Goal: Task Accomplishment & Management: Use online tool/utility

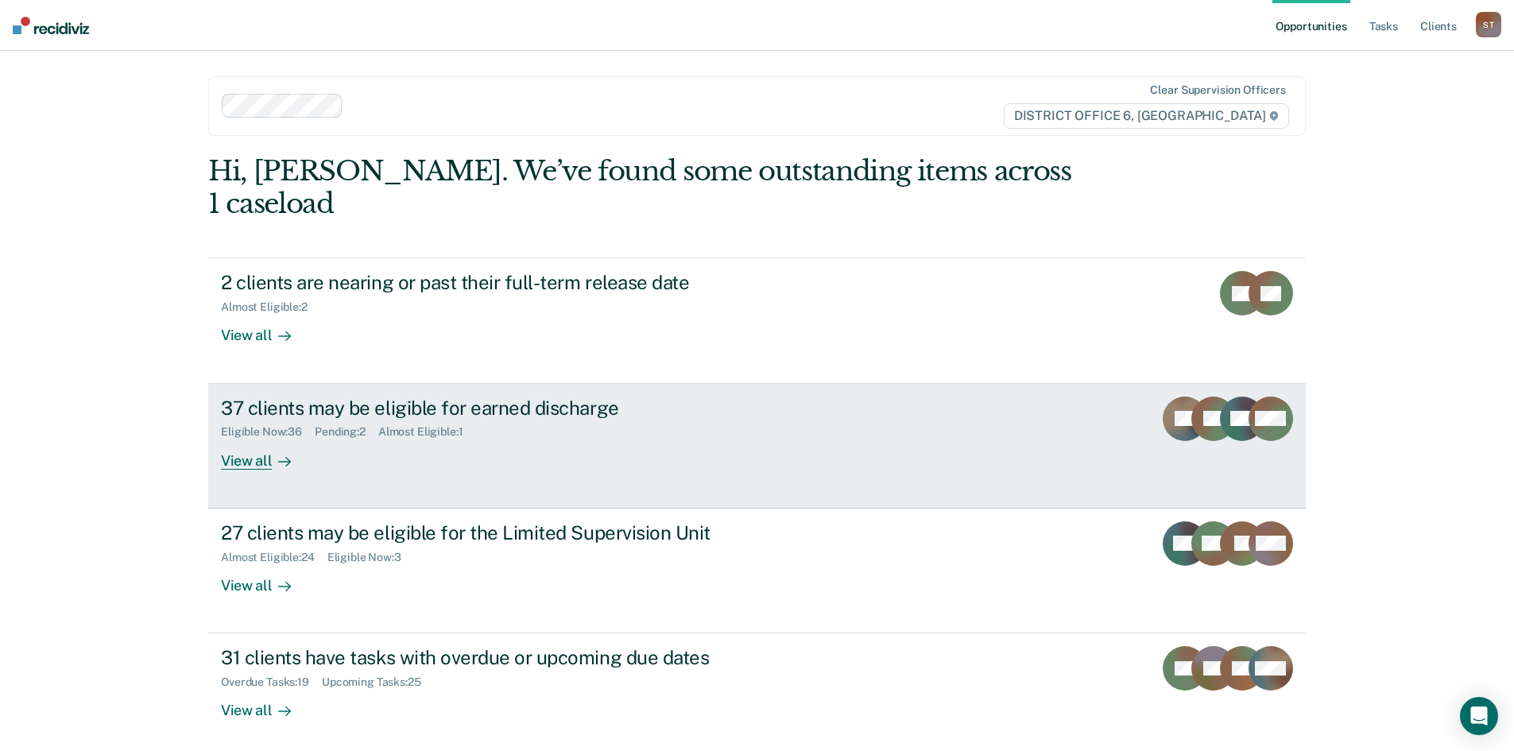
click at [666, 419] on div "Eligible Now : 36 Pending : 2 Almost Eligible : 1" at bounding box center [500, 429] width 558 height 20
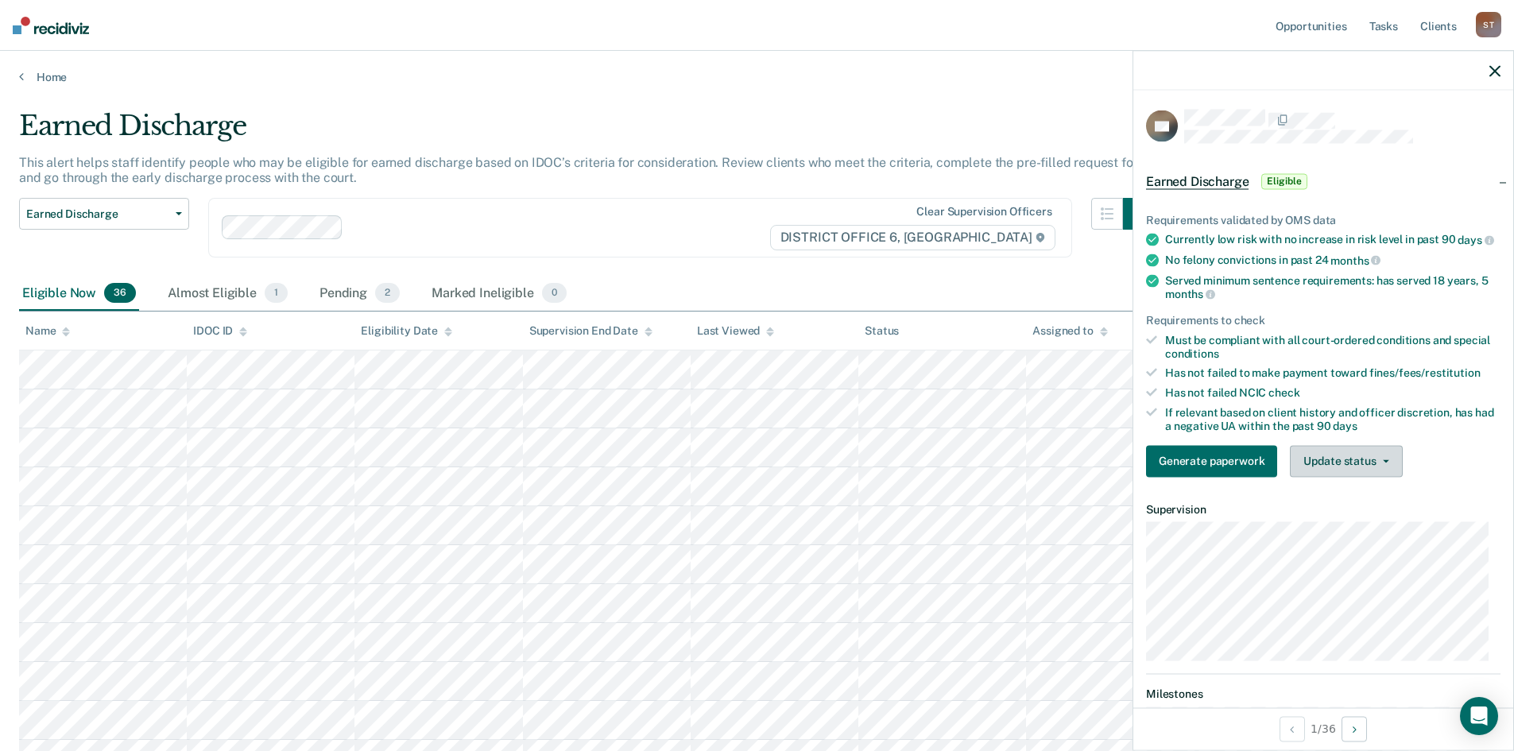
click at [1341, 471] on button "Update status" at bounding box center [1346, 461] width 112 height 32
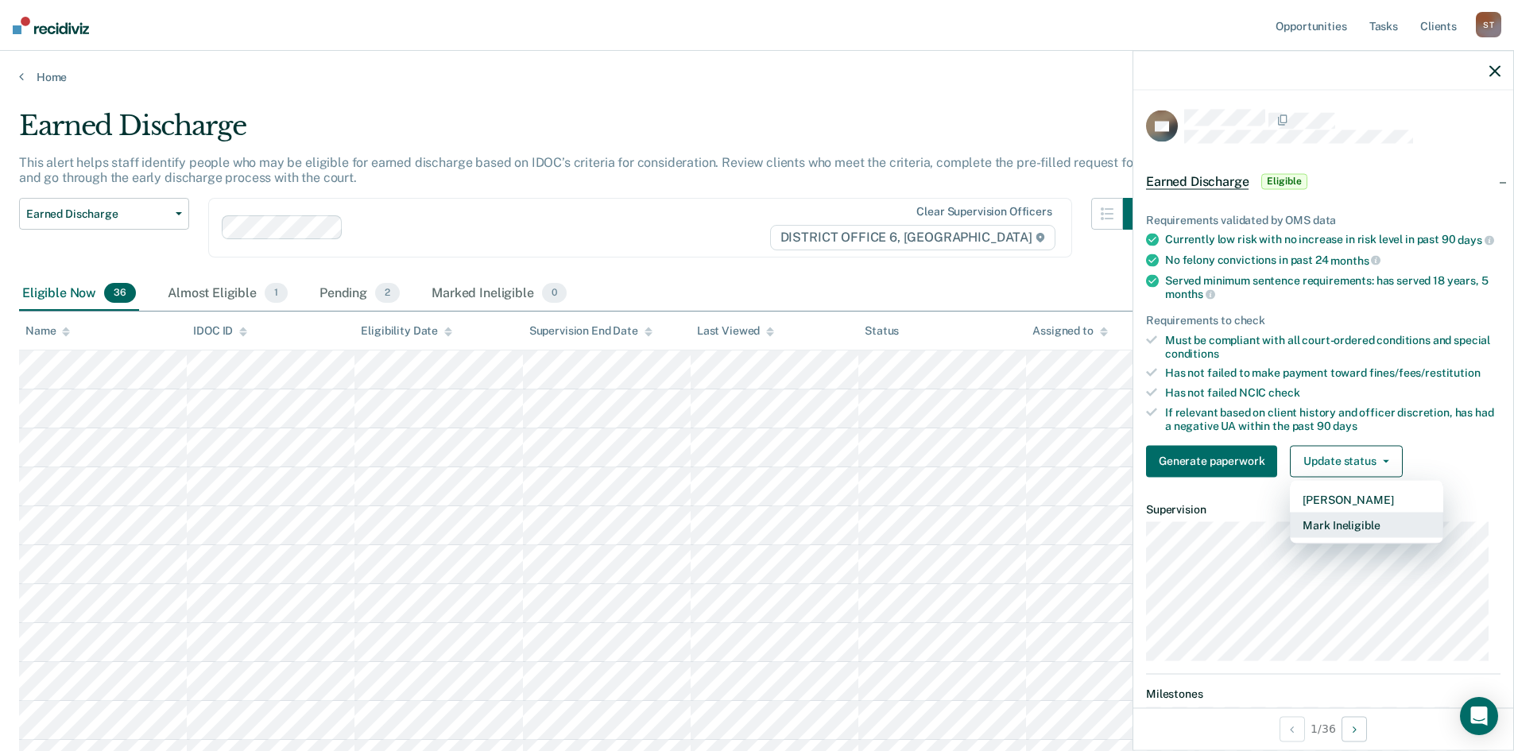
click at [1364, 537] on button "Mark Ineligible" at bounding box center [1366, 524] width 153 height 25
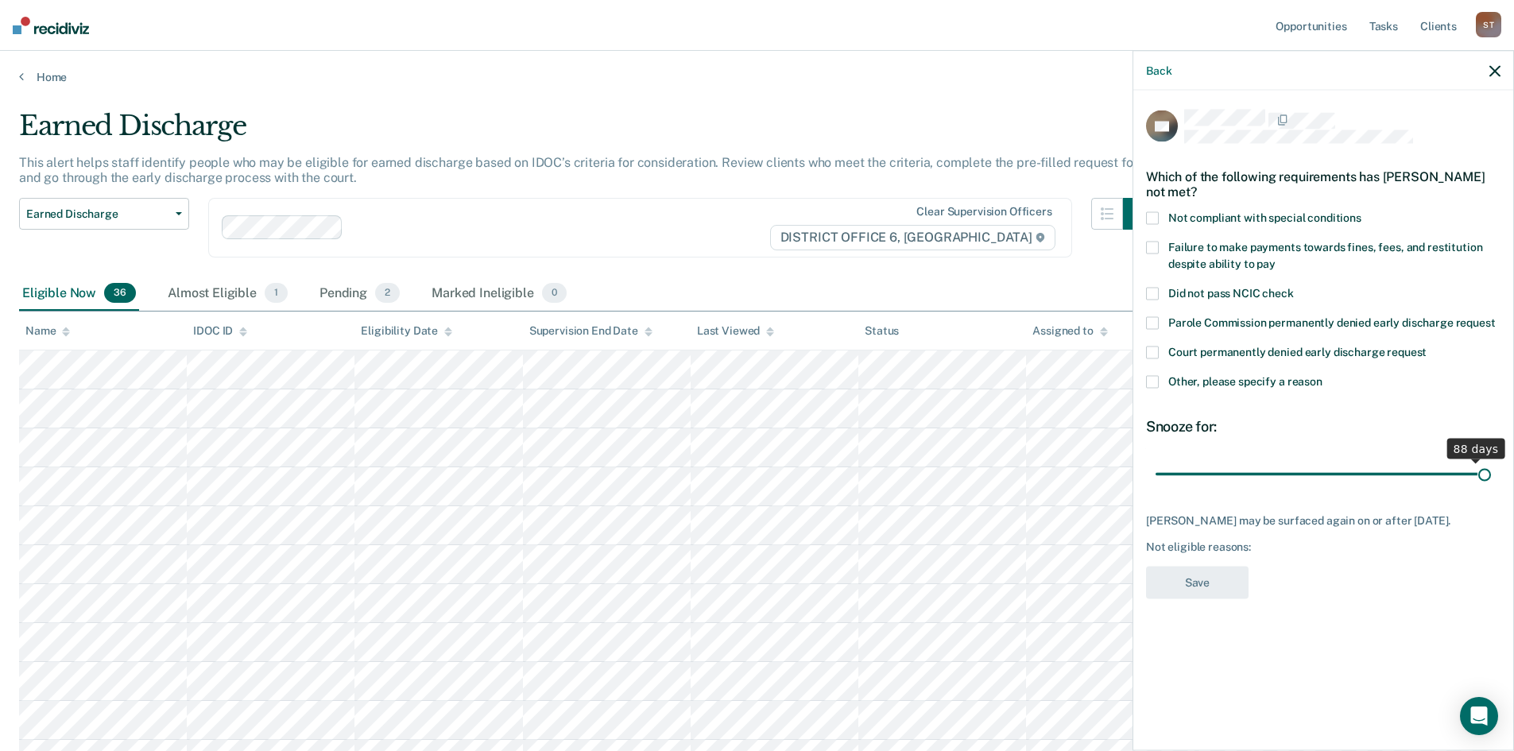
drag, startPoint x: 1273, startPoint y: 470, endPoint x: 1534, endPoint y: 448, distance: 261.6
type input "90"
click at [1491, 460] on input "range" at bounding box center [1323, 474] width 335 height 28
click at [1493, 70] on icon "button" at bounding box center [1494, 70] width 11 height 11
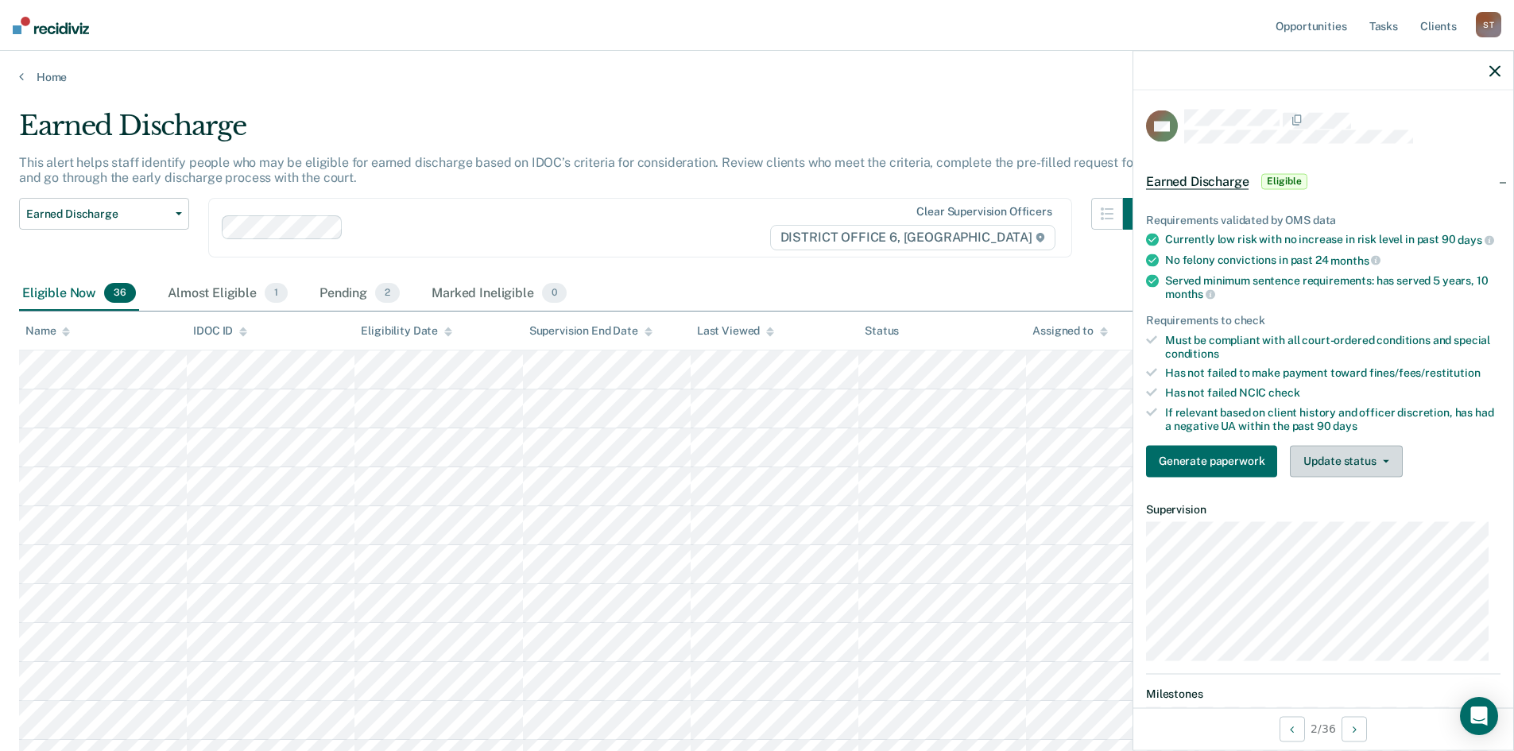
click at [1335, 469] on button "Update status" at bounding box center [1346, 461] width 112 height 32
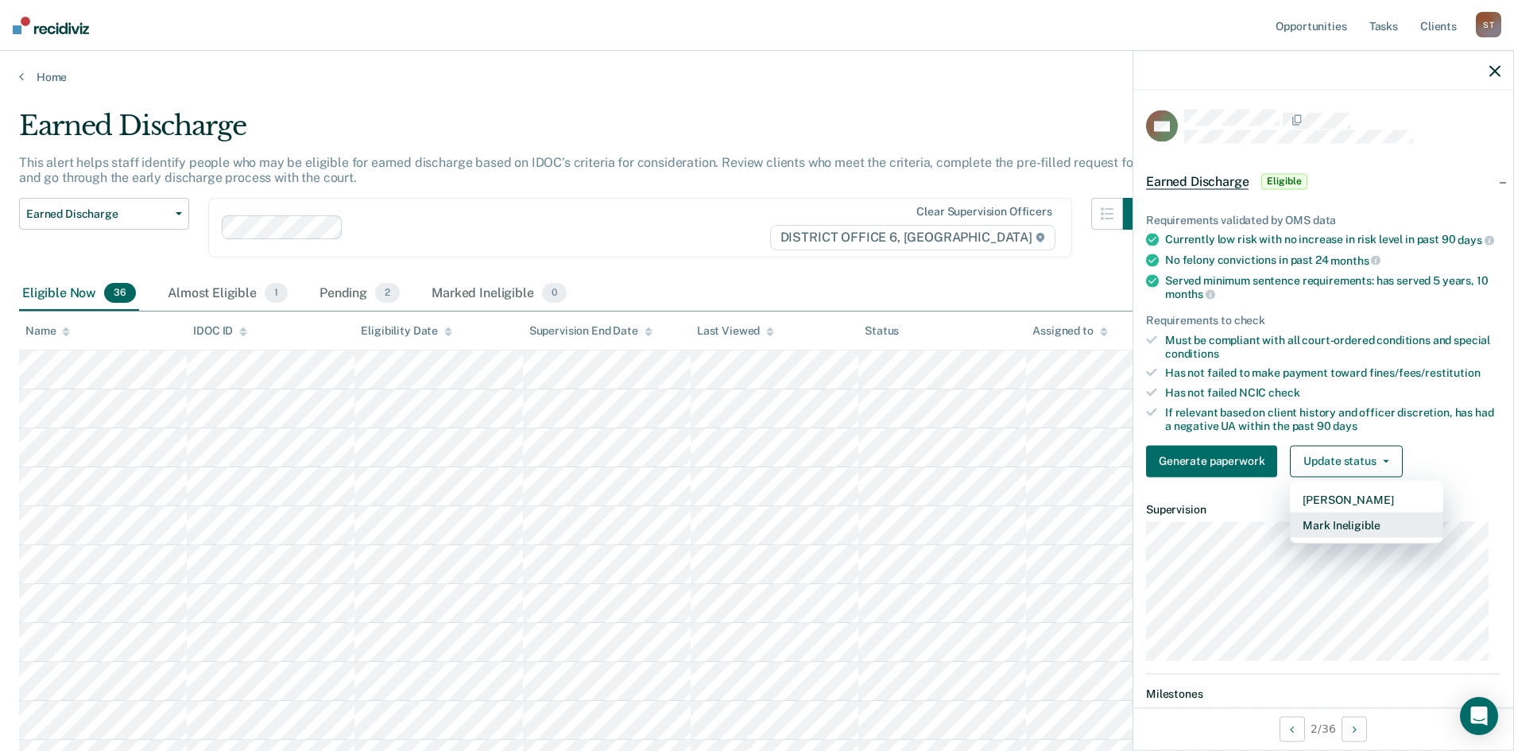
click at [1354, 537] on button "Mark Ineligible" at bounding box center [1366, 524] width 153 height 25
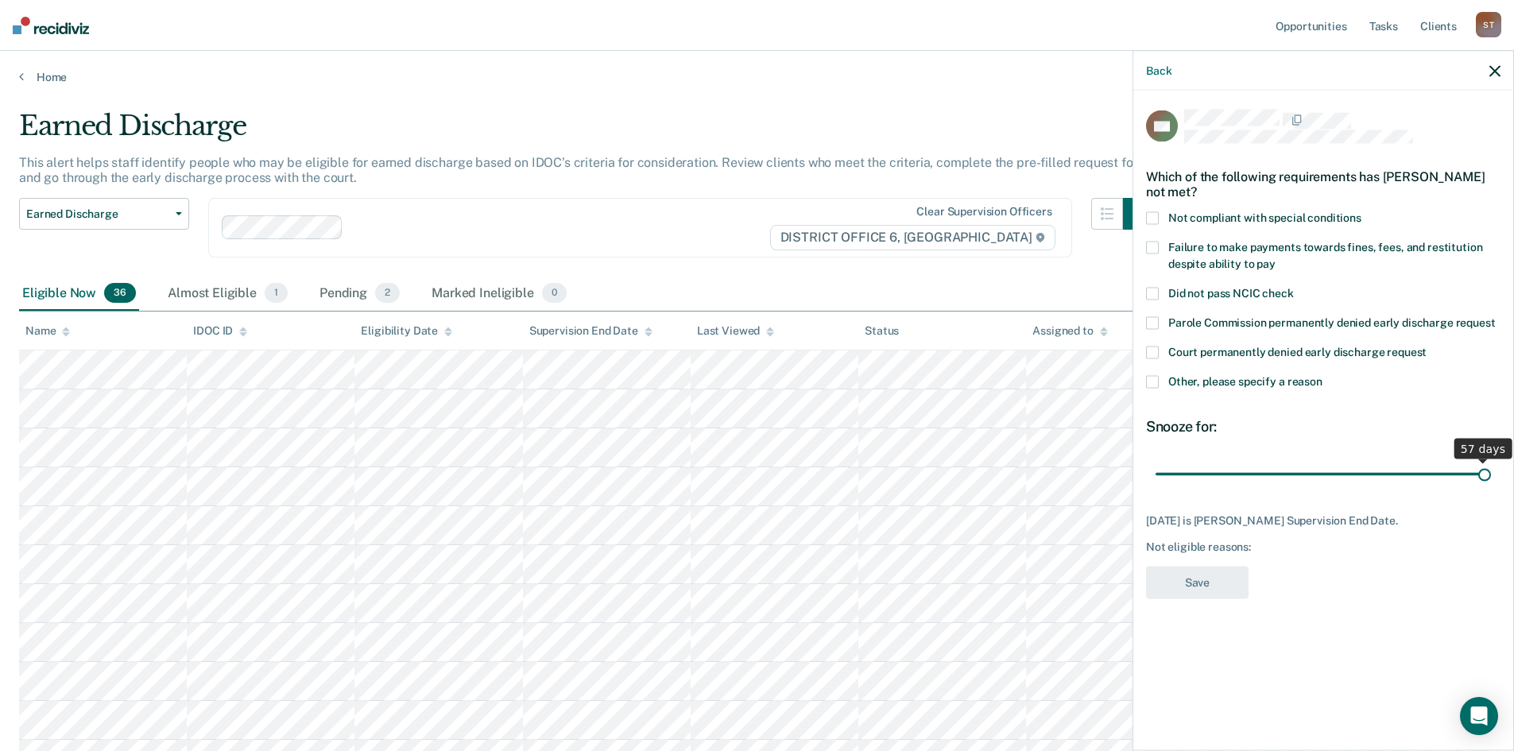
drag, startPoint x: 1329, startPoint y: 480, endPoint x: 1509, endPoint y: 478, distance: 180.4
type input "57"
click at [1491, 478] on input "range" at bounding box center [1323, 474] width 335 height 28
drag, startPoint x: 1487, startPoint y: 475, endPoint x: 1514, endPoint y: 472, distance: 27.2
click at [1491, 472] on input "range" at bounding box center [1323, 474] width 335 height 28
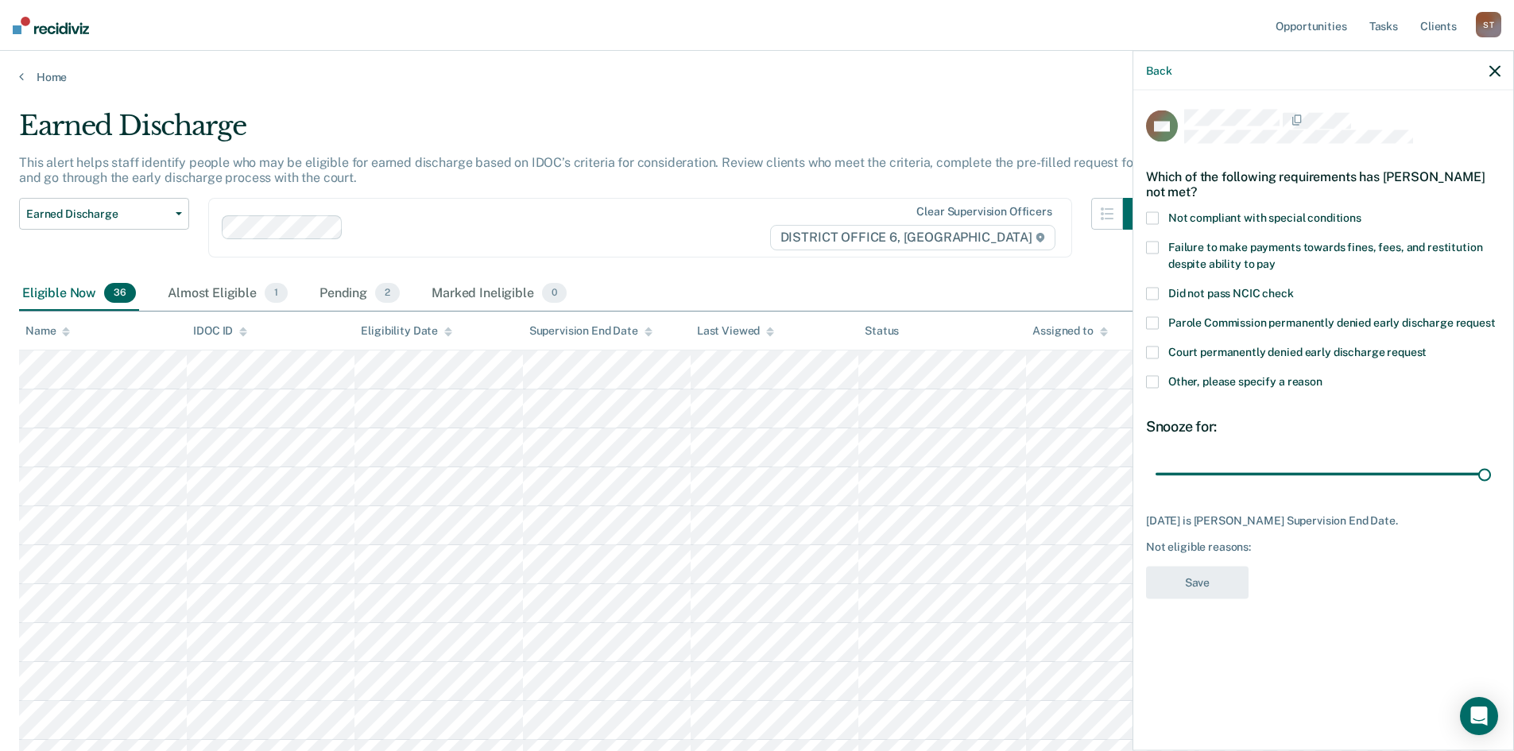
click at [1489, 73] on div "Back" at bounding box center [1323, 71] width 380 height 40
click at [1495, 68] on icon "button" at bounding box center [1494, 70] width 11 height 11
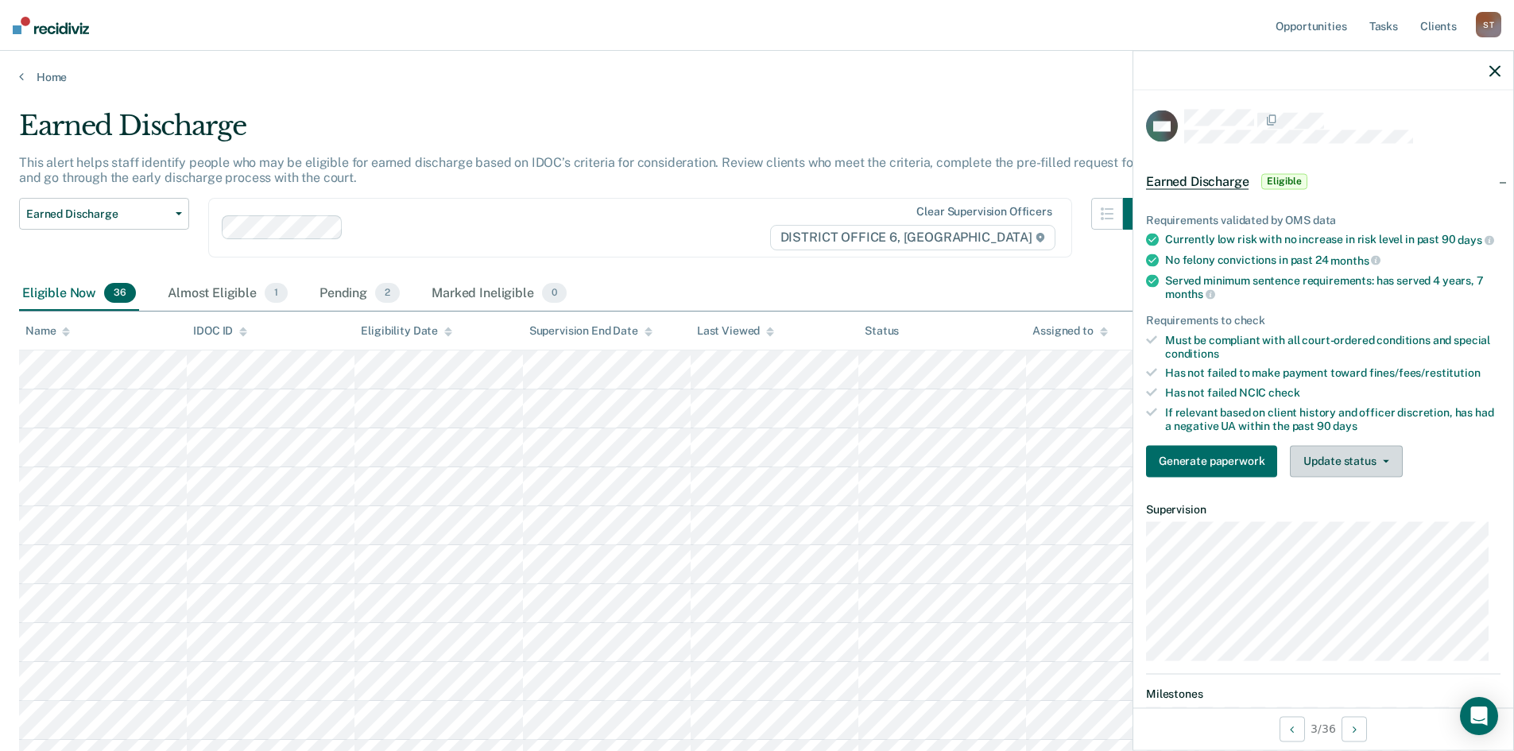
click at [1346, 475] on button "Update status" at bounding box center [1346, 461] width 112 height 32
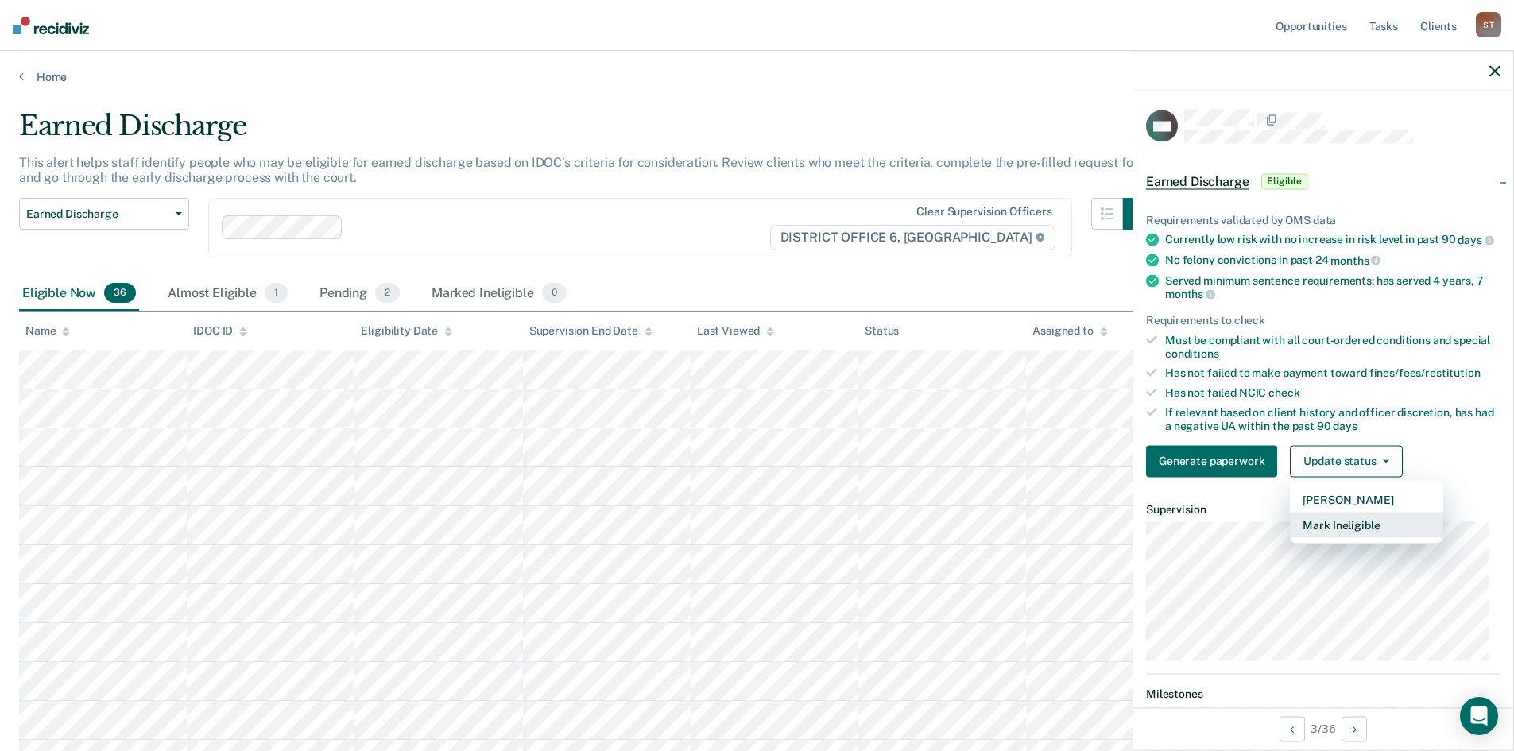
click at [1354, 535] on button "Mark Ineligible" at bounding box center [1366, 524] width 153 height 25
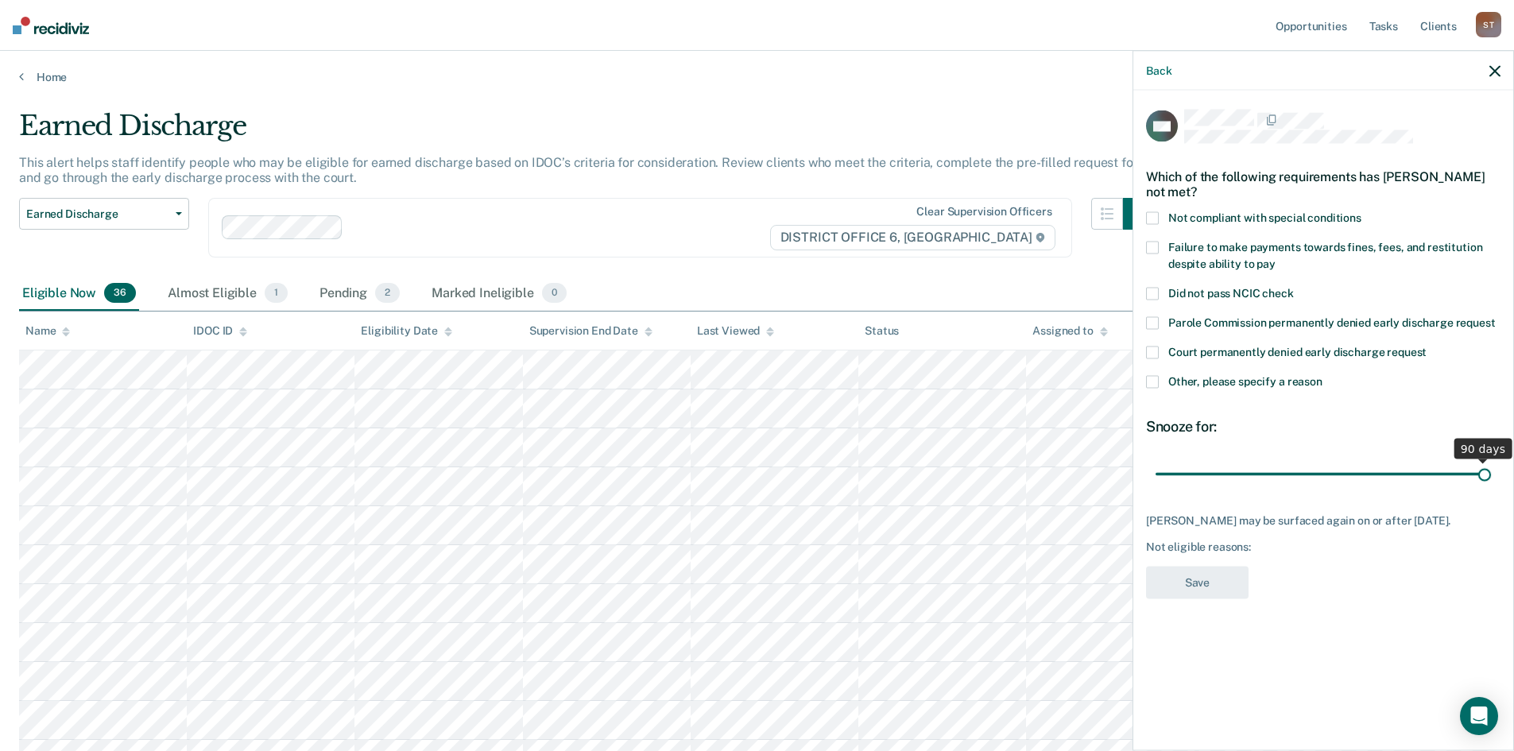
drag, startPoint x: 1265, startPoint y: 477, endPoint x: 1512, endPoint y: 486, distance: 247.3
type input "90"
click at [1491, 486] on input "range" at bounding box center [1323, 474] width 335 height 28
click at [1499, 67] on icon "button" at bounding box center [1494, 70] width 11 height 11
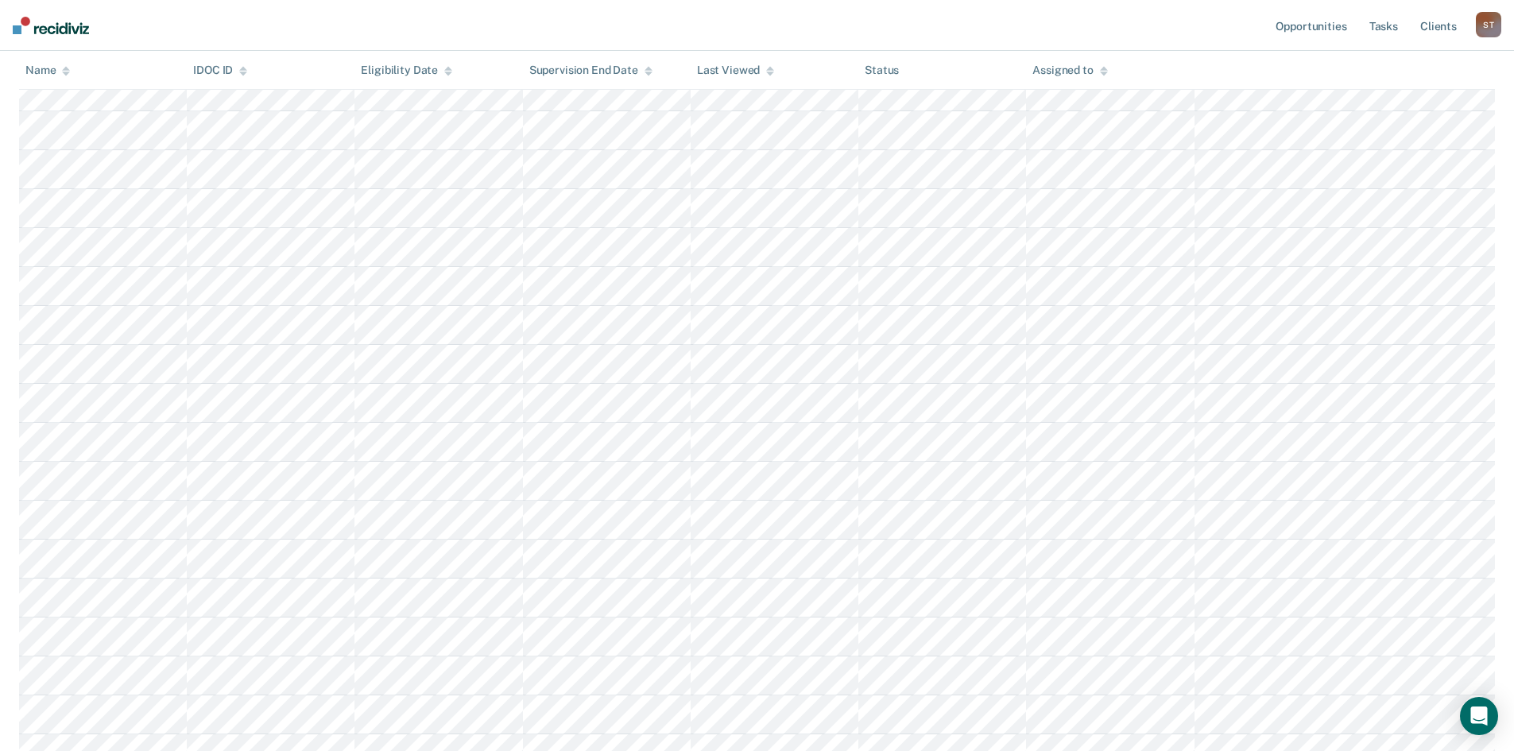
scroll to position [874, 0]
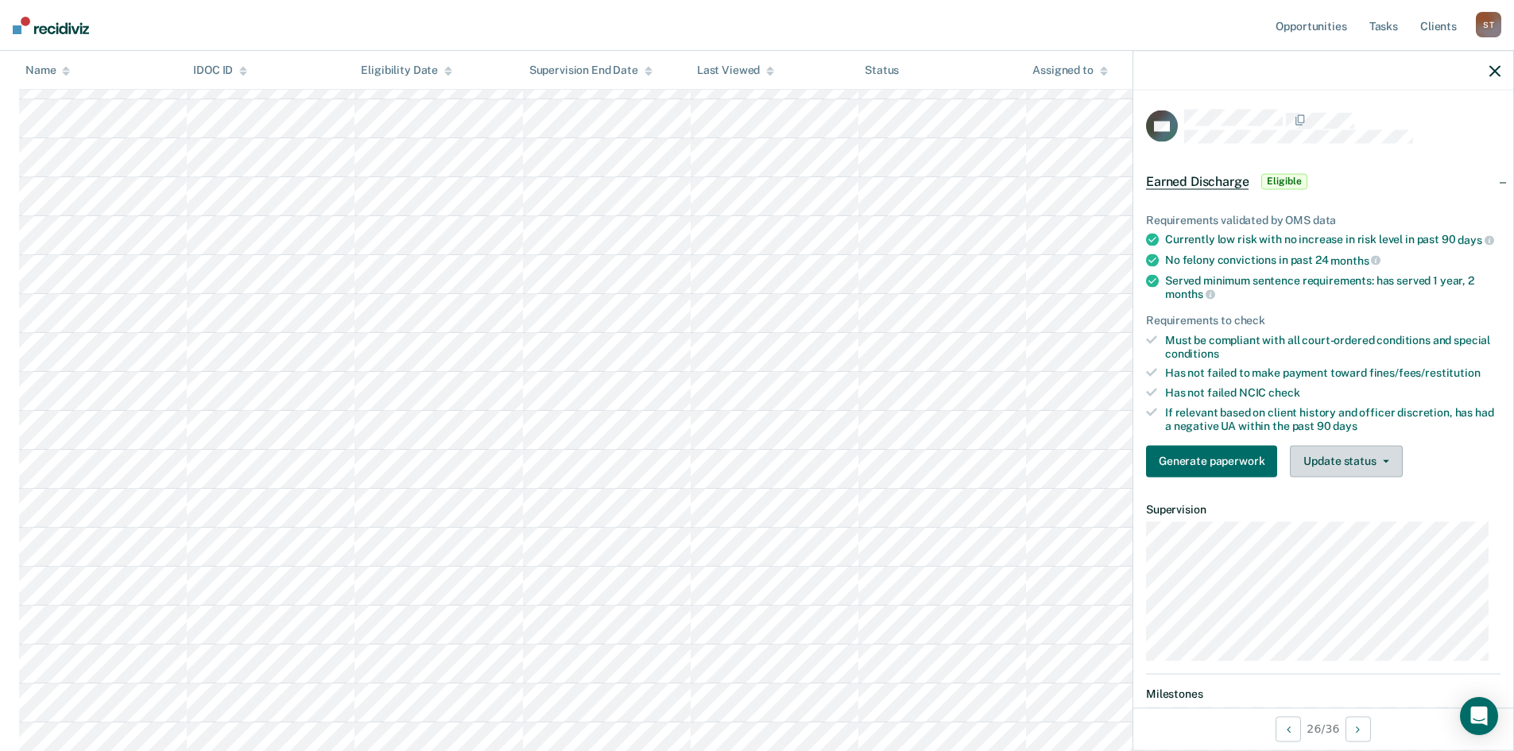
click at [1305, 458] on button "Update status" at bounding box center [1346, 461] width 112 height 32
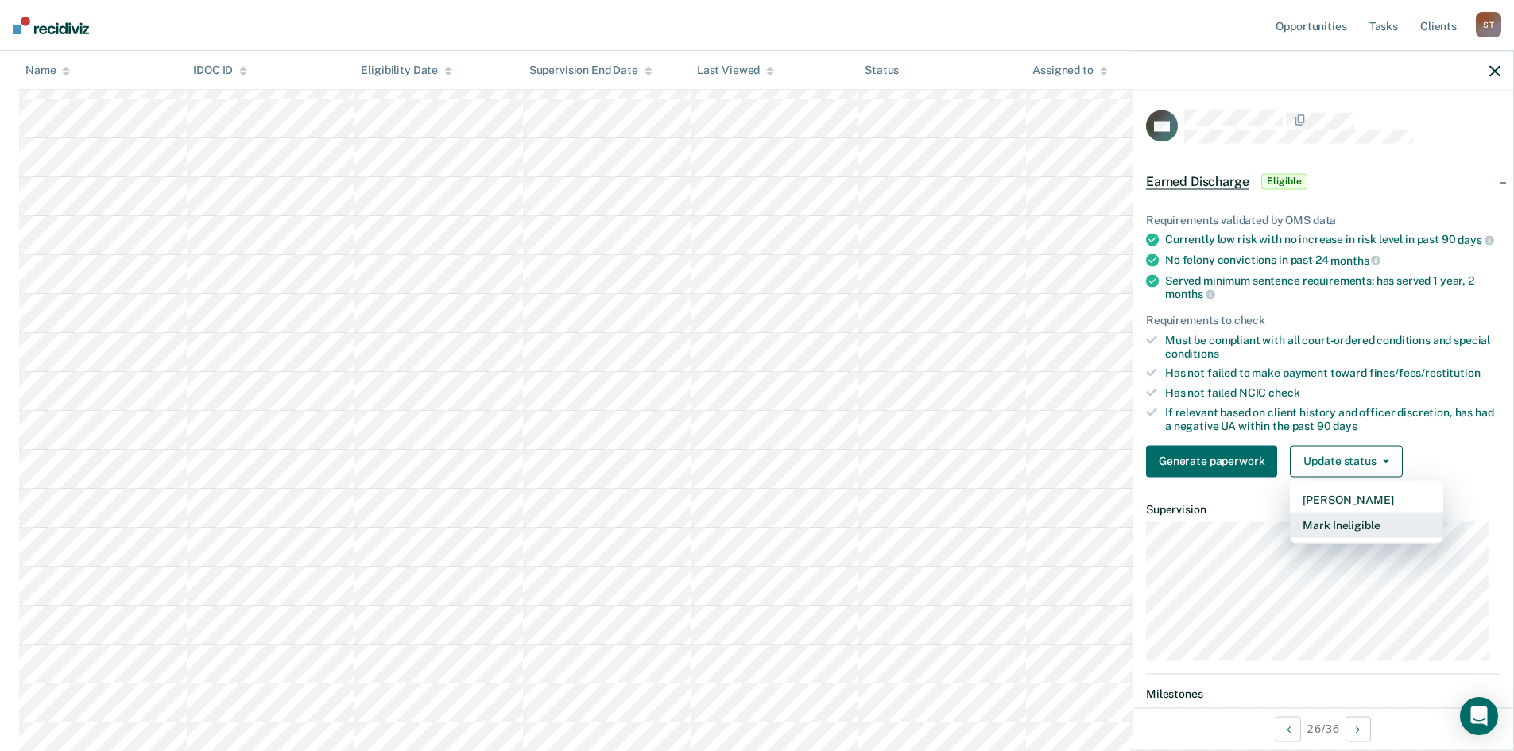
click at [1327, 537] on button "Mark Ineligible" at bounding box center [1366, 524] width 153 height 25
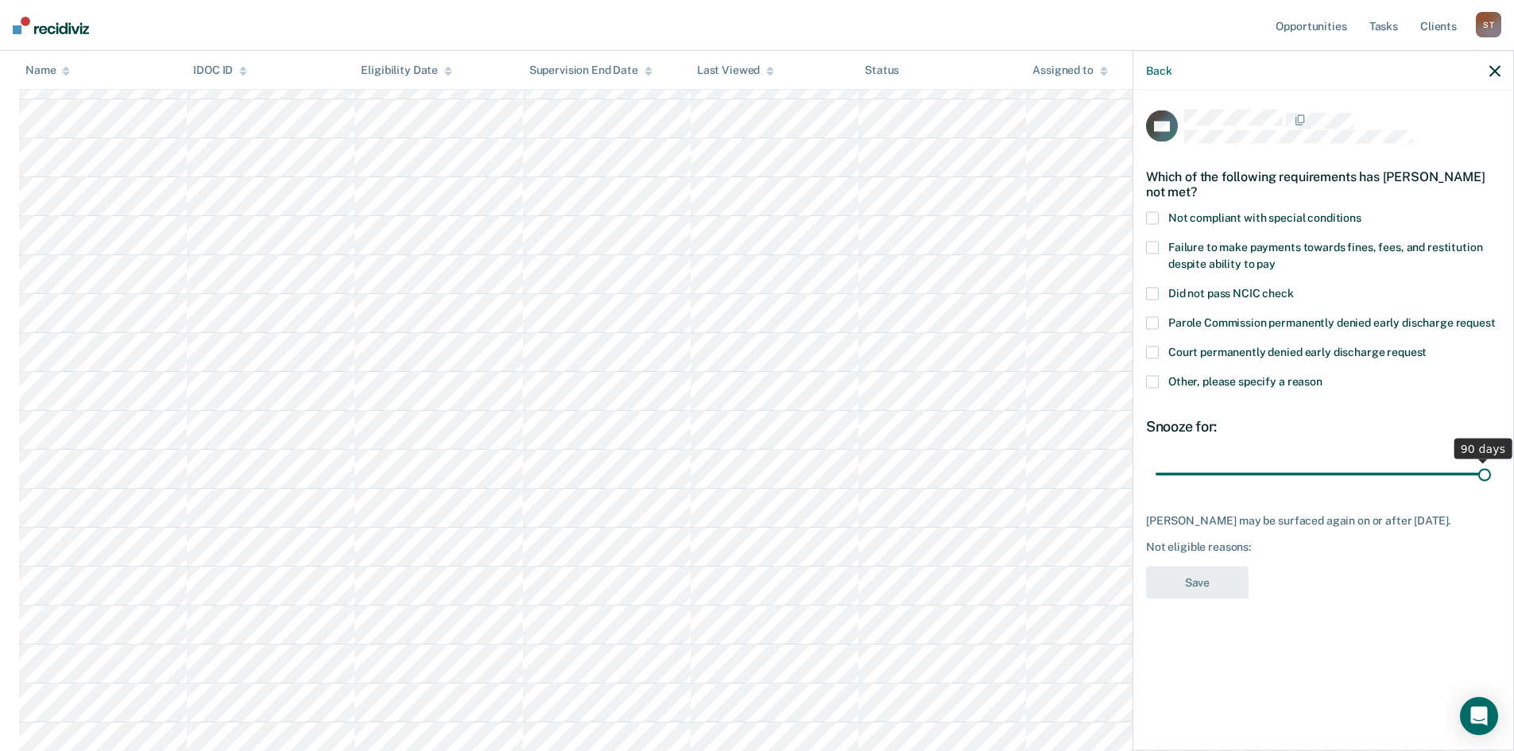
drag, startPoint x: 1266, startPoint y: 478, endPoint x: 1578, endPoint y: 501, distance: 312.4
type input "90"
click at [1491, 488] on input "range" at bounding box center [1323, 474] width 335 height 28
click at [1491, 72] on icon "button" at bounding box center [1494, 70] width 11 height 11
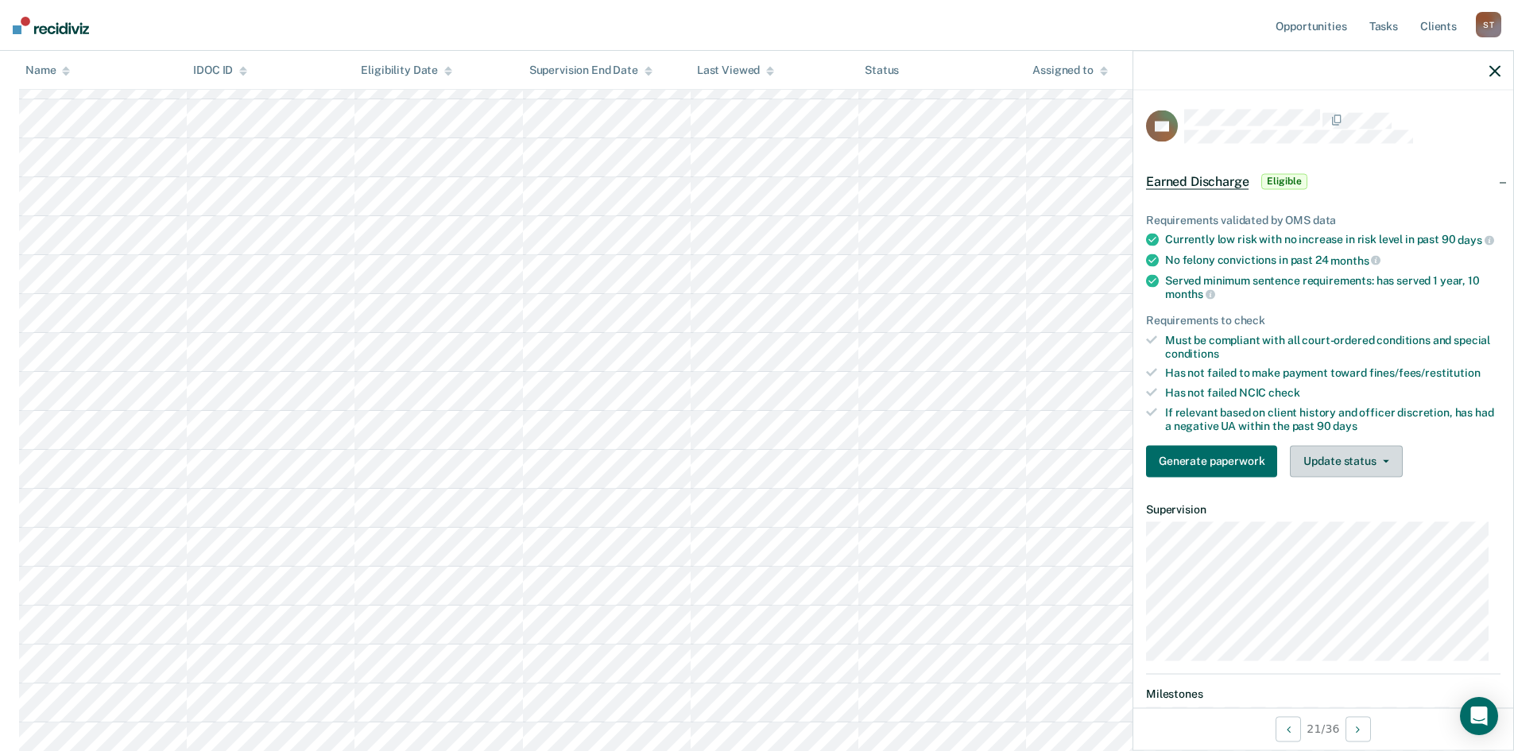
click at [1371, 476] on button "Update status" at bounding box center [1346, 461] width 112 height 32
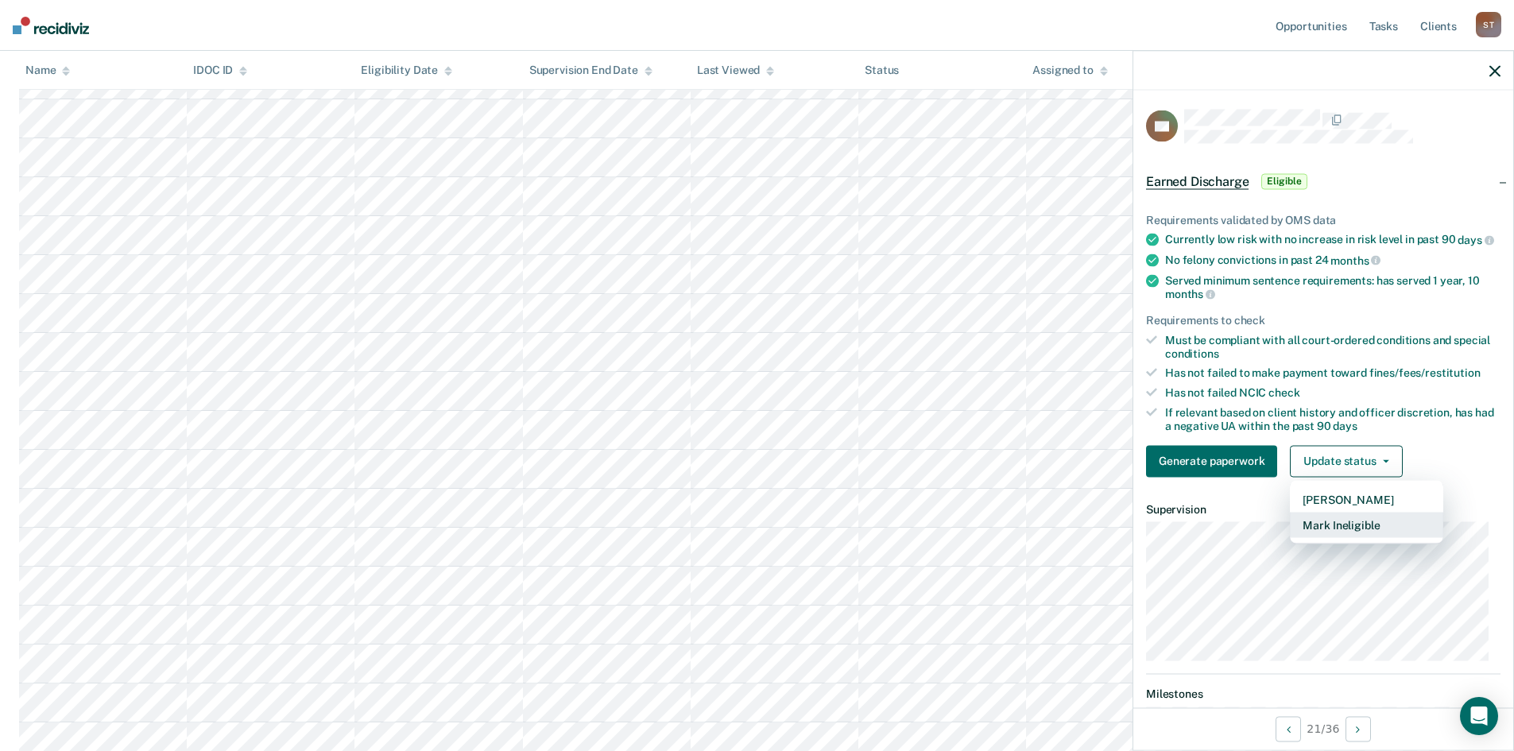
click at [1377, 534] on button "Mark Ineligible" at bounding box center [1366, 524] width 153 height 25
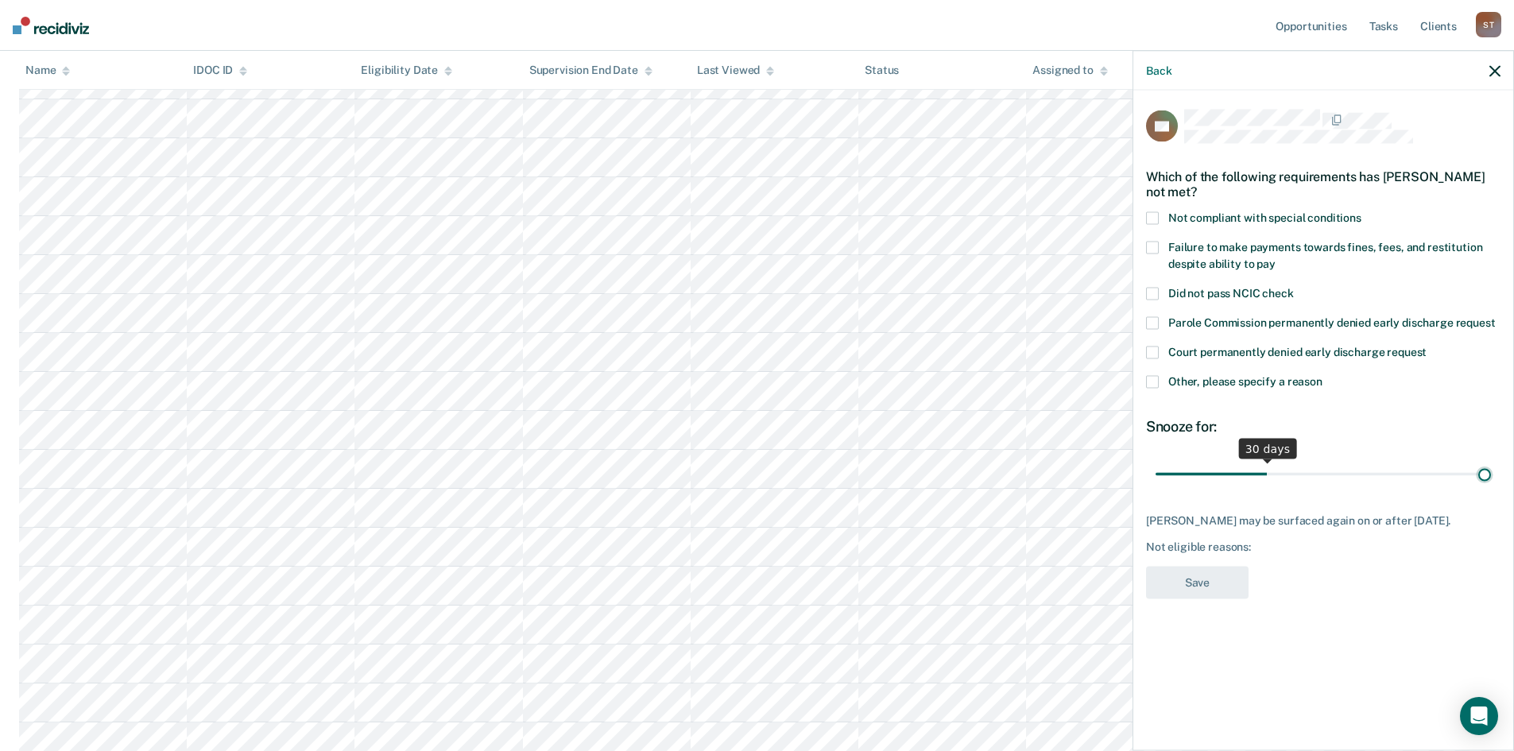
drag, startPoint x: 1269, startPoint y: 473, endPoint x: 1631, endPoint y: 472, distance: 362.4
type input "90"
click at [1491, 472] on input "range" at bounding box center [1323, 474] width 335 height 28
click at [1508, 71] on div "Back" at bounding box center [1323, 71] width 380 height 40
click at [1507, 71] on div "Back" at bounding box center [1323, 71] width 380 height 40
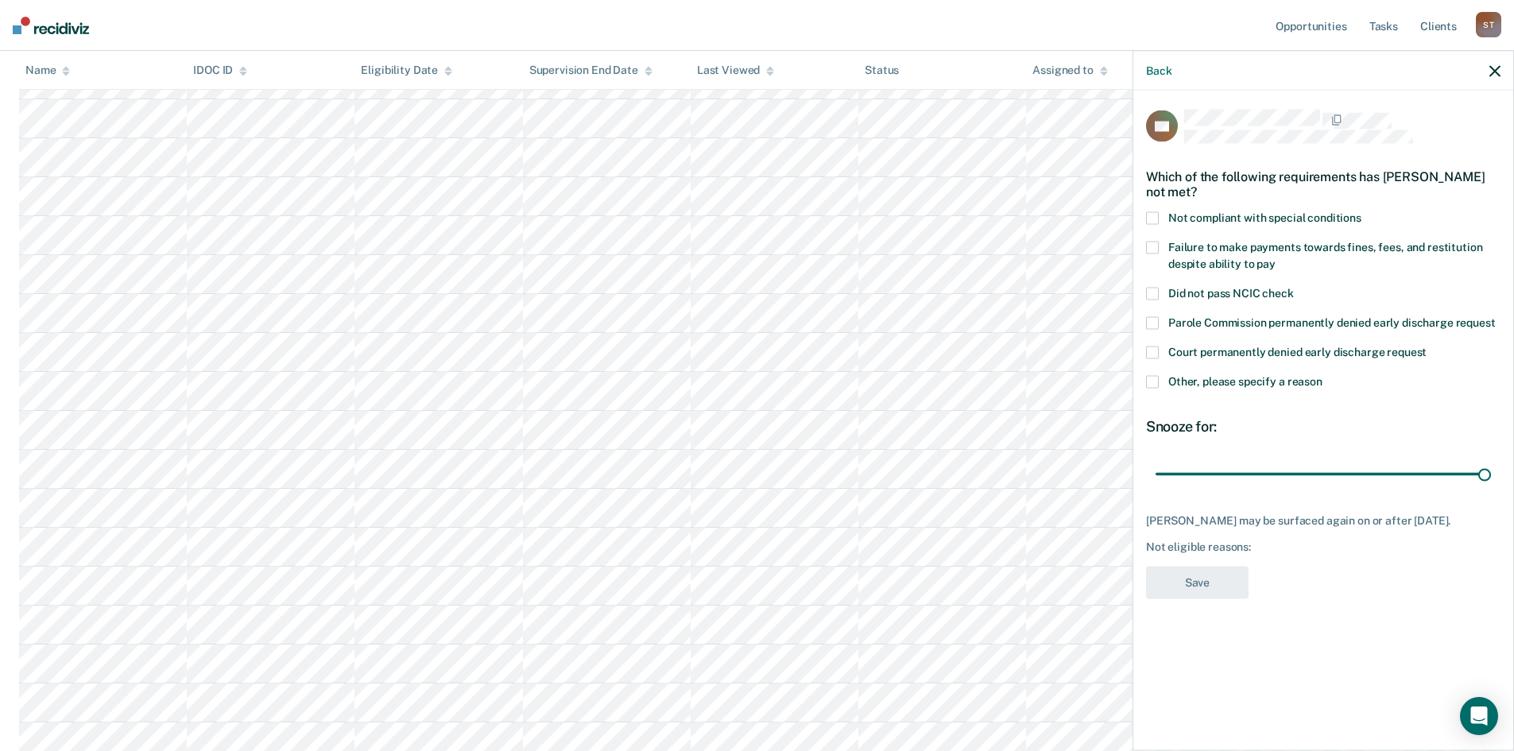
click at [1493, 72] on icon "button" at bounding box center [1494, 70] width 11 height 11
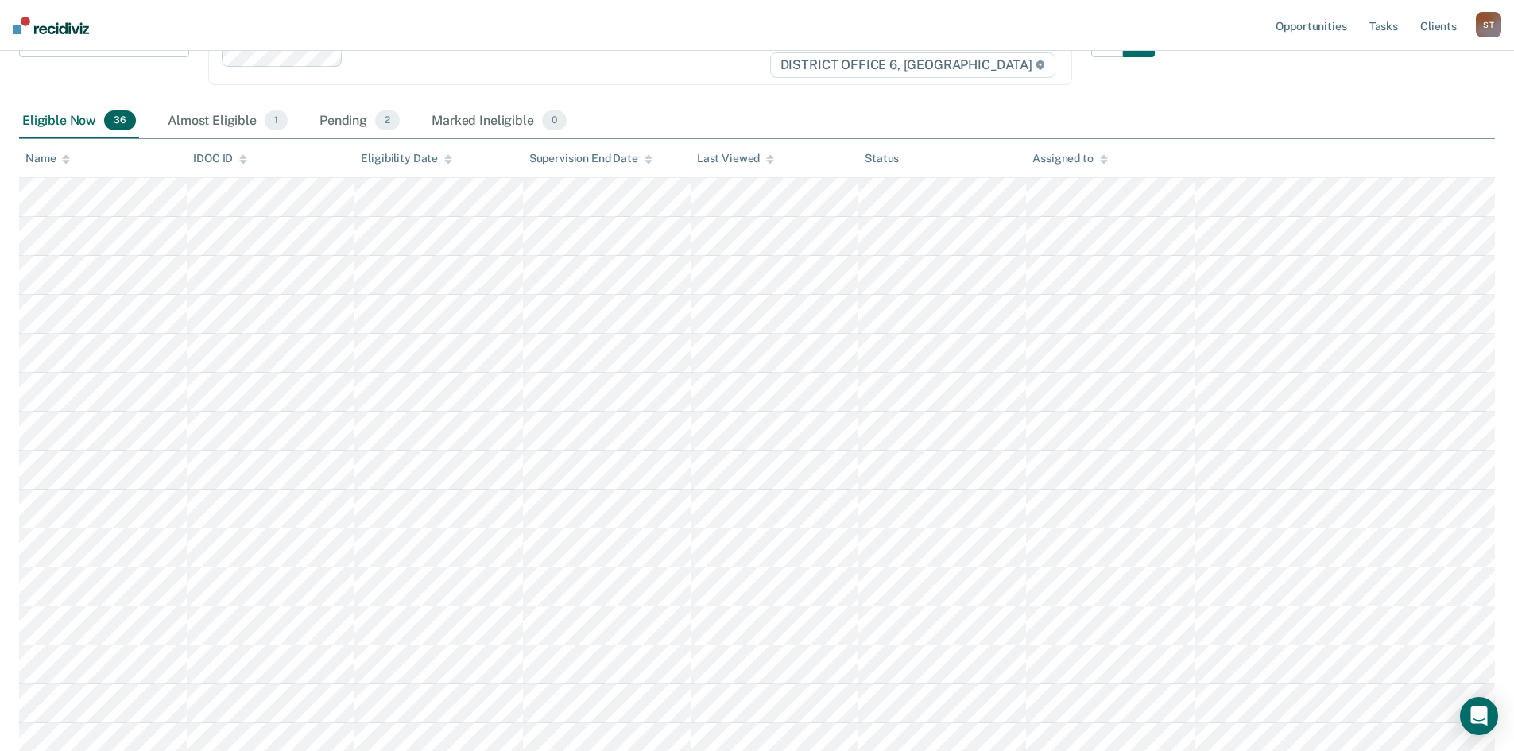
scroll to position [79, 0]
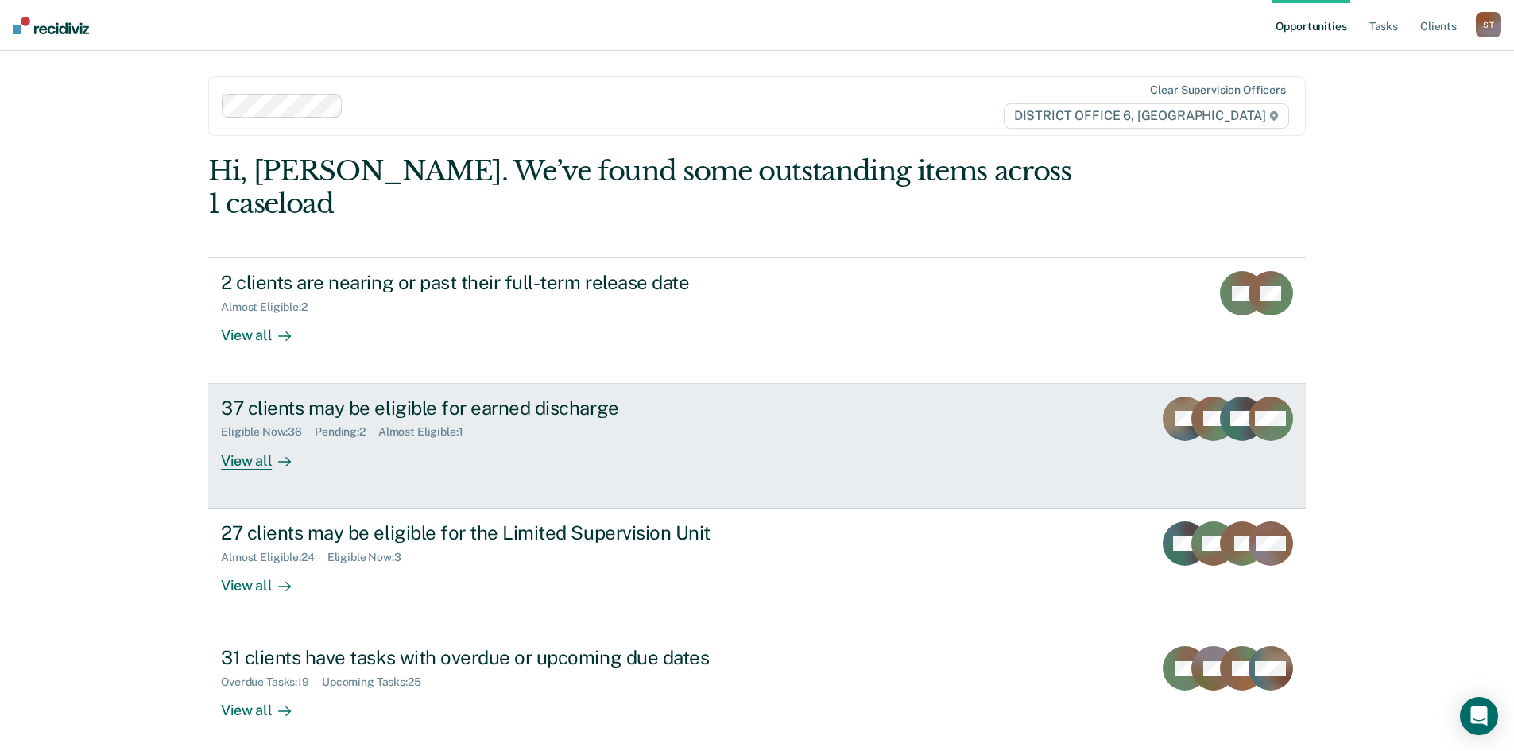
scroll to position [38, 0]
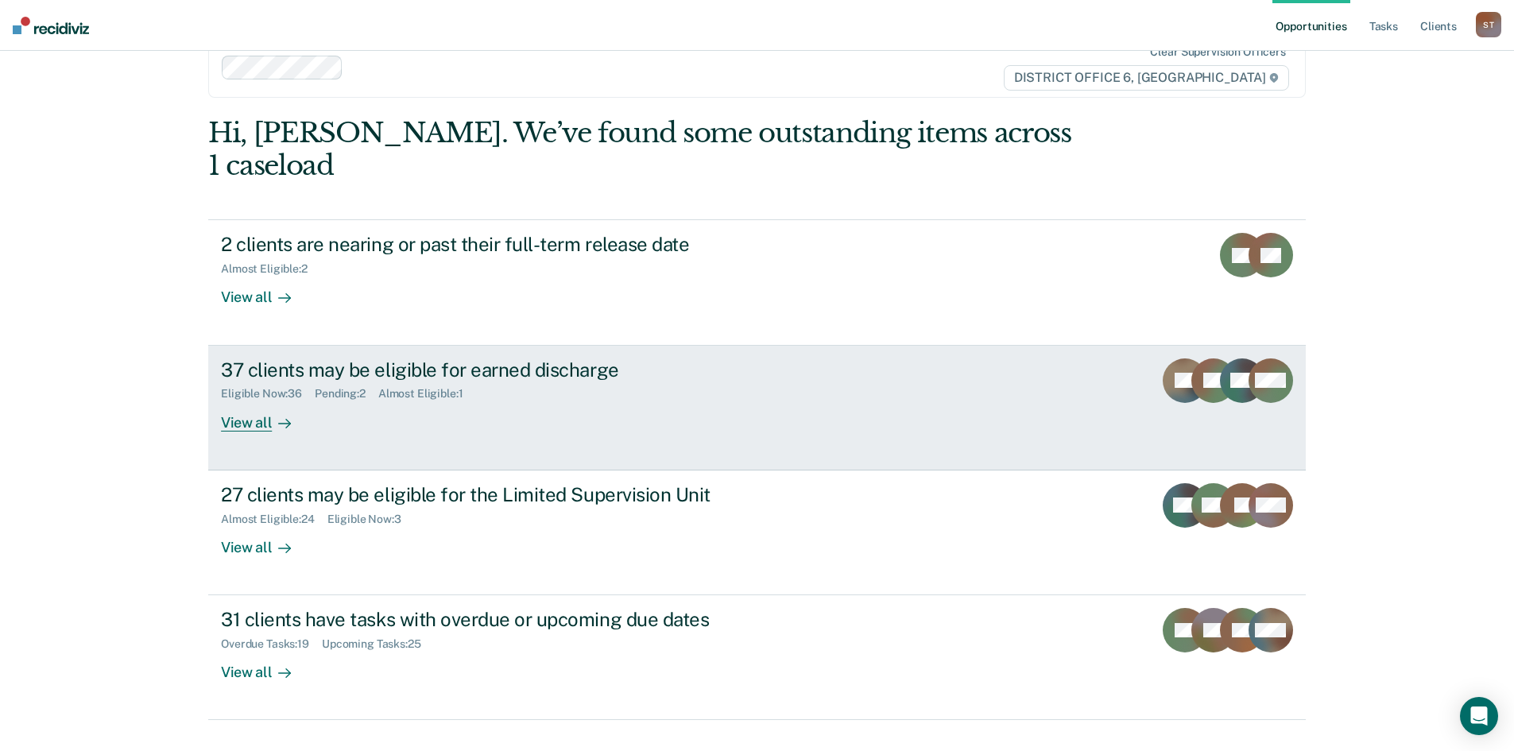
click at [407, 388] on div "37 clients may be eligible for earned discharge Eligible Now : 36 Pending : 2 A…" at bounding box center [519, 394] width 596 height 73
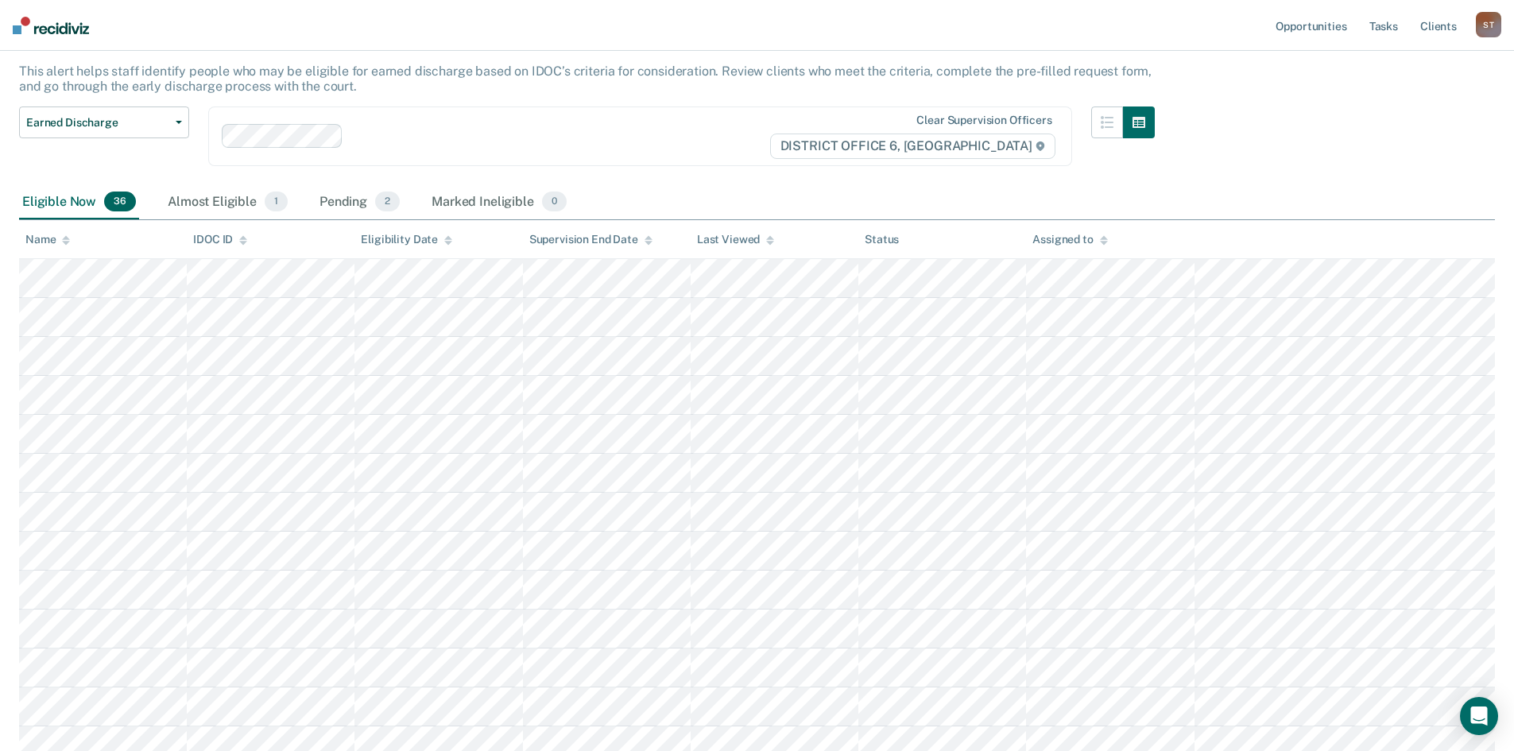
scroll to position [3, 0]
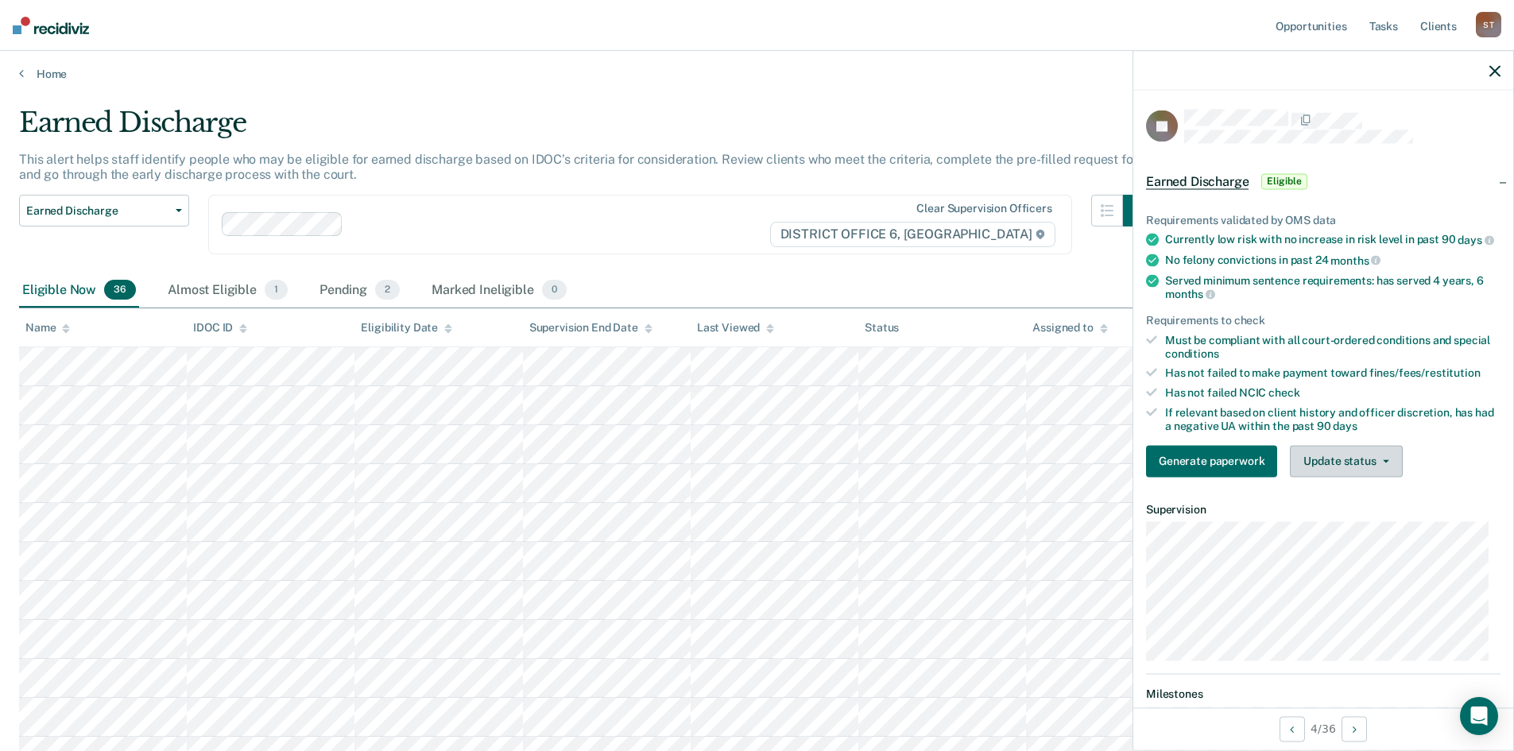
click at [1327, 475] on button "Update status" at bounding box center [1346, 461] width 112 height 32
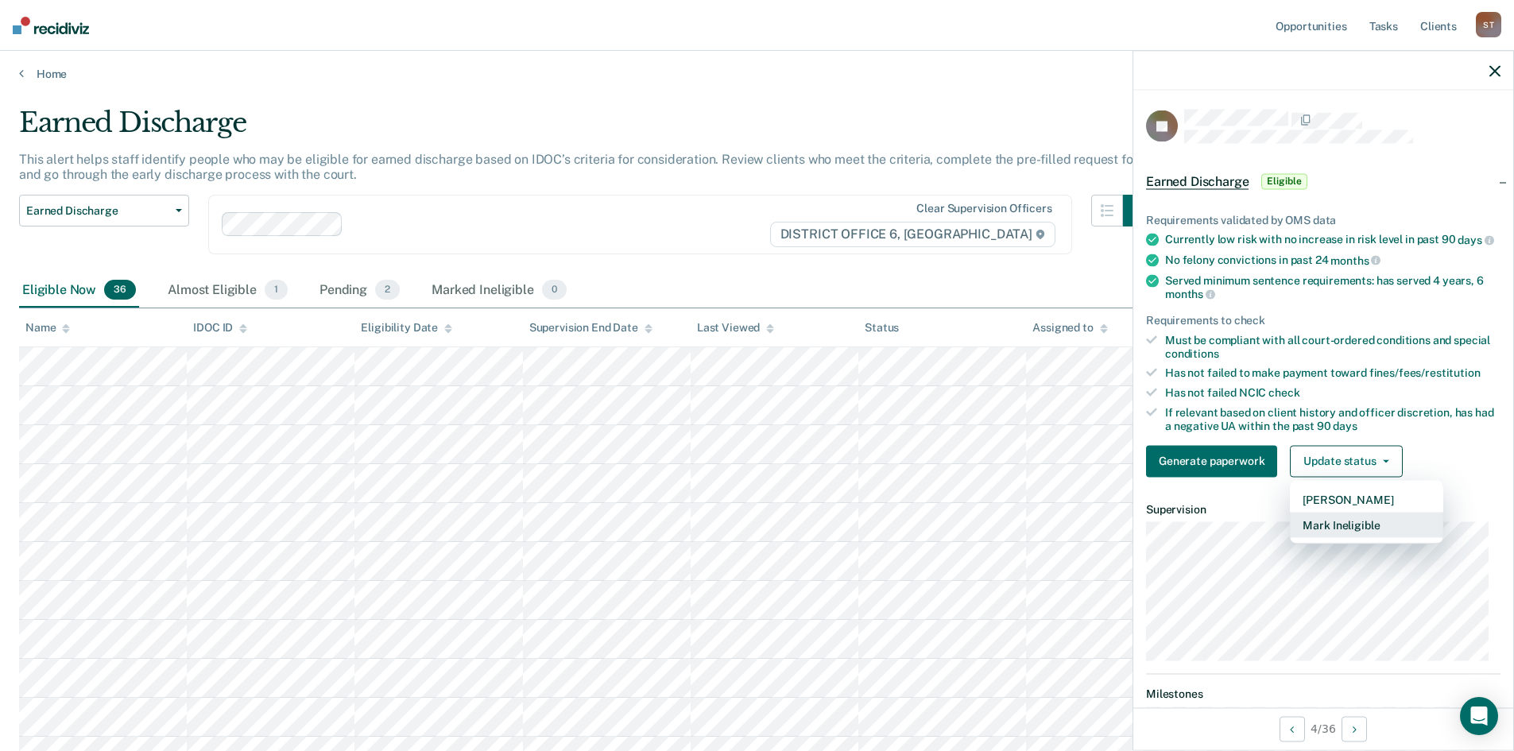
click at [1342, 537] on button "Mark Ineligible" at bounding box center [1366, 524] width 153 height 25
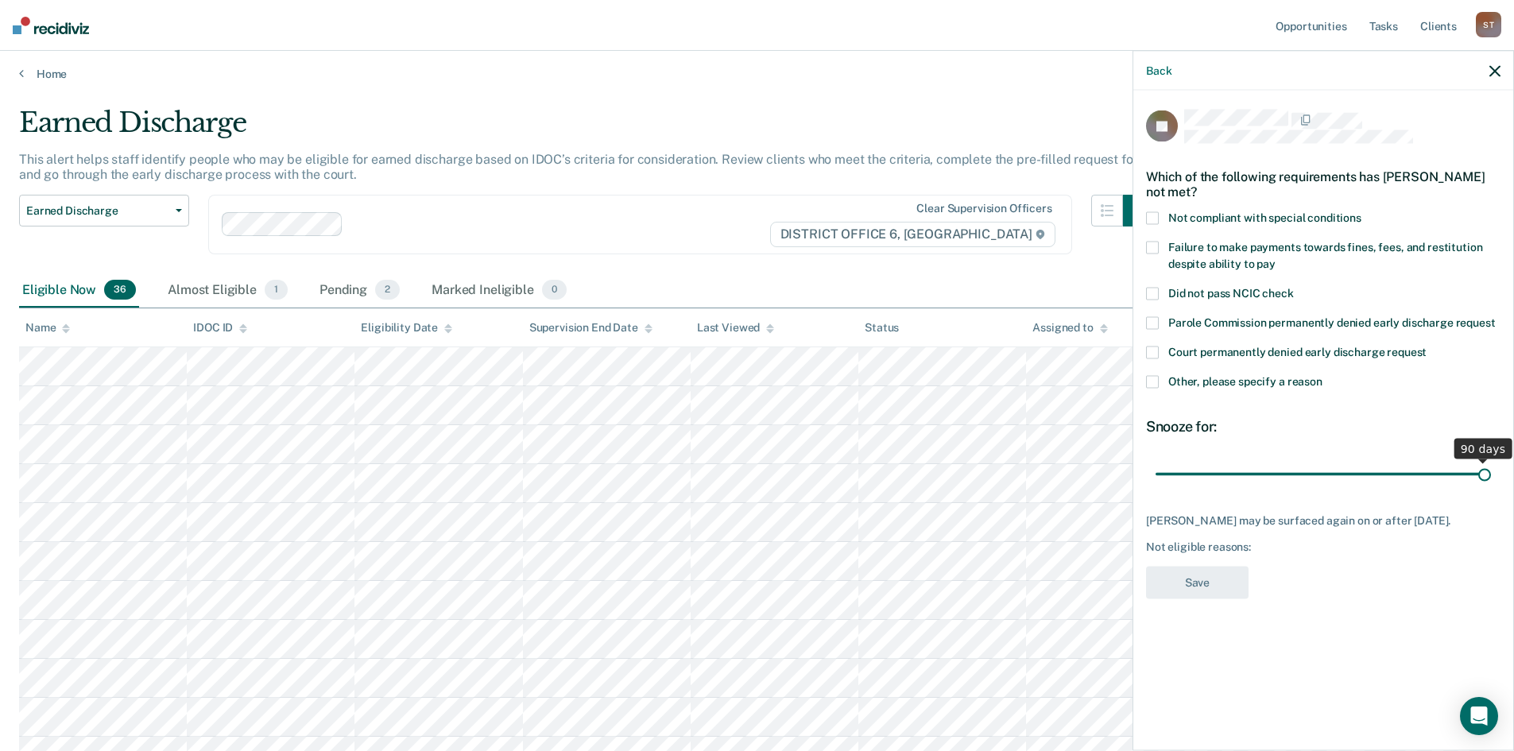
drag, startPoint x: 1269, startPoint y: 474, endPoint x: 1698, endPoint y: 484, distance: 429.3
type input "90"
click at [1491, 484] on input "range" at bounding box center [1323, 474] width 335 height 28
click at [1499, 68] on icon "button" at bounding box center [1494, 70] width 11 height 11
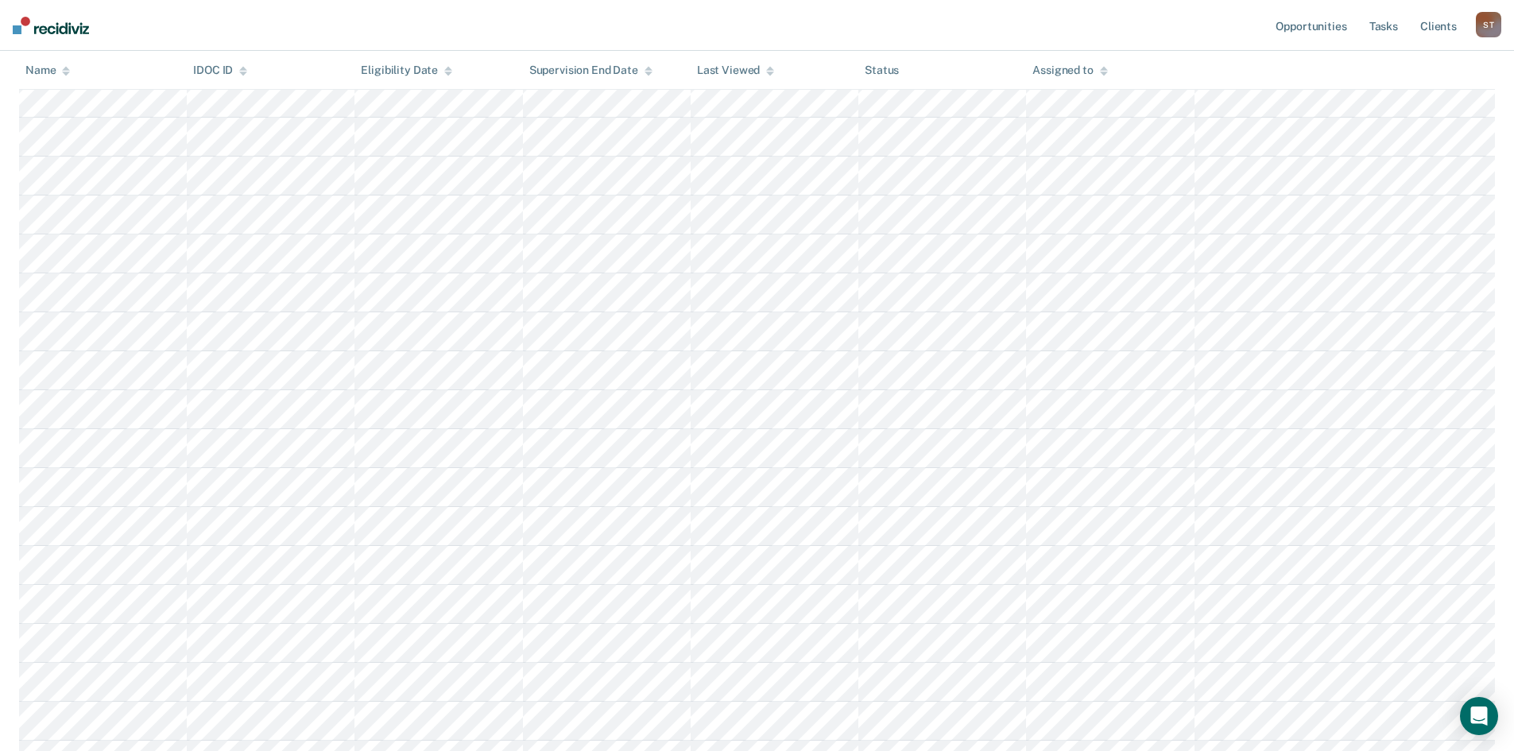
scroll to position [401, 0]
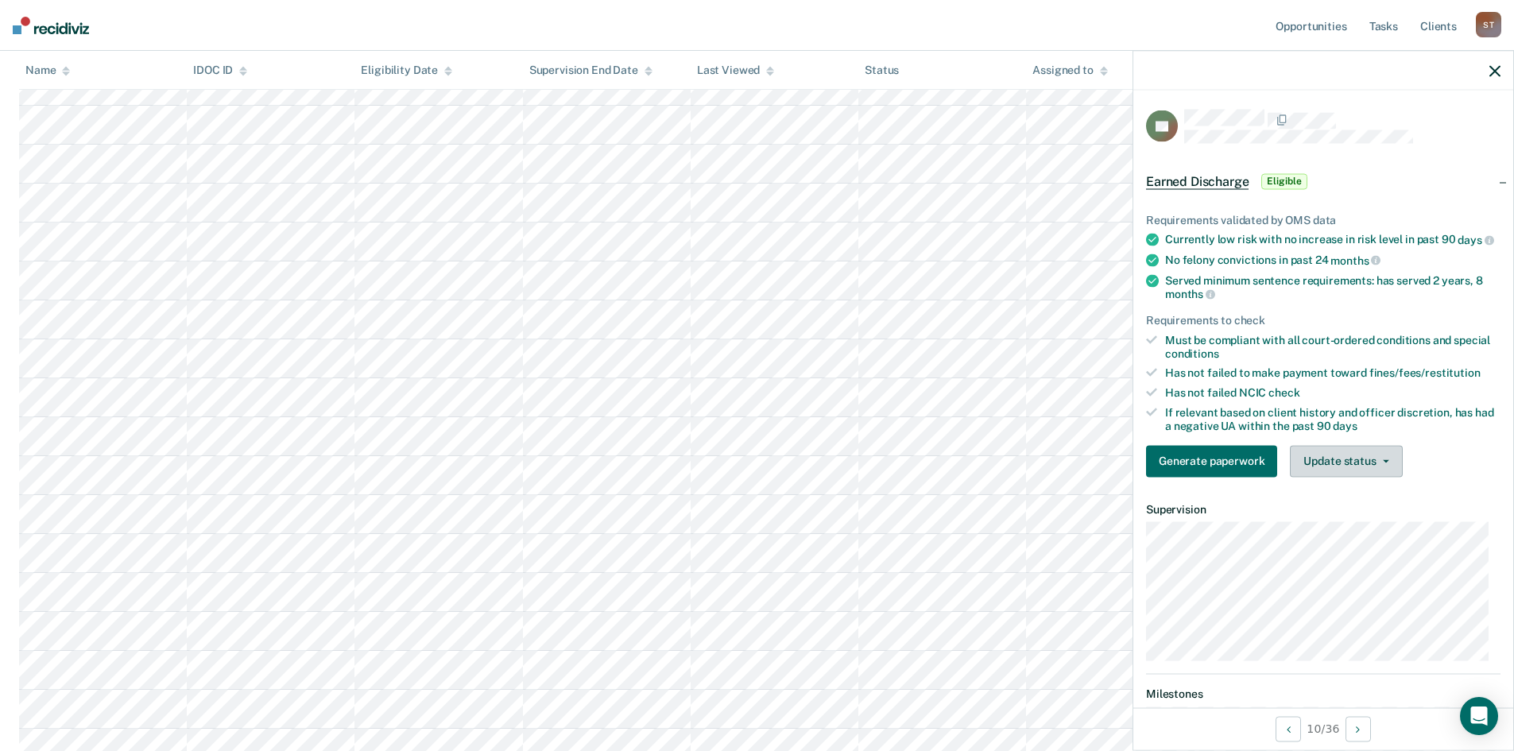
click at [1352, 471] on button "Update status" at bounding box center [1346, 461] width 112 height 32
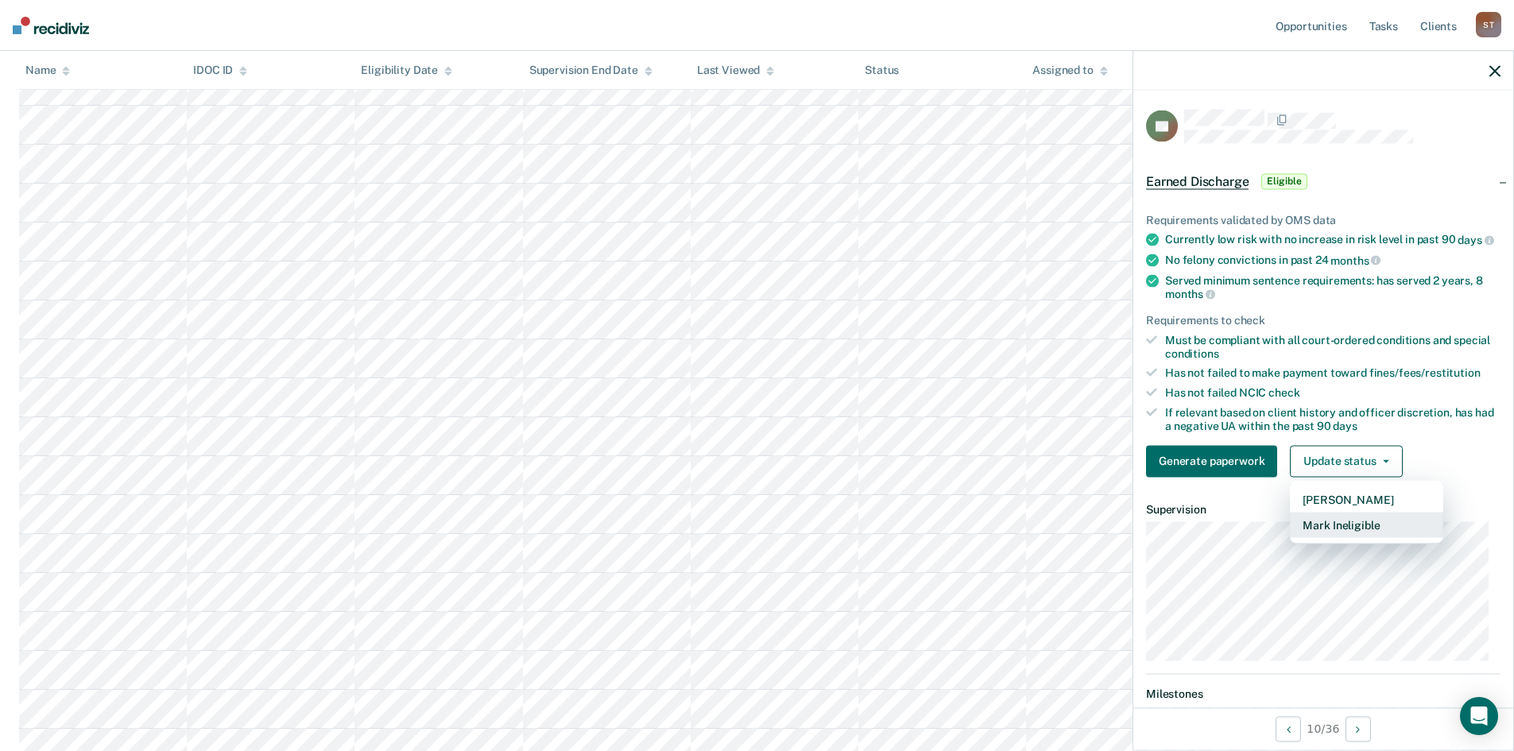
click at [1338, 537] on button "Mark Ineligible" at bounding box center [1366, 524] width 153 height 25
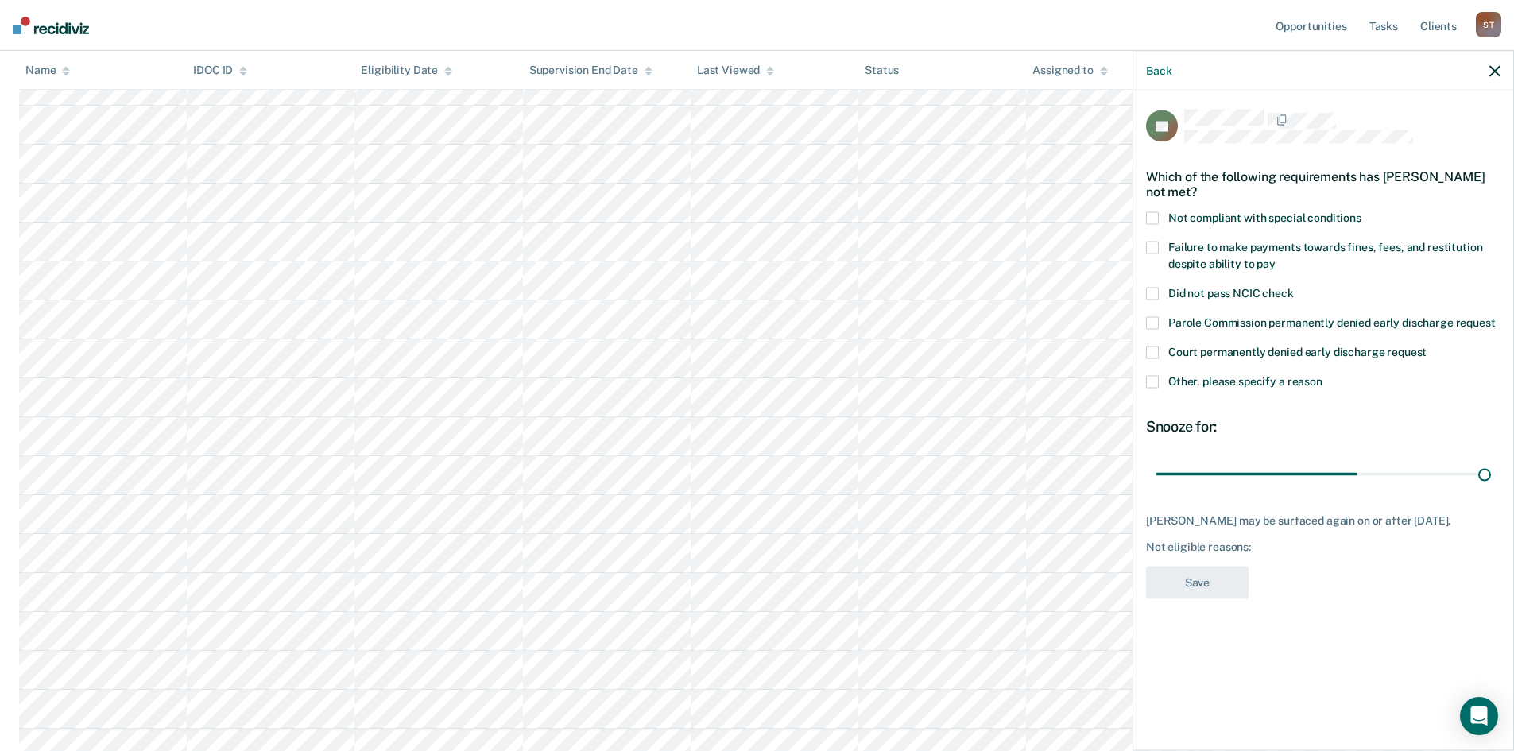
drag, startPoint x: 1265, startPoint y: 476, endPoint x: 1517, endPoint y: 463, distance: 252.3
type input "90"
click at [1491, 463] on input "range" at bounding box center [1323, 474] width 335 height 28
click at [1499, 72] on icon "button" at bounding box center [1494, 70] width 11 height 11
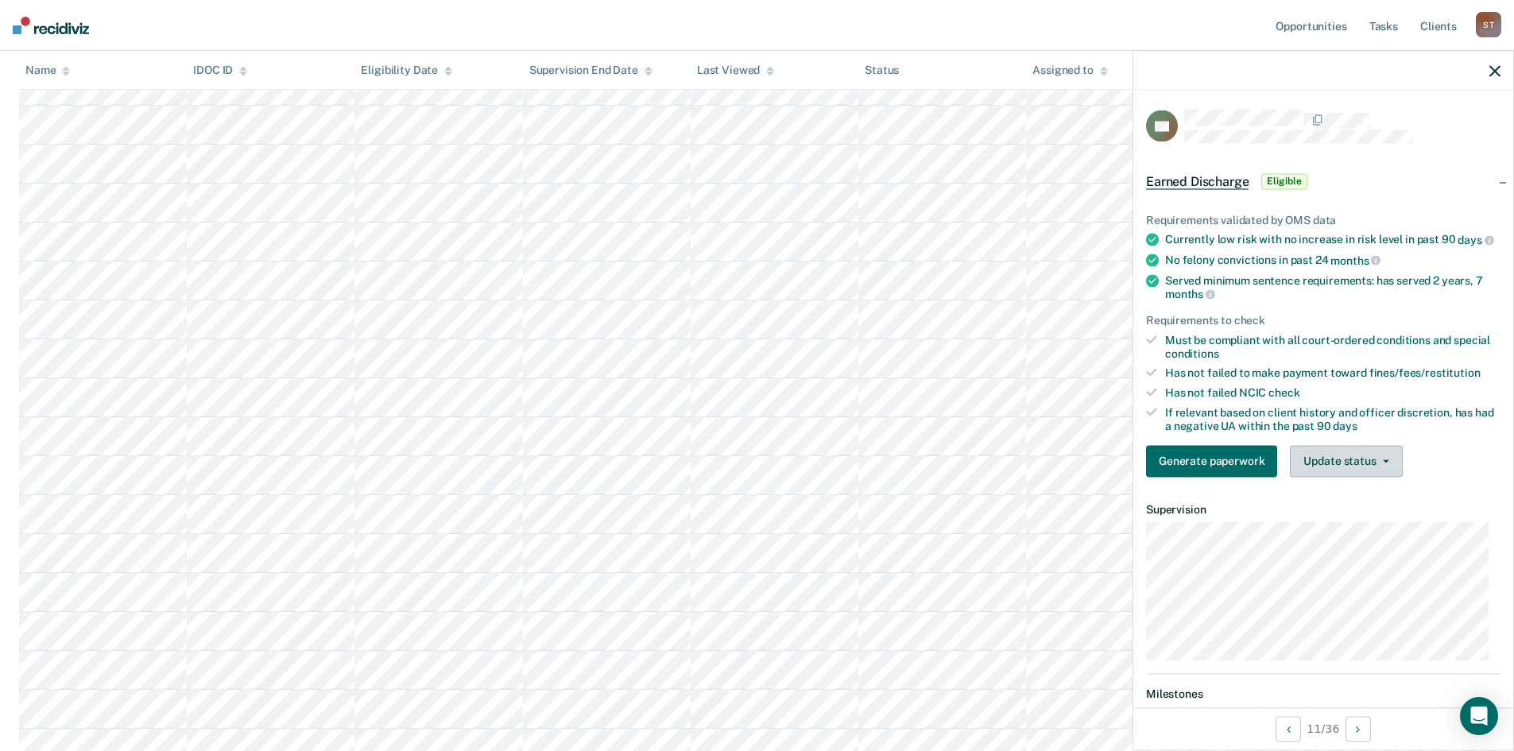
click at [1318, 472] on button "Update status" at bounding box center [1346, 461] width 112 height 32
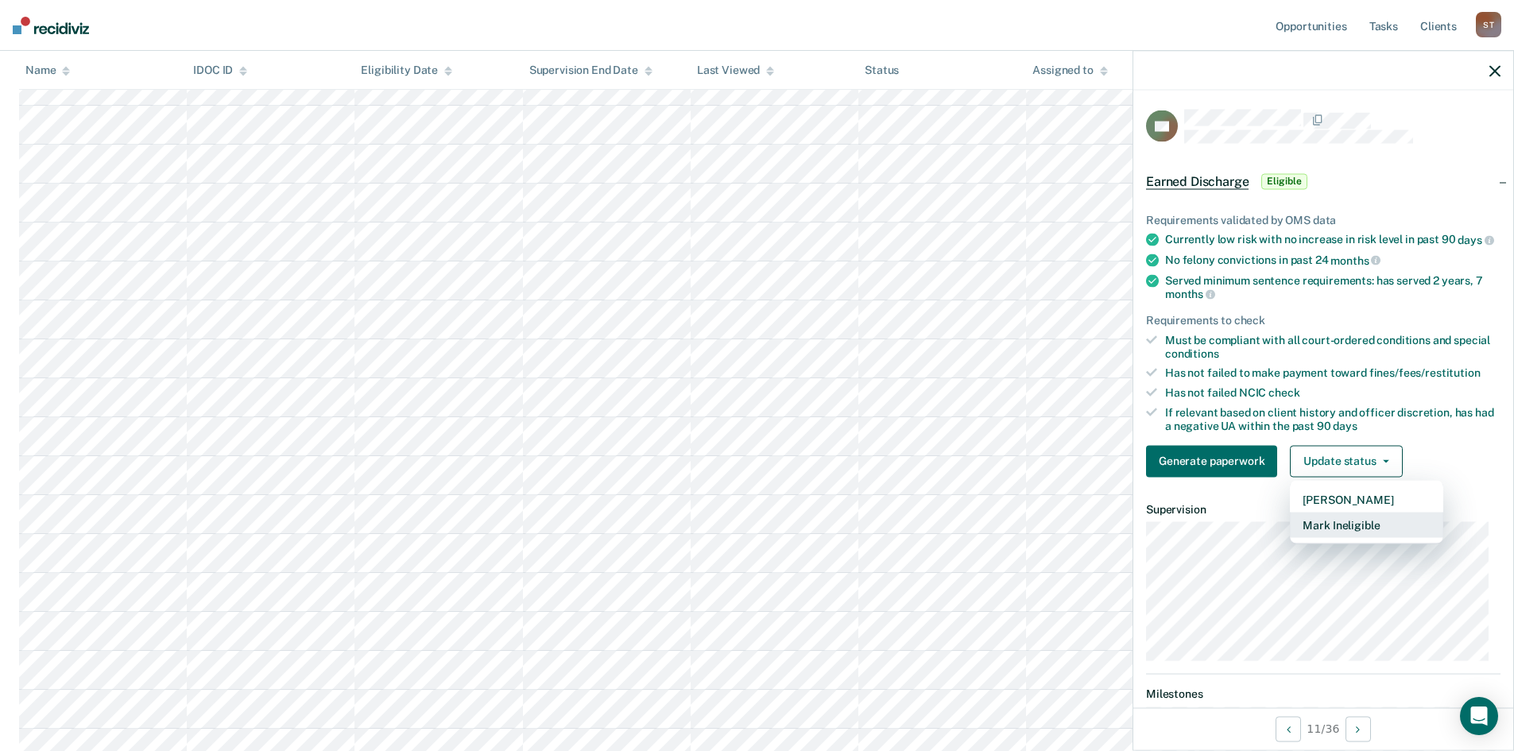
click at [1337, 537] on button "Mark Ineligible" at bounding box center [1366, 524] width 153 height 25
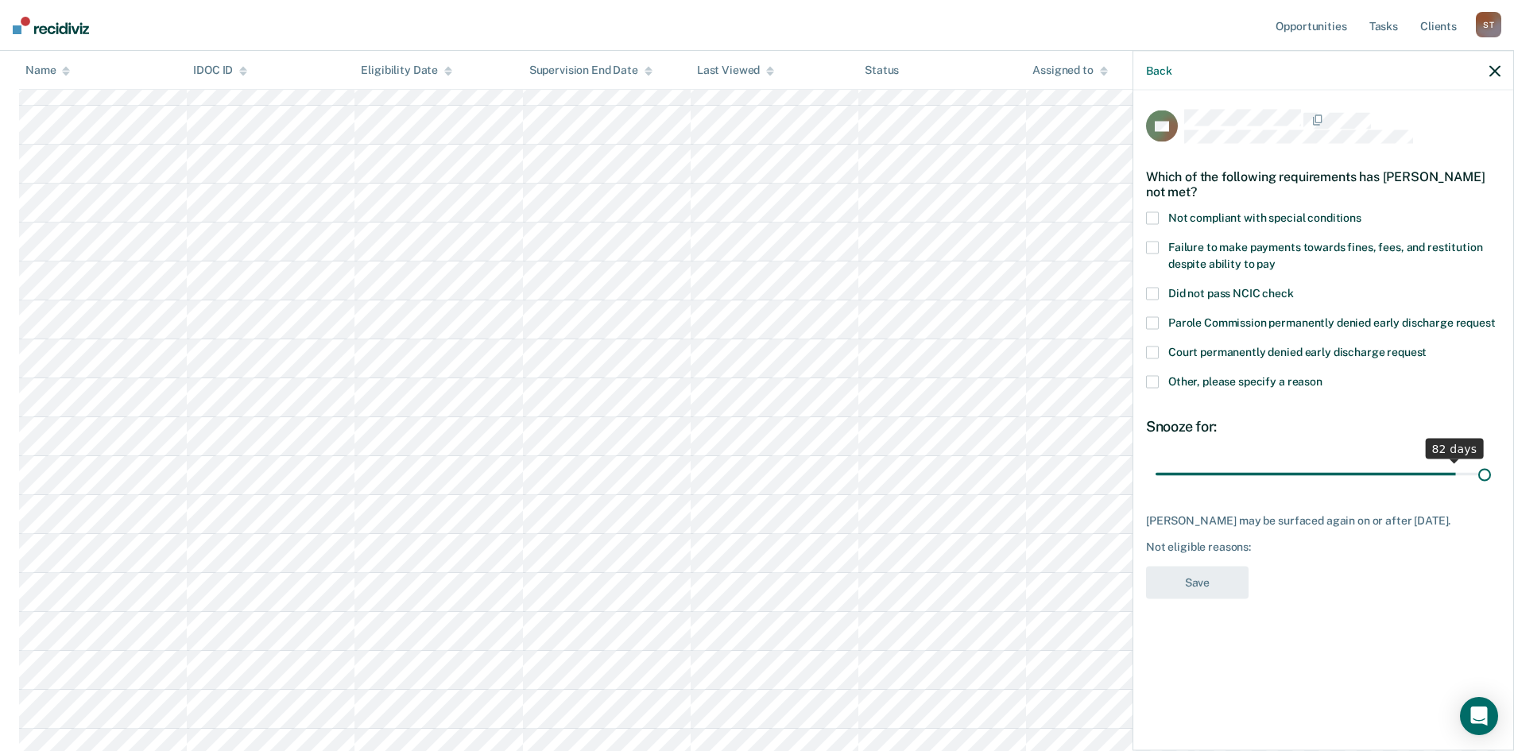
drag, startPoint x: 1262, startPoint y: 472, endPoint x: 1487, endPoint y: 458, distance: 225.4
type input "90"
click at [1488, 460] on input "range" at bounding box center [1323, 474] width 335 height 28
click at [1494, 68] on icon "button" at bounding box center [1494, 70] width 11 height 11
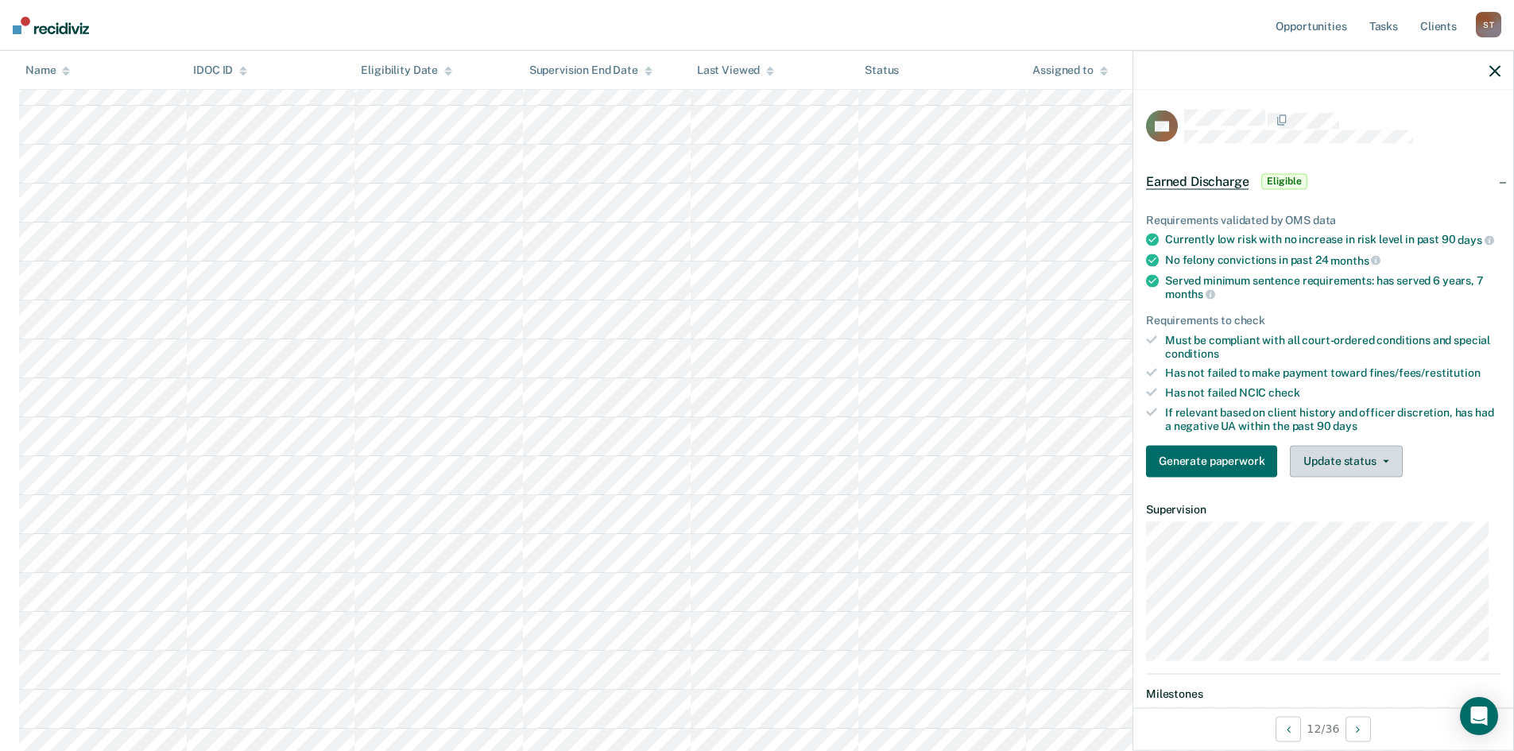
click at [1366, 476] on button "Update status" at bounding box center [1346, 461] width 112 height 32
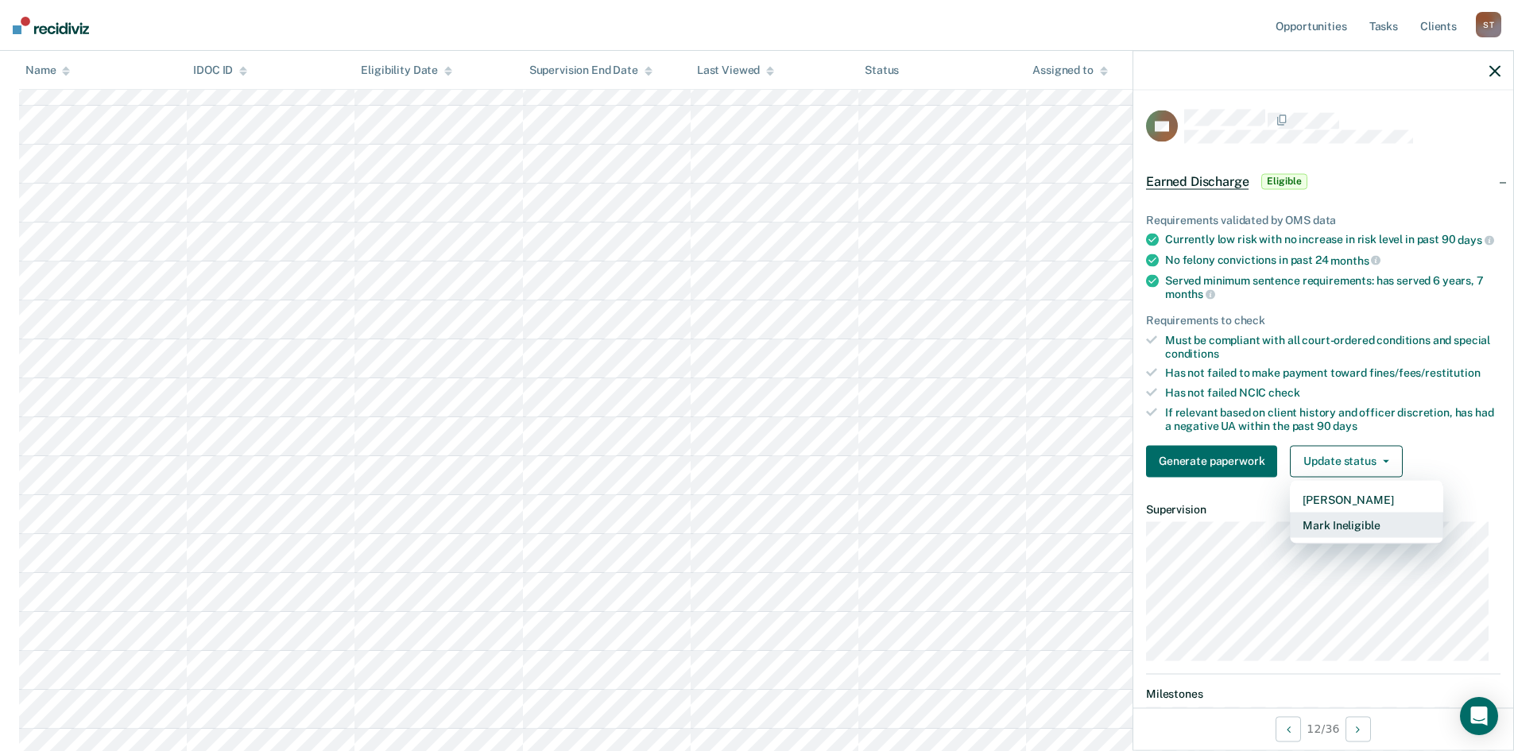
click at [1362, 537] on button "Mark Ineligible" at bounding box center [1366, 524] width 153 height 25
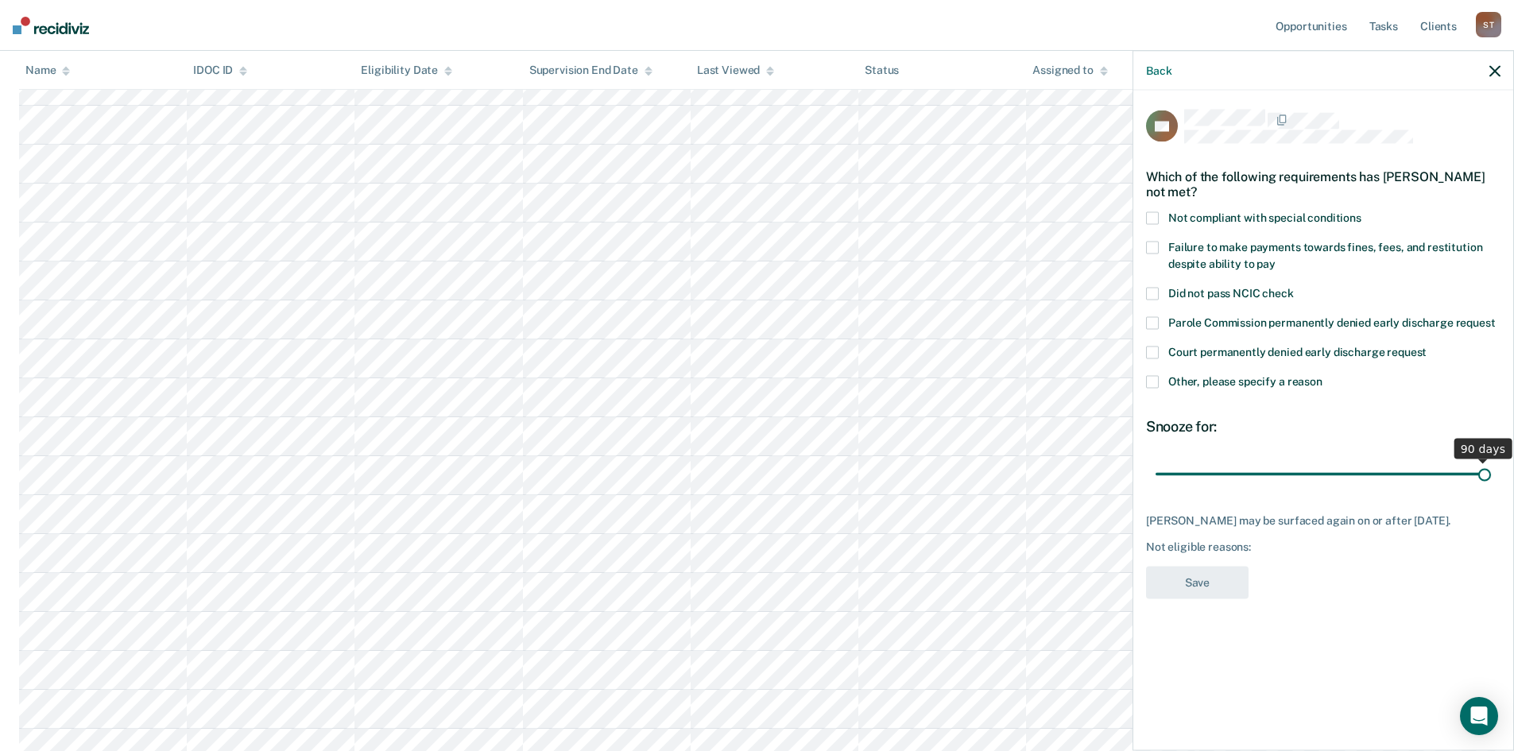
drag, startPoint x: 1266, startPoint y: 473, endPoint x: 1523, endPoint y: 470, distance: 256.7
type input "90"
click at [1491, 470] on input "range" at bounding box center [1323, 474] width 335 height 28
click at [1492, 67] on icon "button" at bounding box center [1494, 70] width 11 height 11
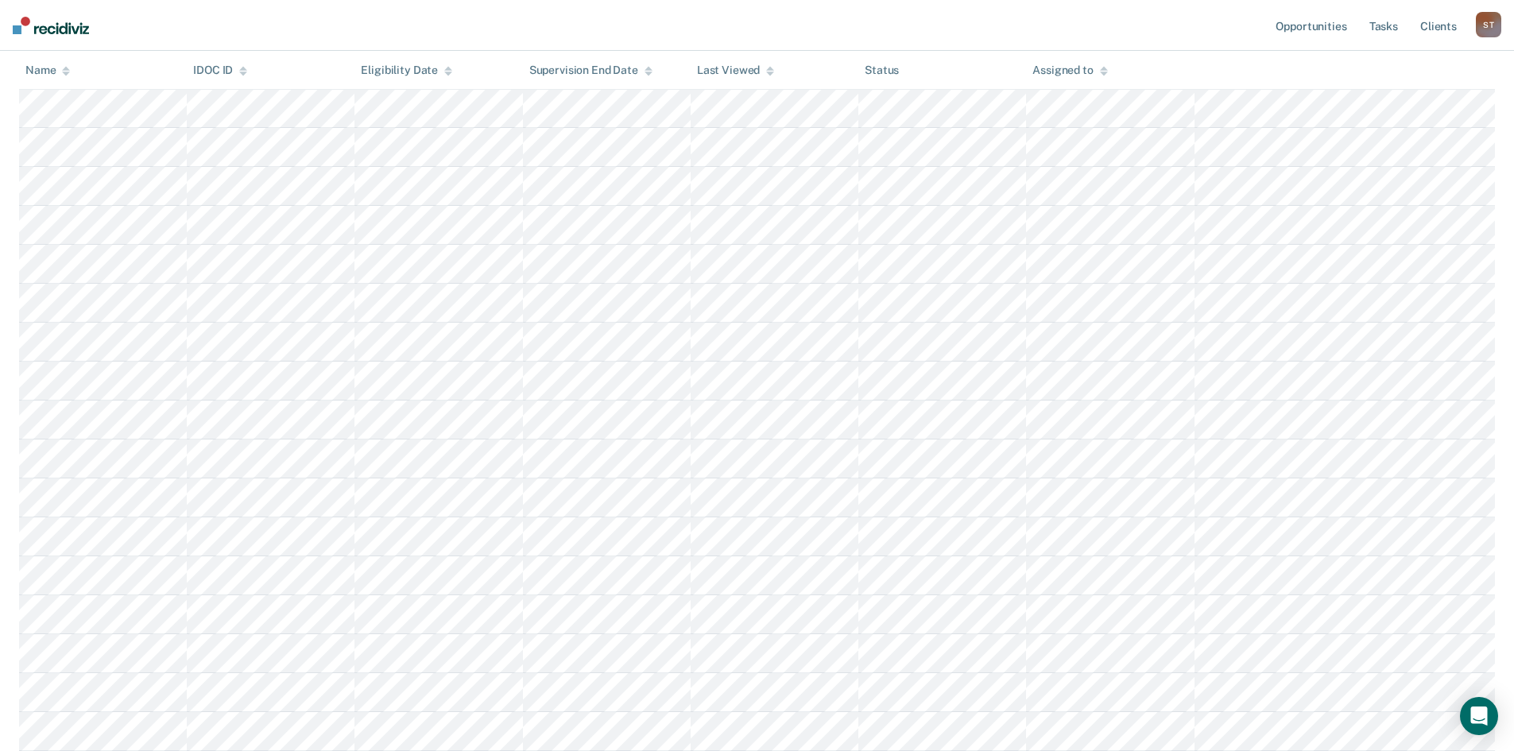
scroll to position [560, 0]
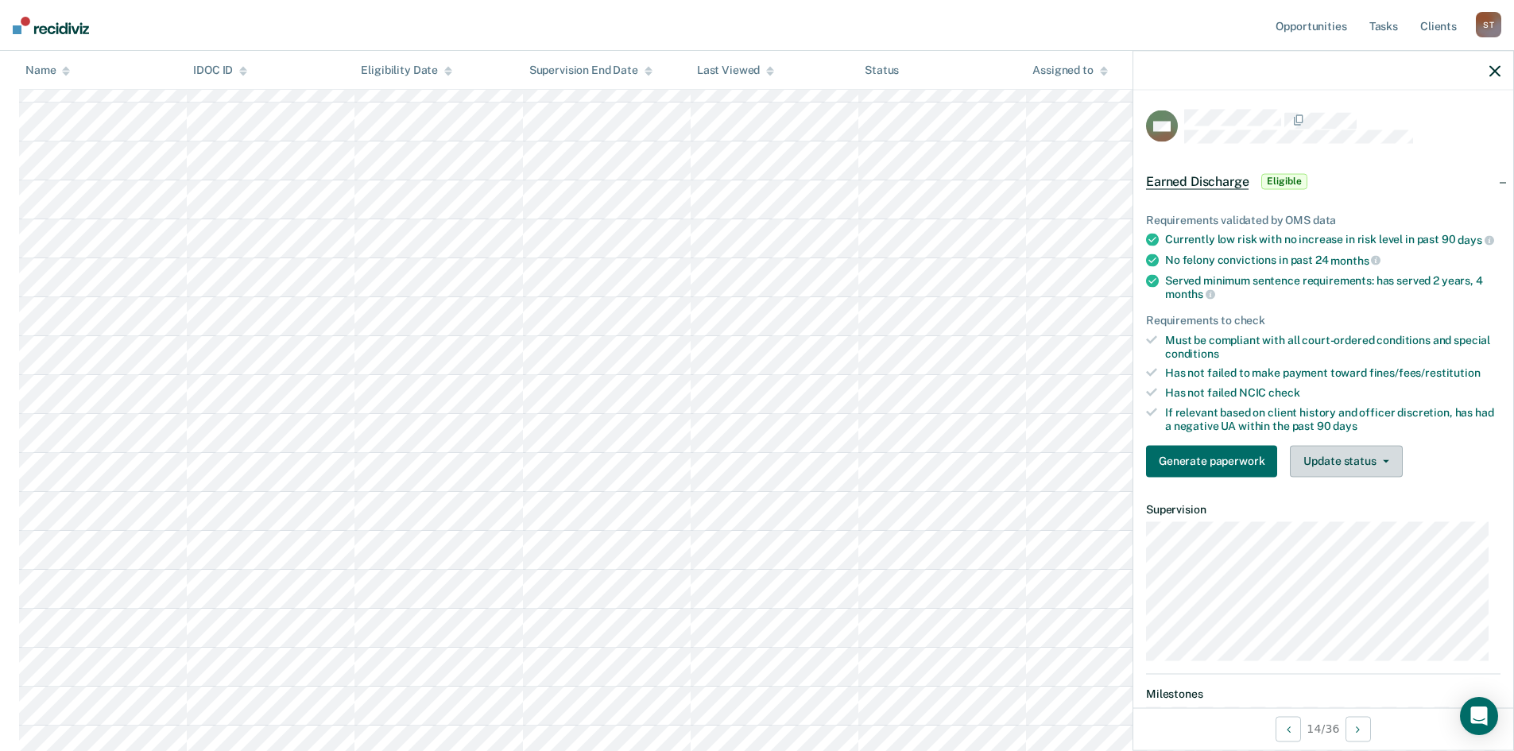
click at [1344, 471] on button "Update status" at bounding box center [1346, 461] width 112 height 32
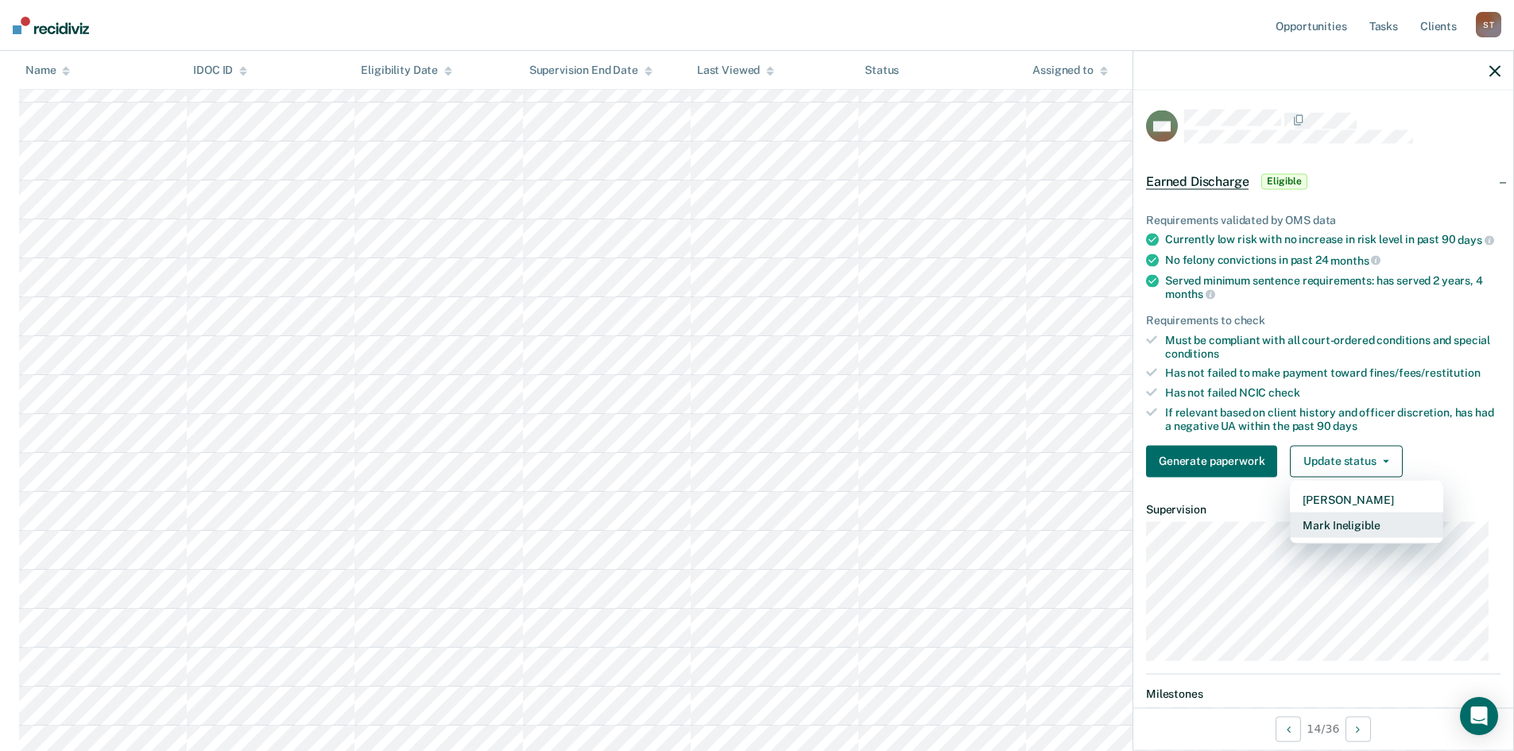
click at [1350, 533] on button "Mark Ineligible" at bounding box center [1366, 524] width 153 height 25
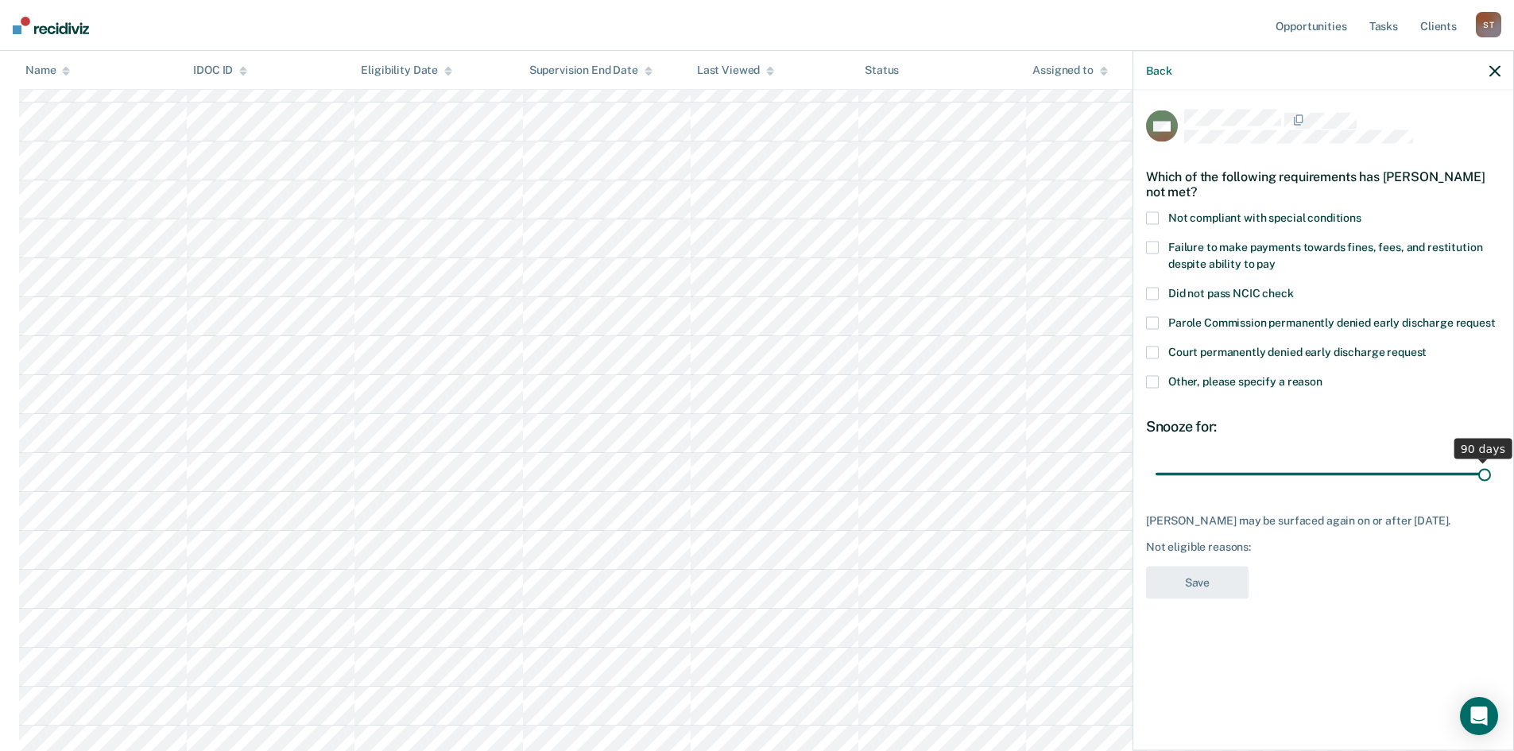
drag, startPoint x: 1273, startPoint y: 477, endPoint x: 1525, endPoint y: 475, distance: 252.8
type input "90"
click at [1491, 475] on input "range" at bounding box center [1323, 474] width 335 height 28
click at [1489, 74] on div "Back" at bounding box center [1323, 71] width 380 height 40
click at [1497, 71] on icon "button" at bounding box center [1494, 70] width 11 height 11
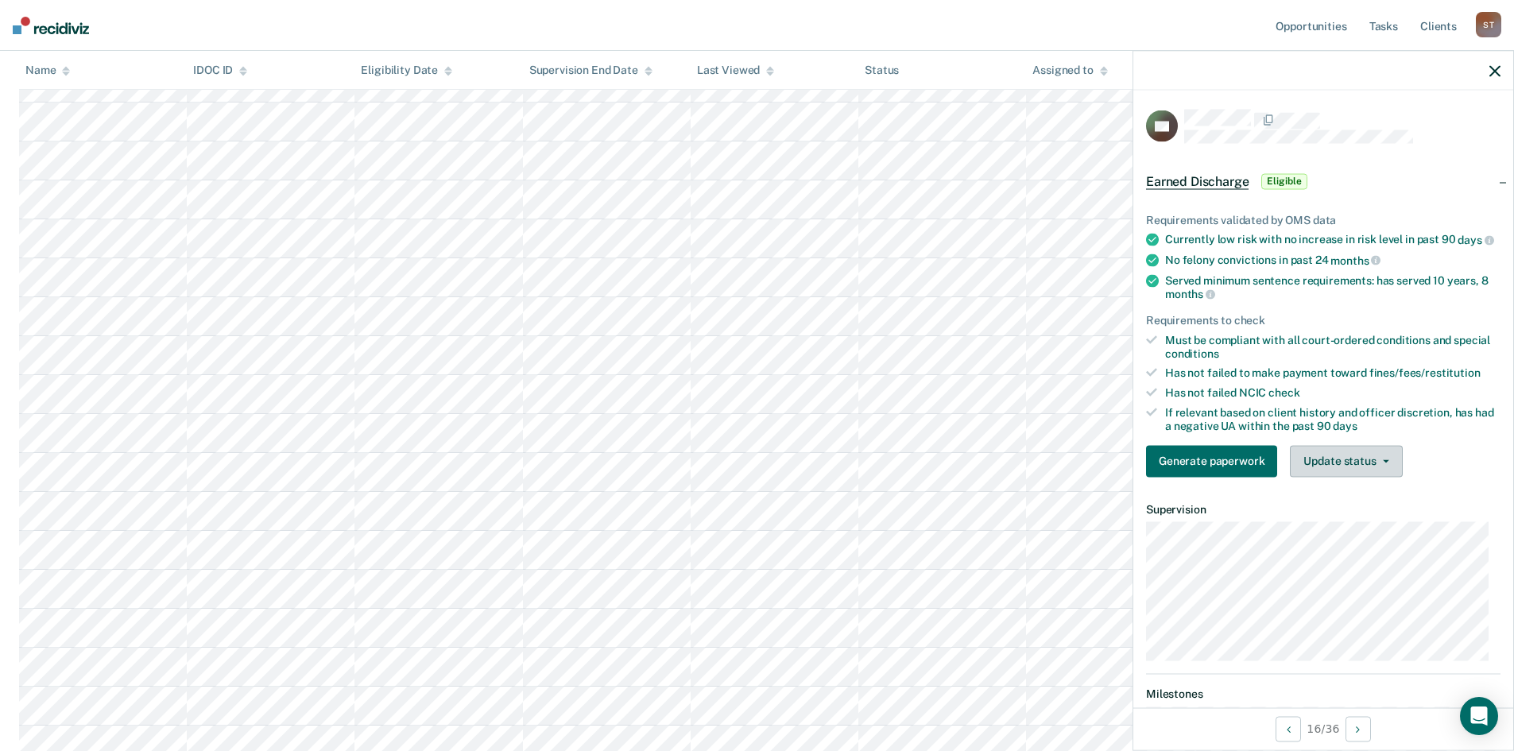
click at [1339, 476] on button "Update status" at bounding box center [1346, 461] width 112 height 32
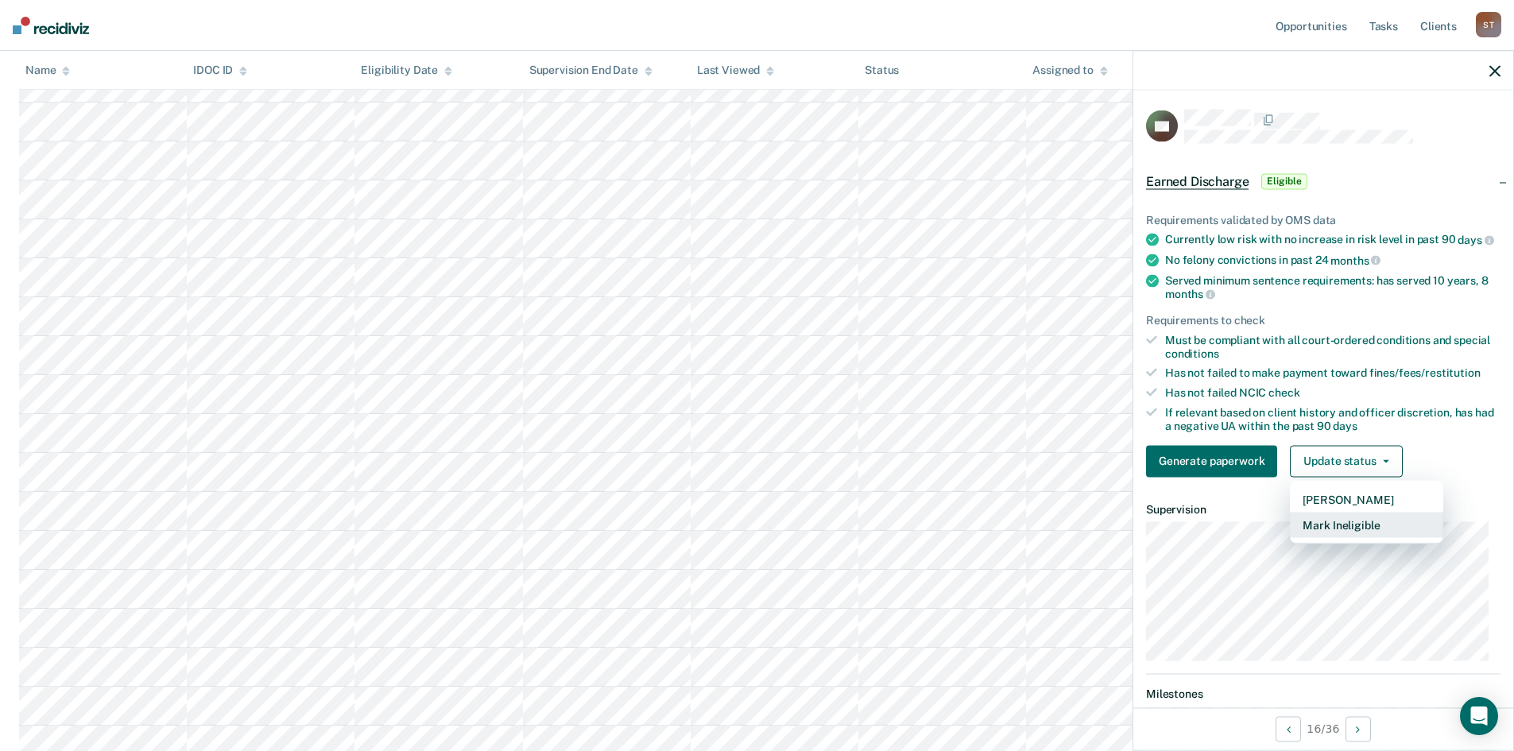
click at [1362, 533] on button "Mark Ineligible" at bounding box center [1366, 524] width 153 height 25
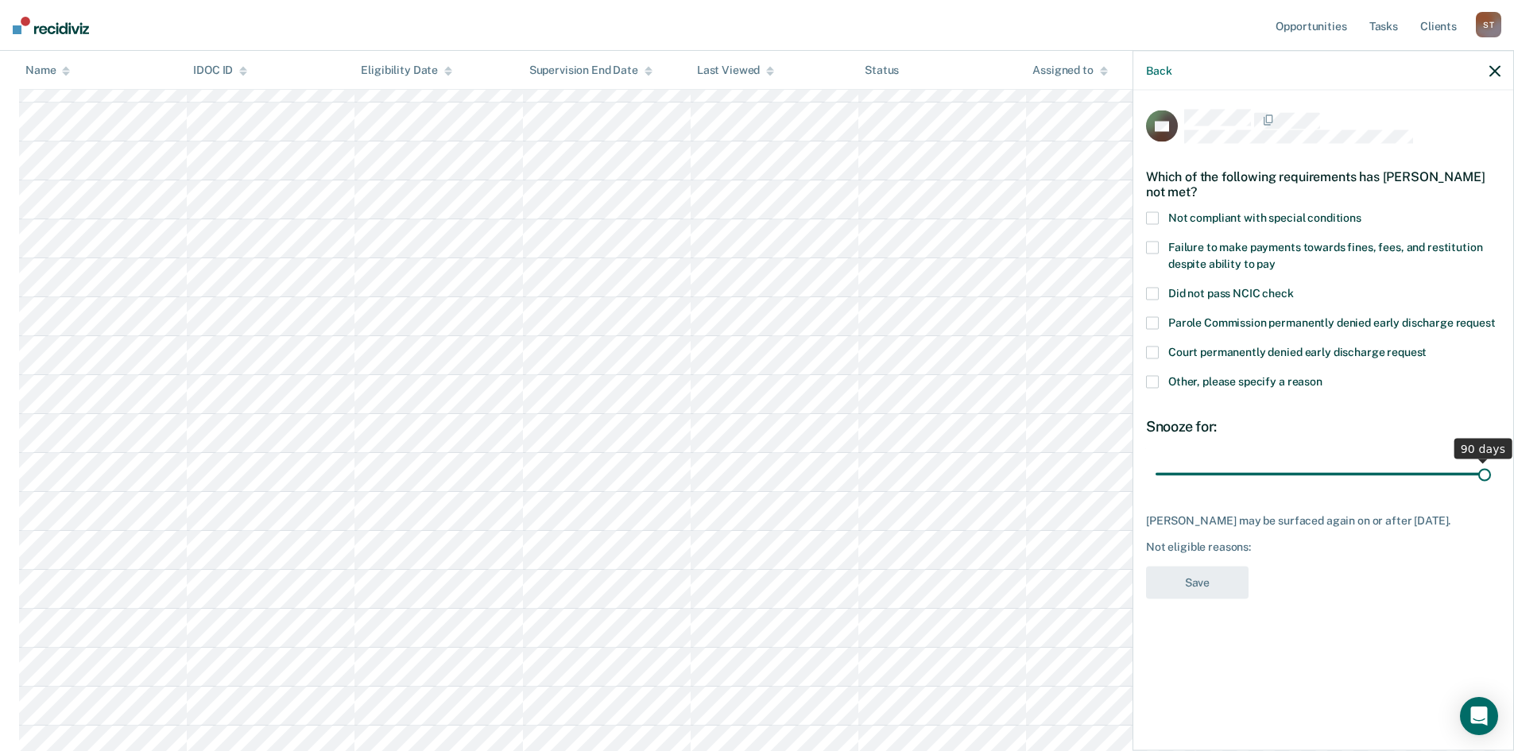
drag, startPoint x: 1269, startPoint y: 459, endPoint x: 1525, endPoint y: 457, distance: 255.9
type input "90"
click at [1491, 460] on input "range" at bounding box center [1323, 474] width 335 height 28
click at [1493, 68] on icon "button" at bounding box center [1494, 70] width 11 height 11
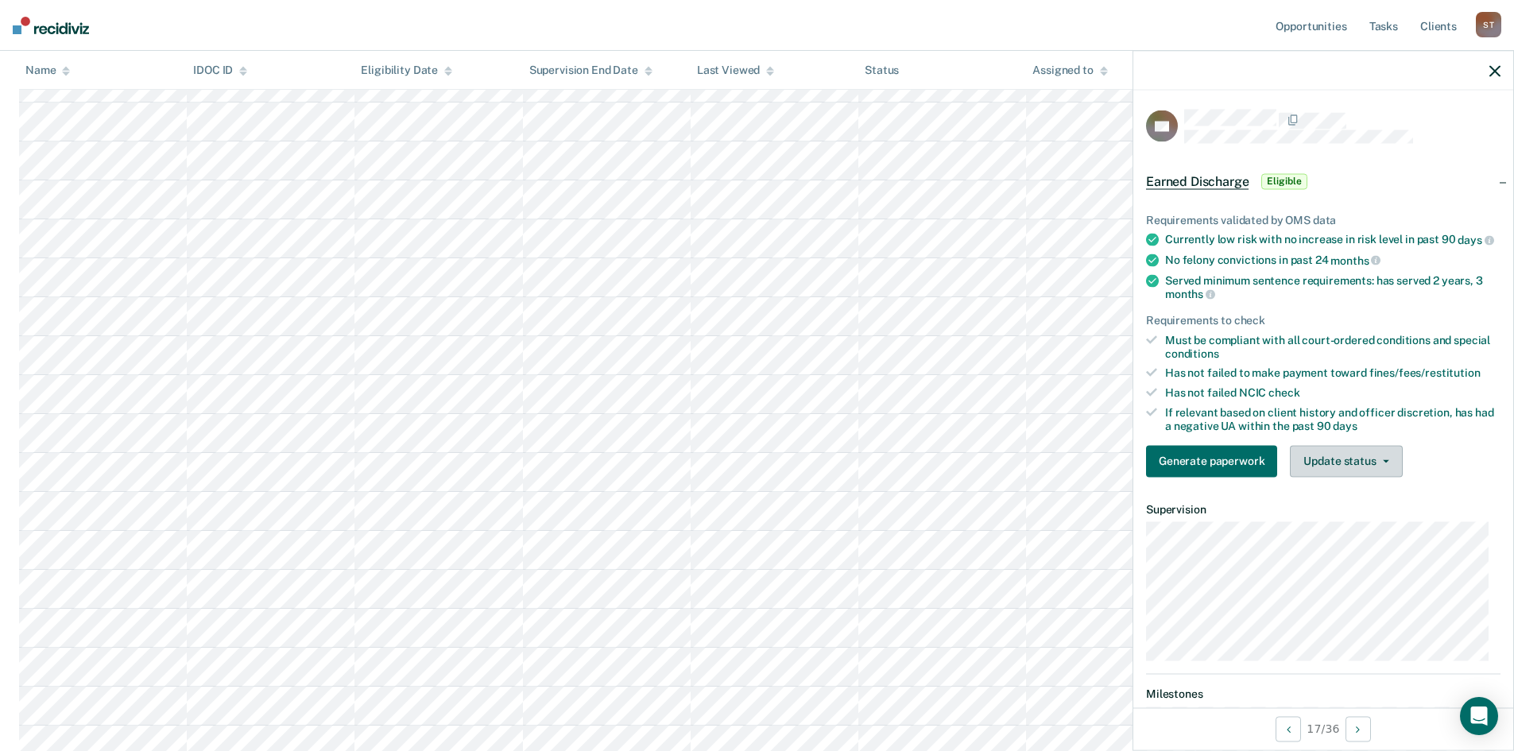
click at [1343, 473] on button "Update status" at bounding box center [1346, 461] width 112 height 32
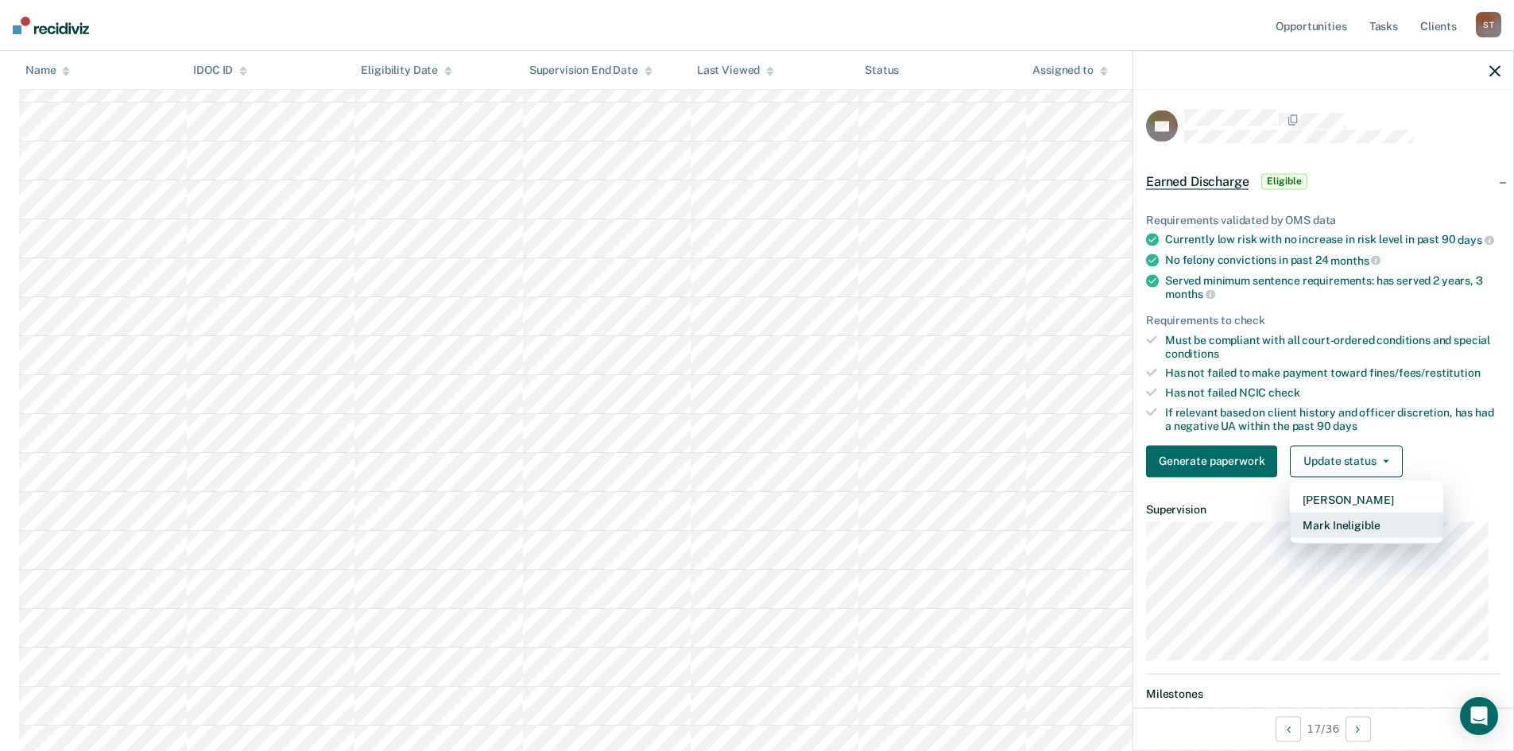
click at [1346, 537] on button "Mark Ineligible" at bounding box center [1366, 524] width 153 height 25
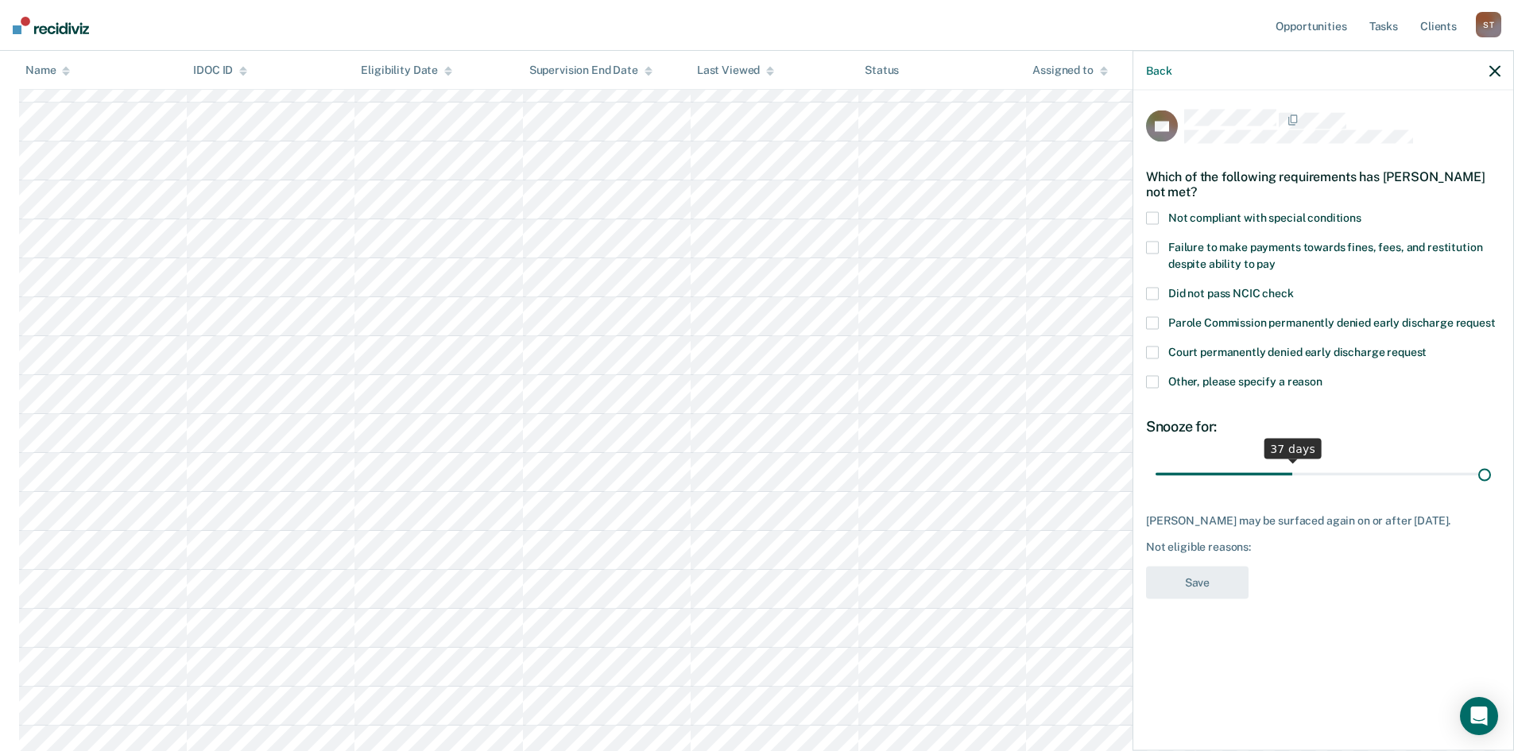
drag, startPoint x: 1267, startPoint y: 473, endPoint x: 1525, endPoint y: 469, distance: 258.3
type input "90"
click at [1491, 469] on input "range" at bounding box center [1323, 474] width 335 height 28
click at [1495, 72] on icon "button" at bounding box center [1494, 70] width 11 height 11
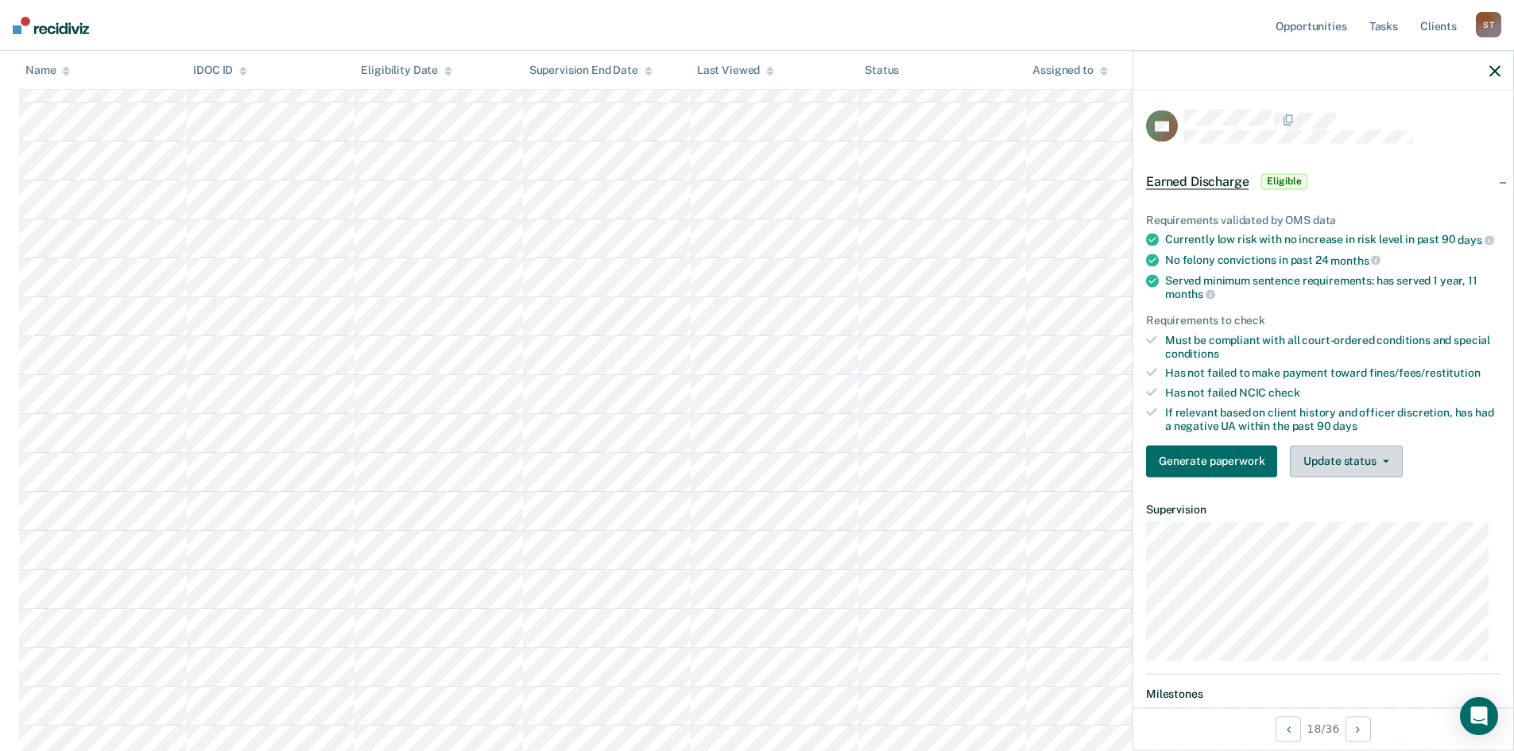
click at [1343, 475] on button "Update status" at bounding box center [1346, 461] width 112 height 32
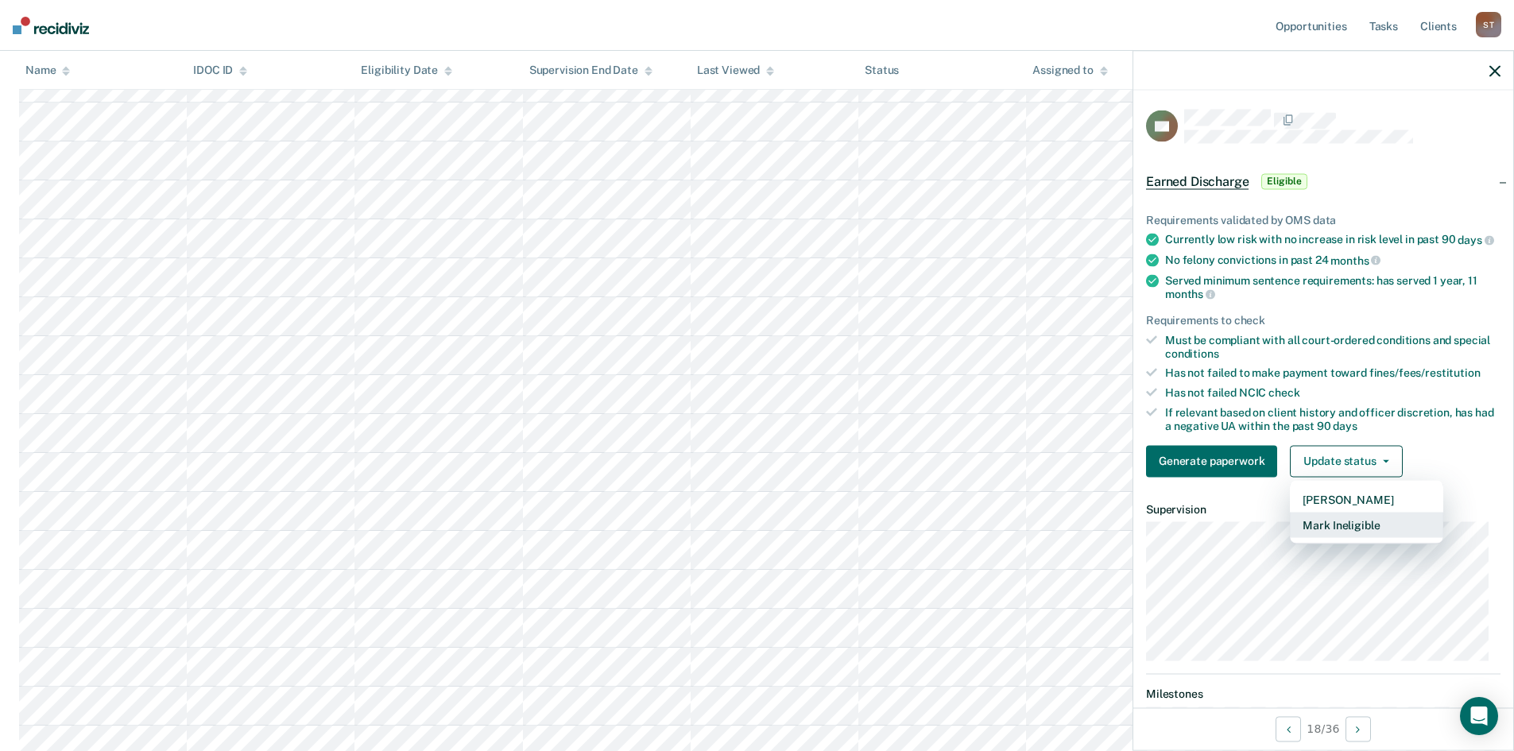
click at [1338, 536] on button "Mark Ineligible" at bounding box center [1366, 524] width 153 height 25
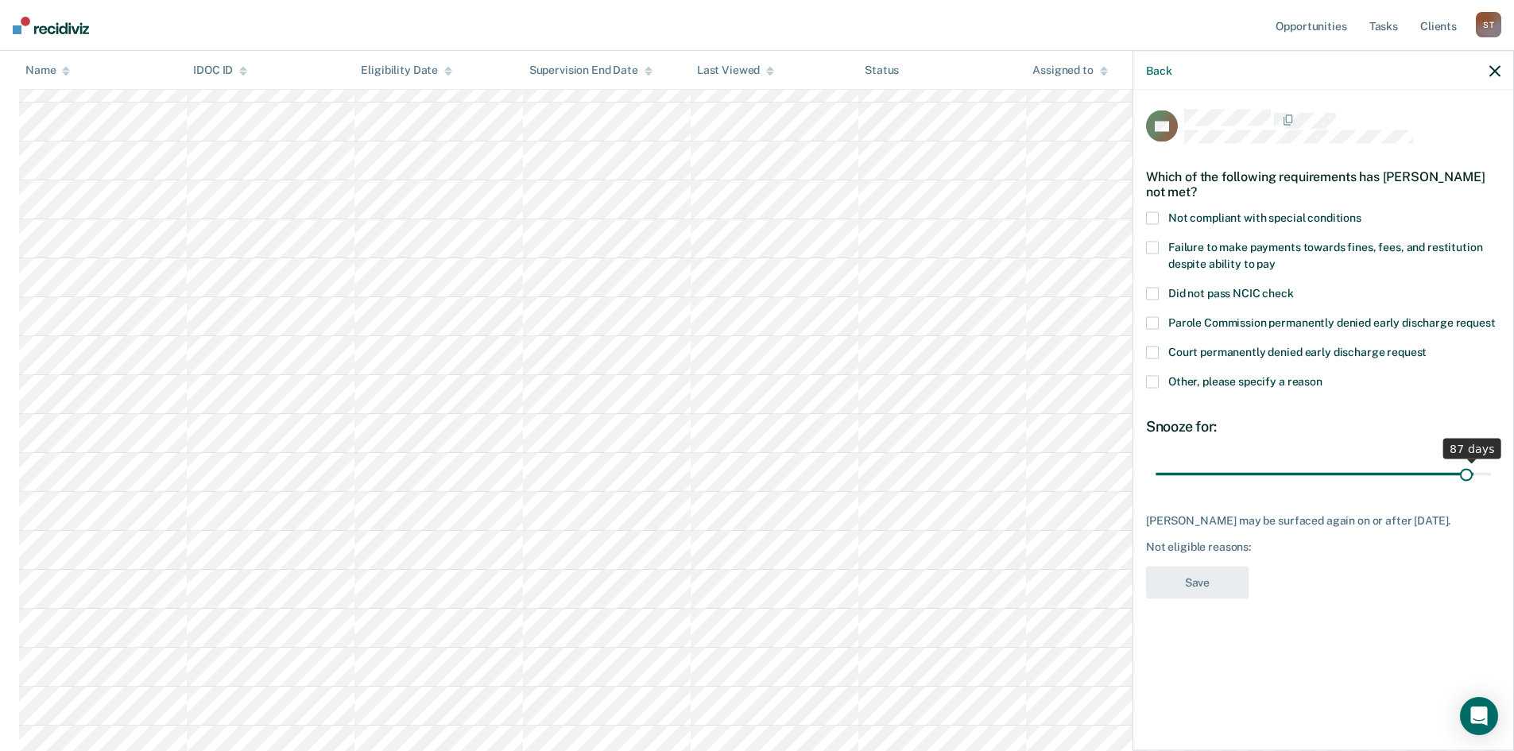
drag, startPoint x: 1273, startPoint y: 473, endPoint x: 1472, endPoint y: 476, distance: 198.7
click at [1470, 475] on input "range" at bounding box center [1323, 474] width 335 height 28
drag, startPoint x: 1475, startPoint y: 470, endPoint x: 1525, endPoint y: 464, distance: 50.4
type input "90"
click at [1491, 464] on input "range" at bounding box center [1323, 474] width 335 height 28
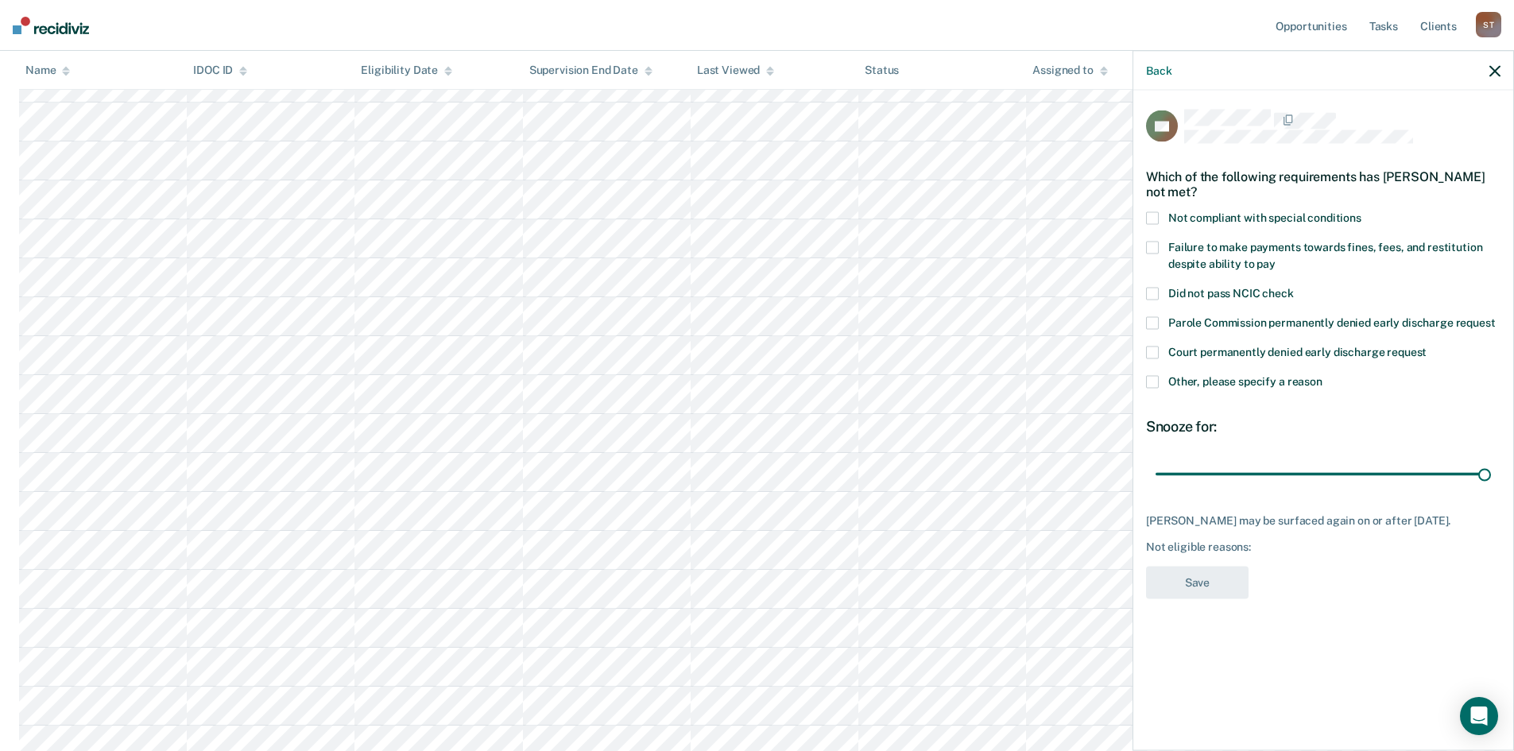
click at [1490, 69] on icon "button" at bounding box center [1494, 70] width 11 height 11
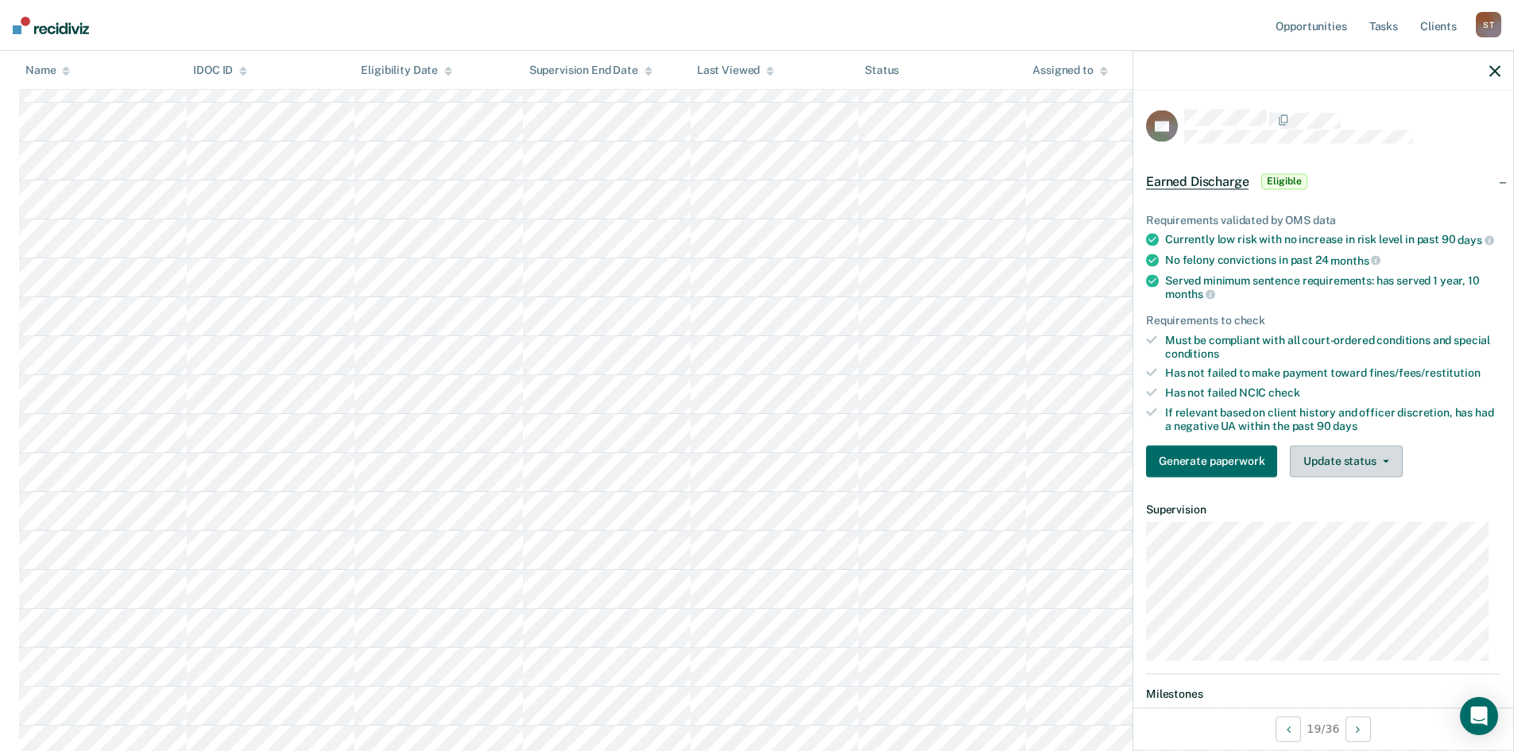
click at [1313, 477] on button "Update status" at bounding box center [1346, 461] width 112 height 32
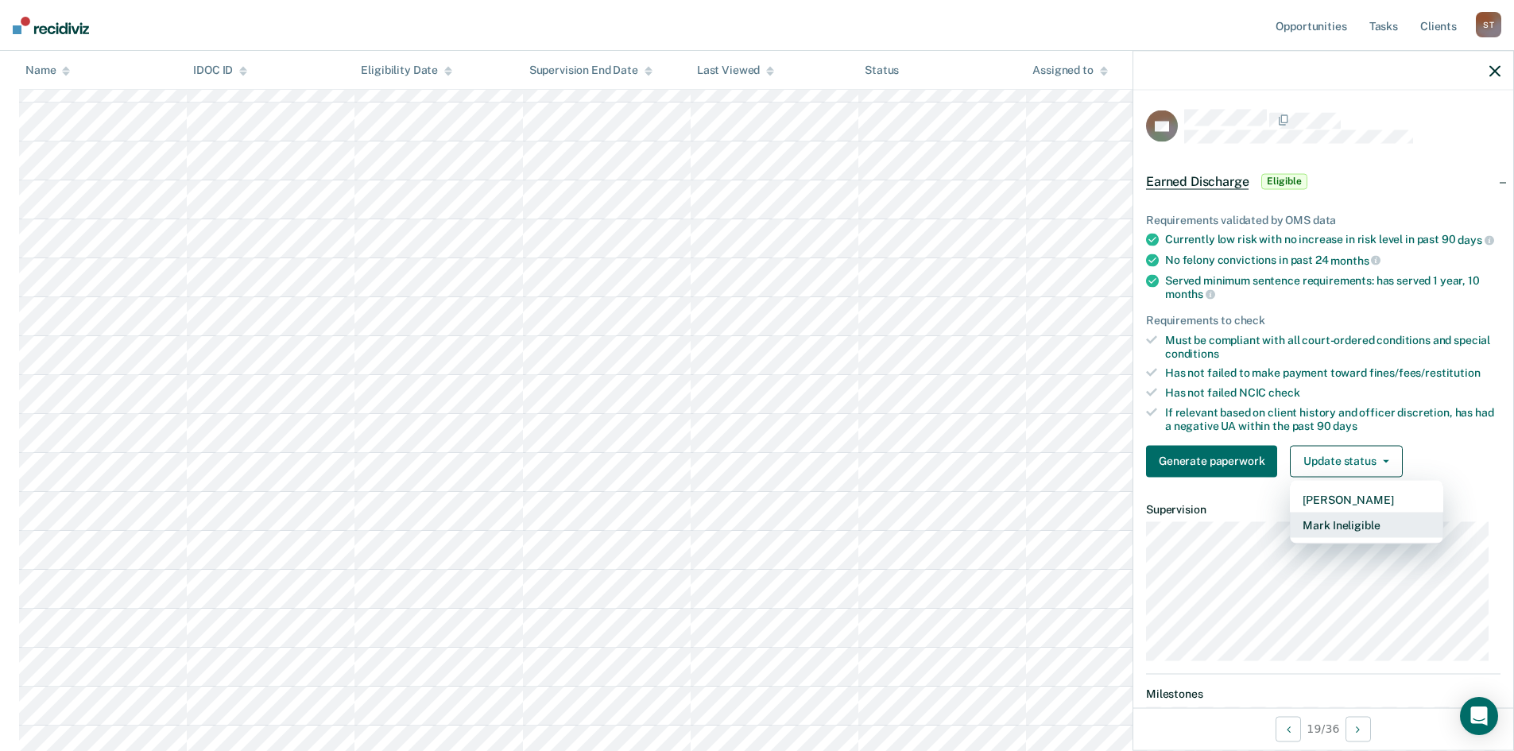
click at [1322, 537] on button "Mark Ineligible" at bounding box center [1366, 524] width 153 height 25
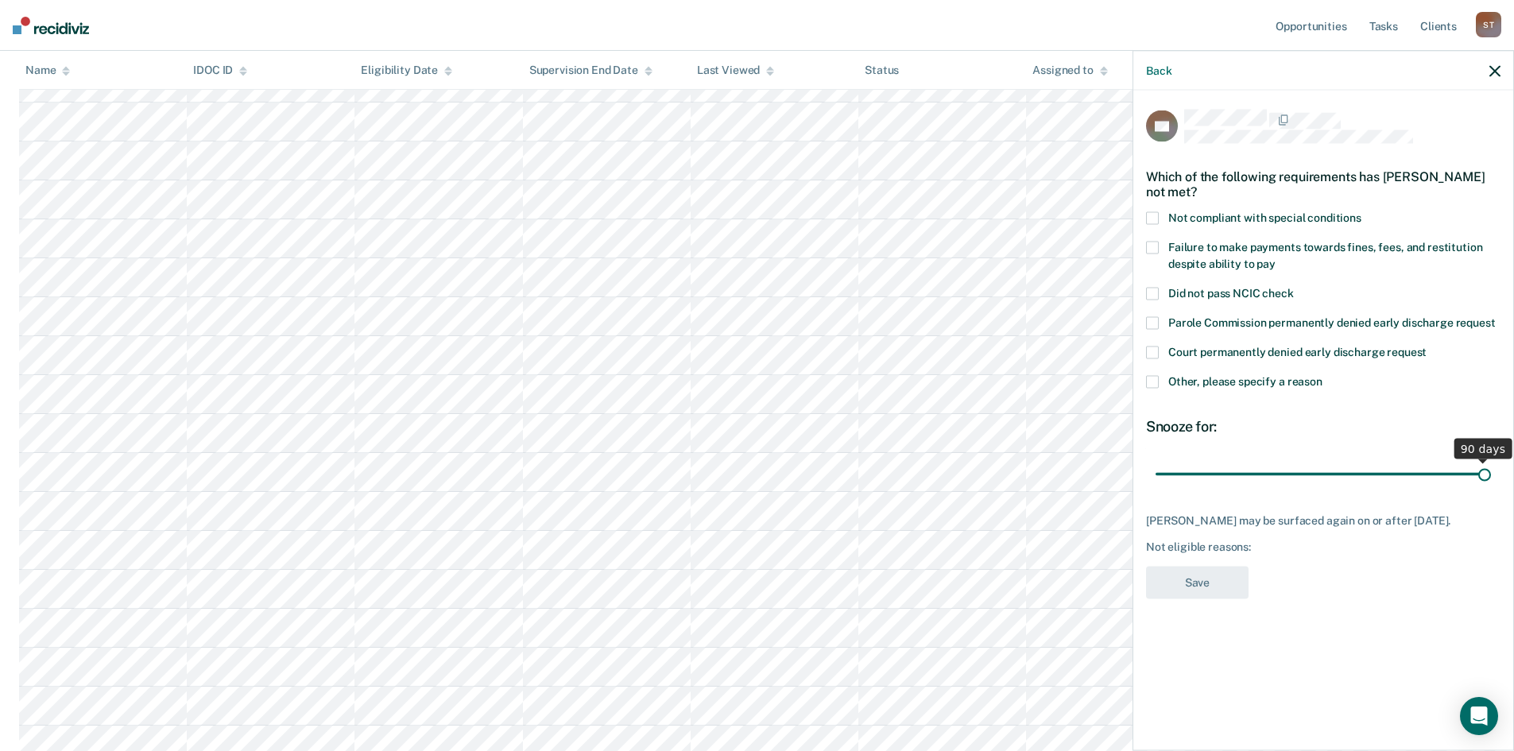
drag, startPoint x: 1268, startPoint y: 482, endPoint x: 1525, endPoint y: 482, distance: 257.5
type input "90"
click at [1491, 482] on input "range" at bounding box center [1323, 474] width 335 height 28
click at [1498, 68] on icon "button" at bounding box center [1494, 70] width 11 height 11
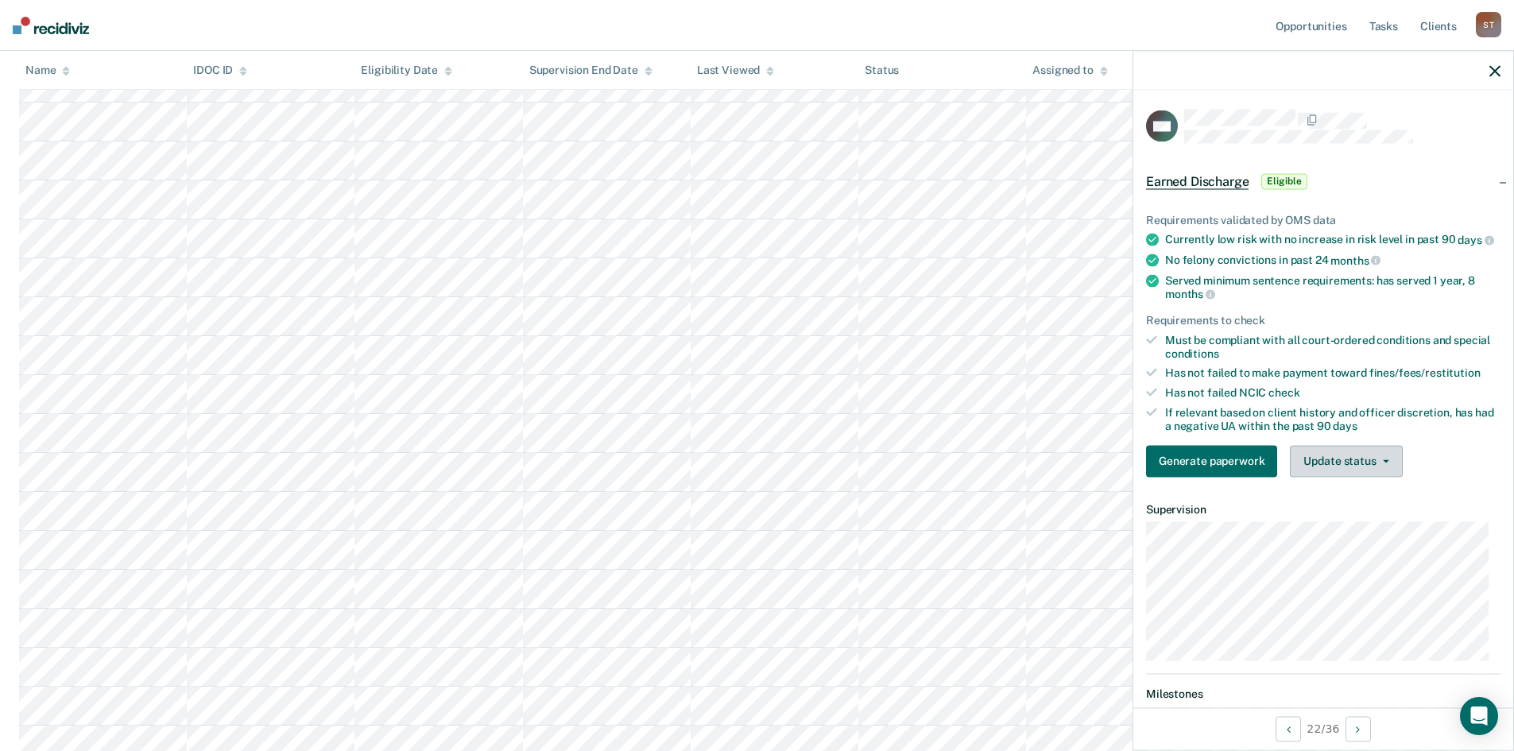
click at [1352, 470] on button "Update status" at bounding box center [1346, 461] width 112 height 32
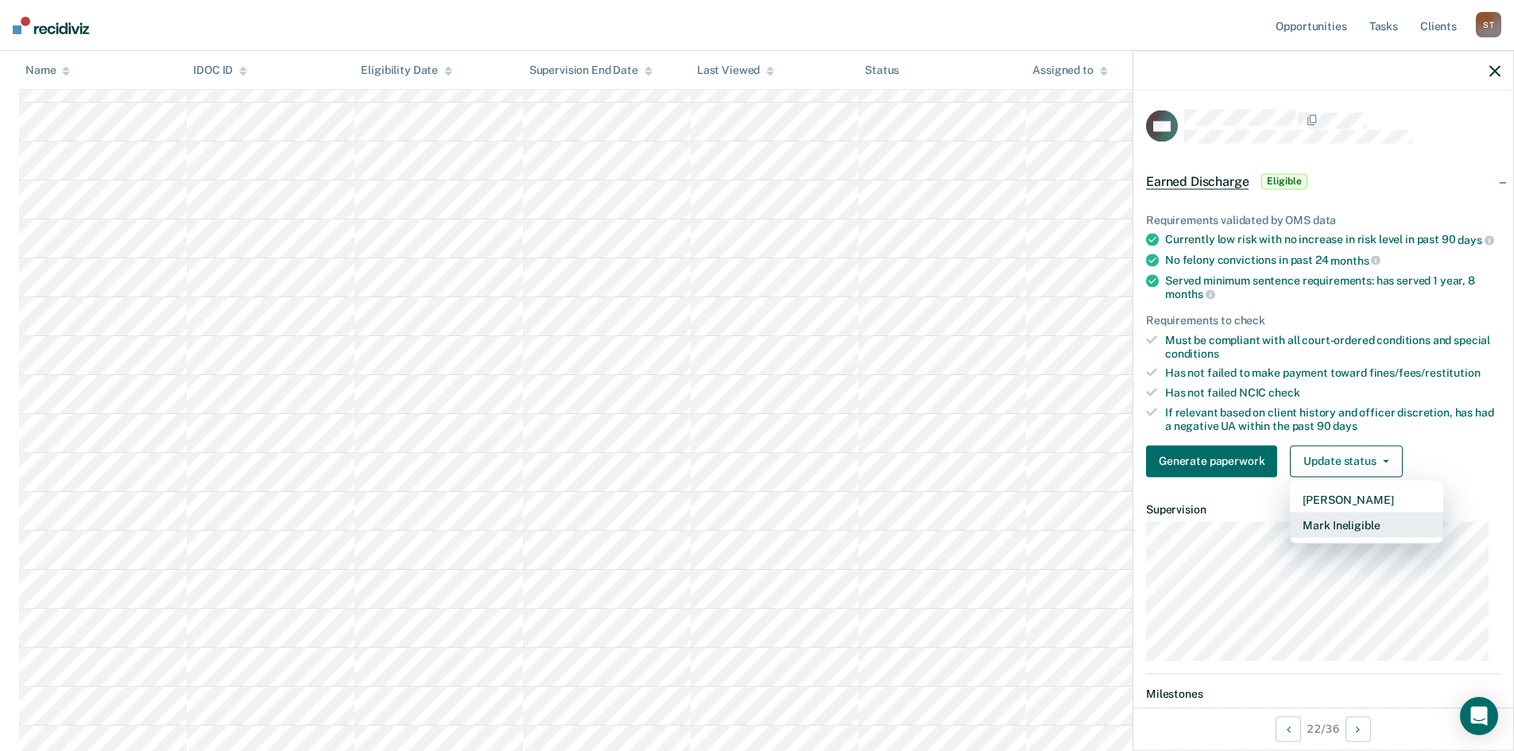
click at [1366, 535] on button "Mark Ineligible" at bounding box center [1366, 524] width 153 height 25
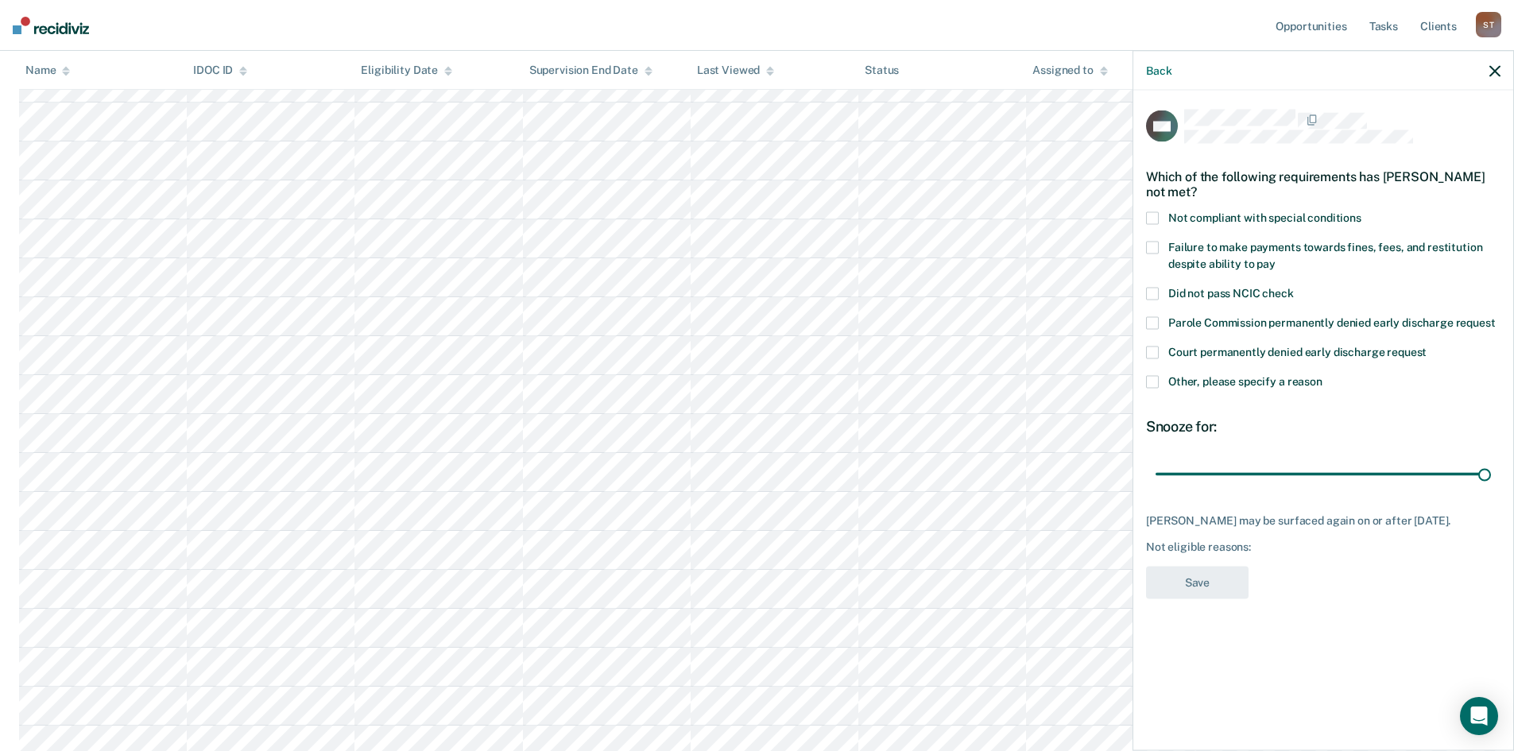
drag, startPoint x: 1269, startPoint y: 472, endPoint x: 1525, endPoint y: 483, distance: 256.2
type input "90"
click at [1491, 483] on input "range" at bounding box center [1323, 474] width 335 height 28
click at [1501, 71] on div "Back" at bounding box center [1323, 71] width 380 height 40
click at [1493, 64] on button "button" at bounding box center [1494, 71] width 11 height 14
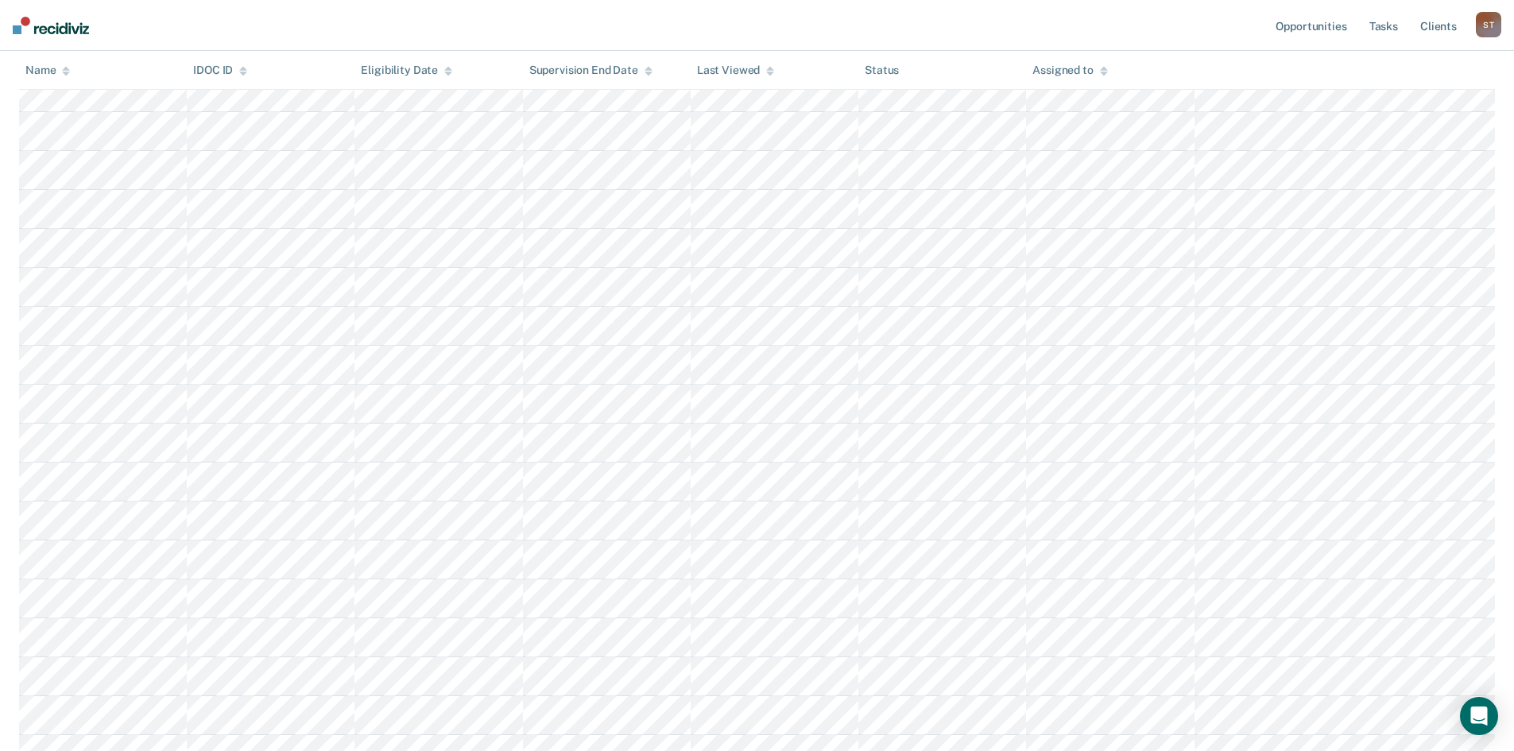
scroll to position [719, 0]
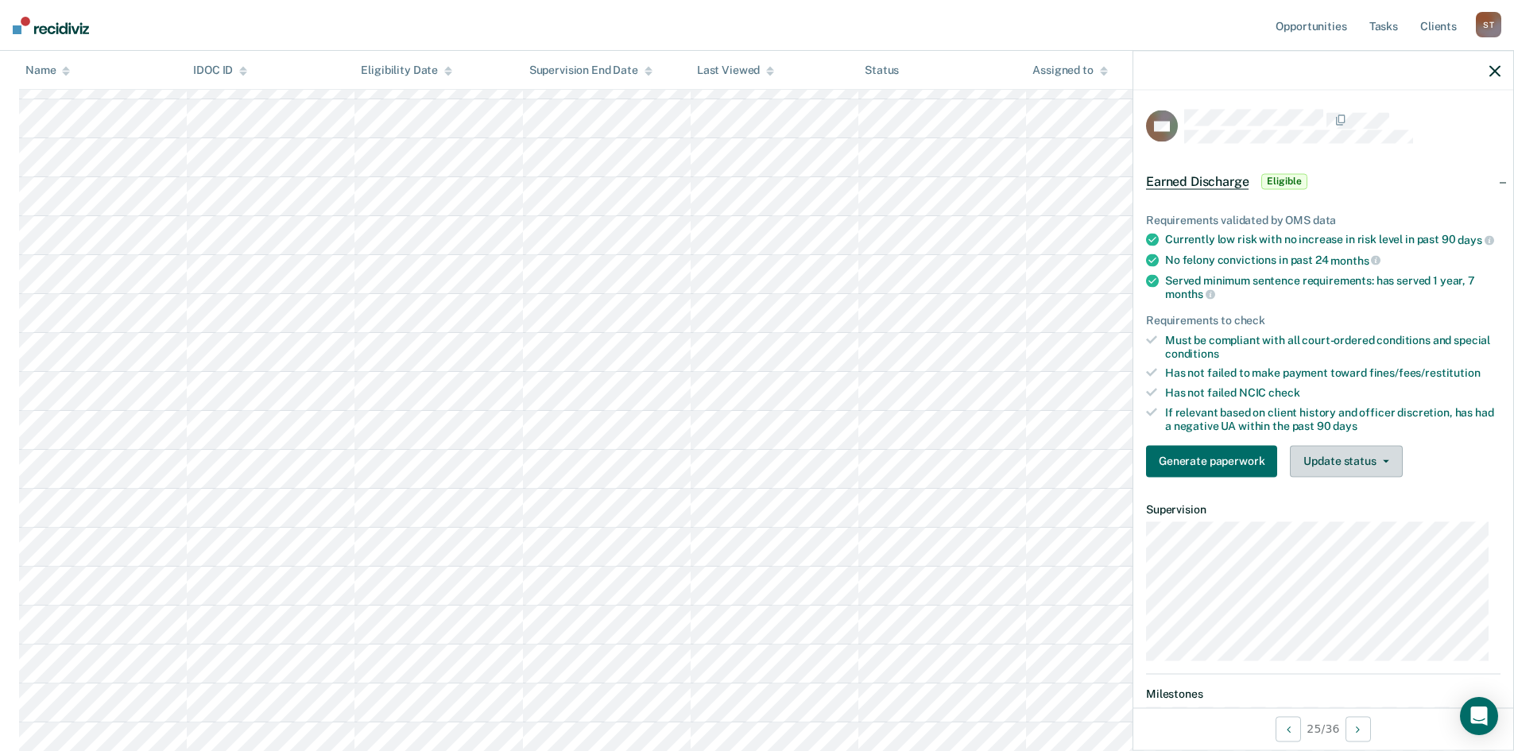
click at [1394, 463] on button "Update status" at bounding box center [1346, 461] width 112 height 32
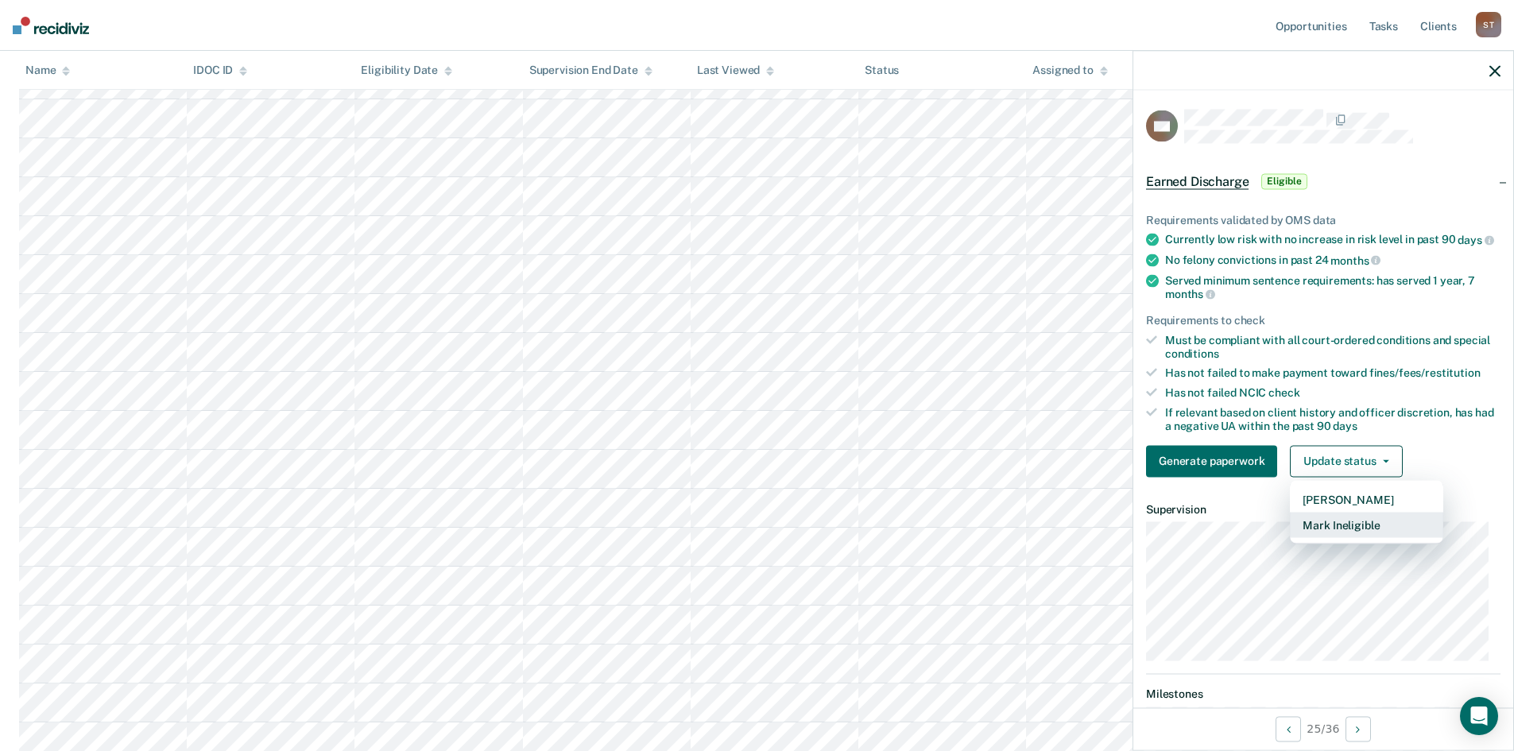
click at [1381, 537] on button "Mark Ineligible" at bounding box center [1366, 524] width 153 height 25
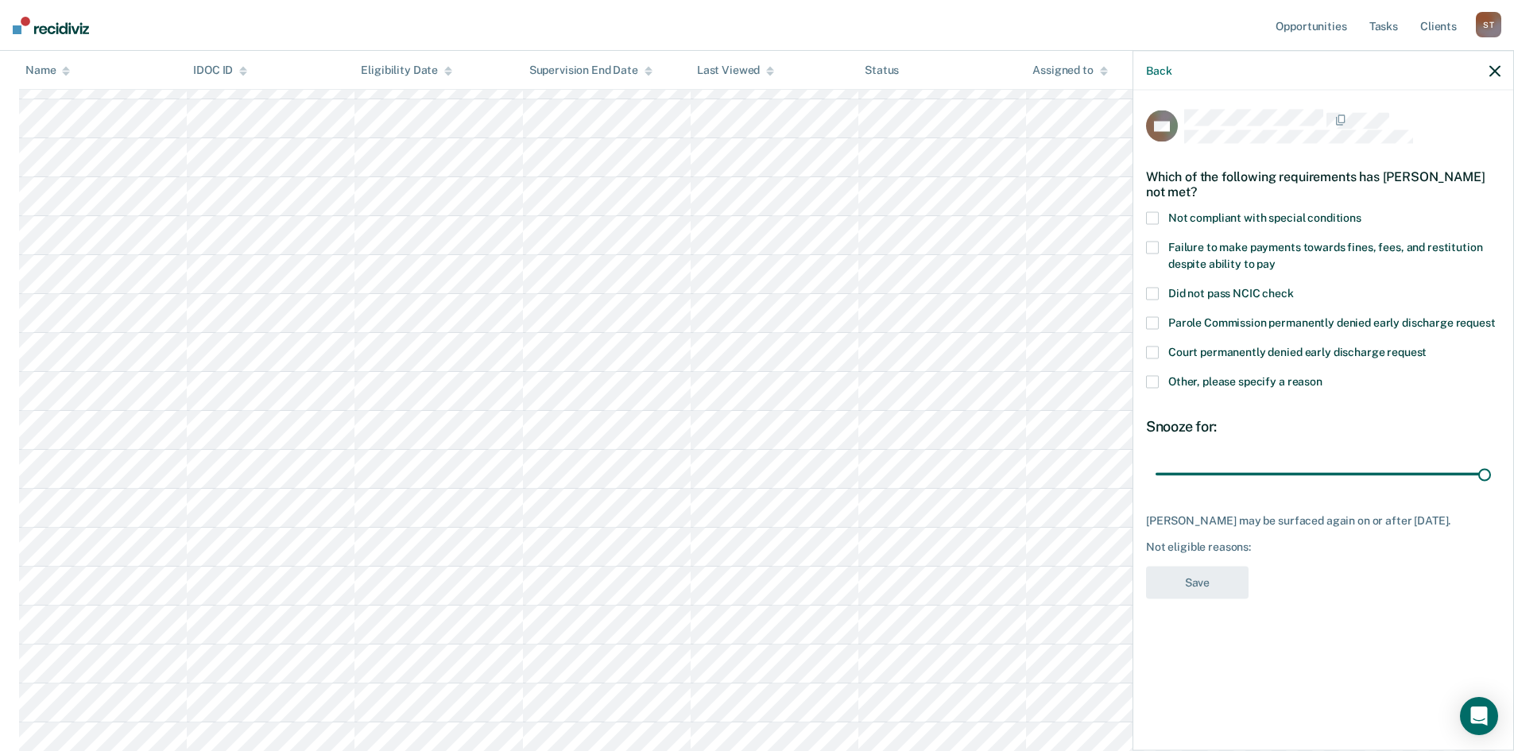
drag, startPoint x: 1265, startPoint y: 475, endPoint x: 1525, endPoint y: 508, distance: 262.7
type input "90"
click at [1491, 488] on input "range" at bounding box center [1323, 474] width 335 height 28
click at [1493, 68] on icon "button" at bounding box center [1494, 70] width 11 height 11
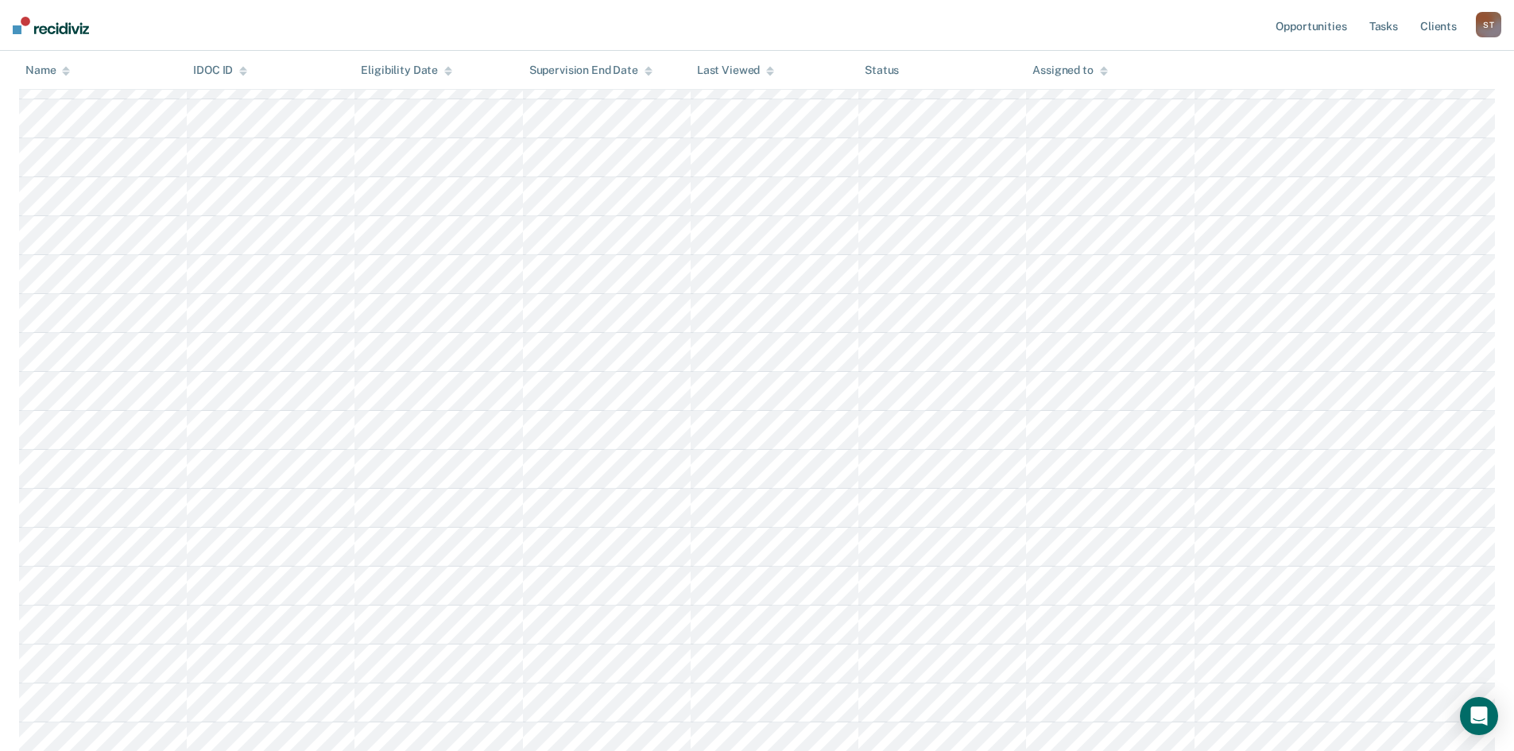
scroll to position [798, 0]
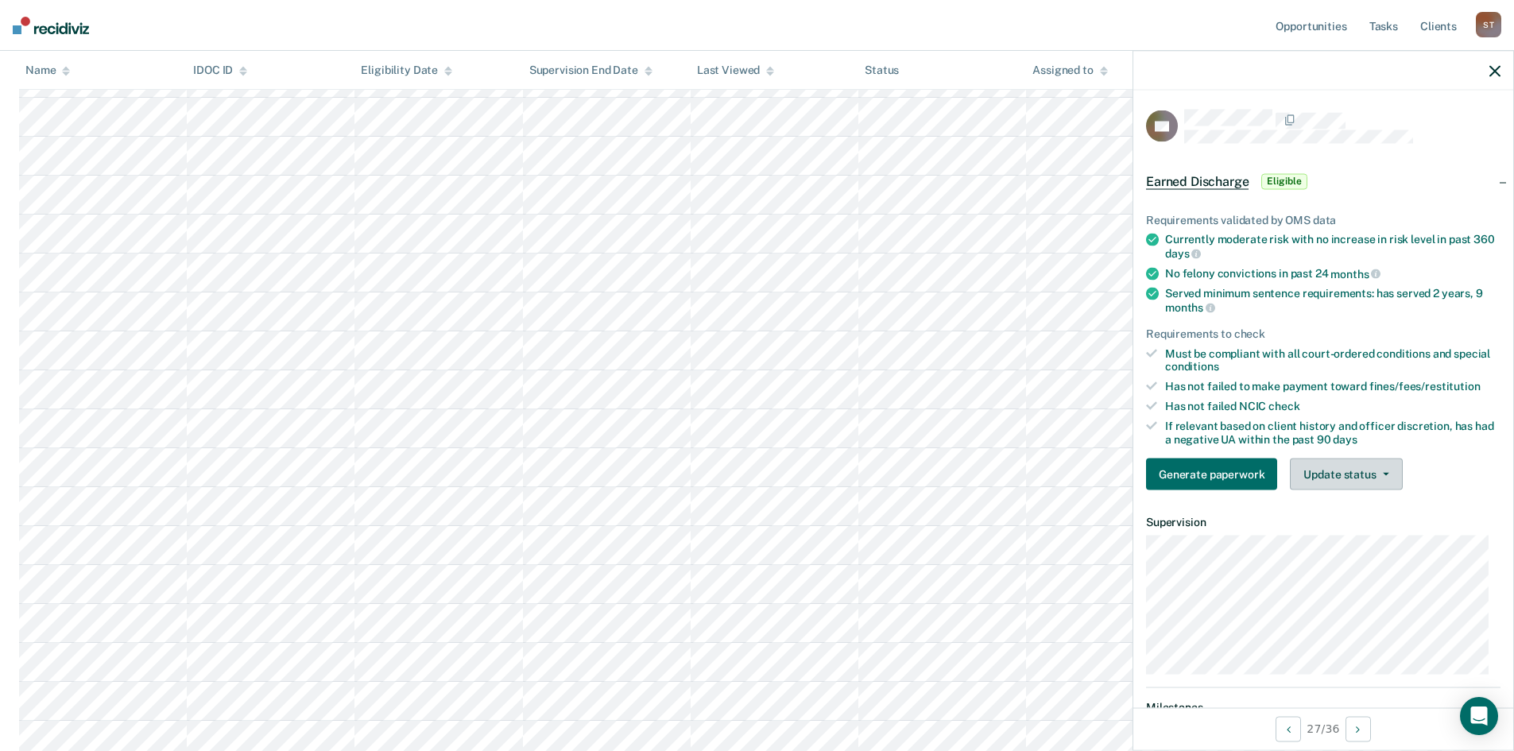
click at [1331, 473] on button "Update status" at bounding box center [1346, 475] width 112 height 32
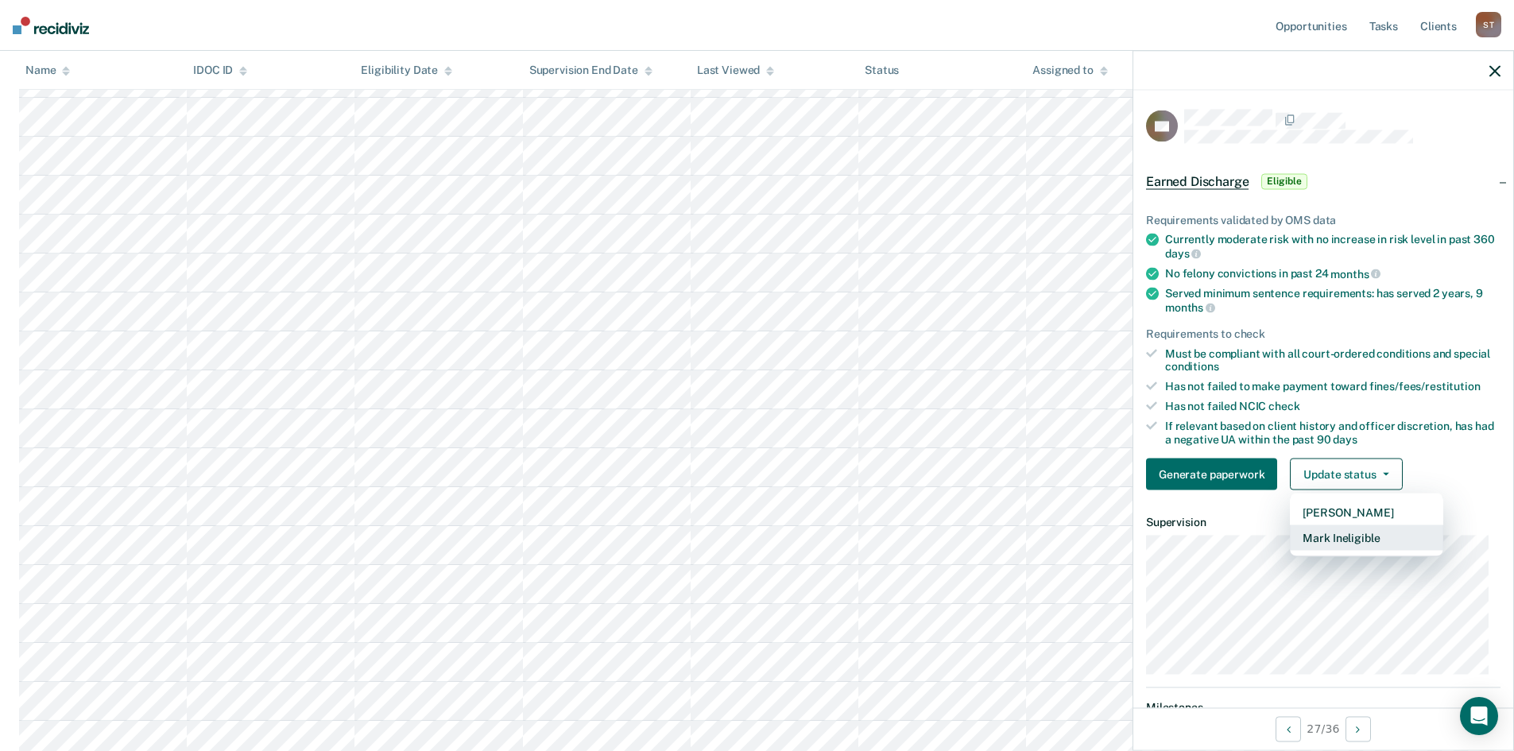
click at [1334, 543] on button "Mark Ineligible" at bounding box center [1366, 537] width 153 height 25
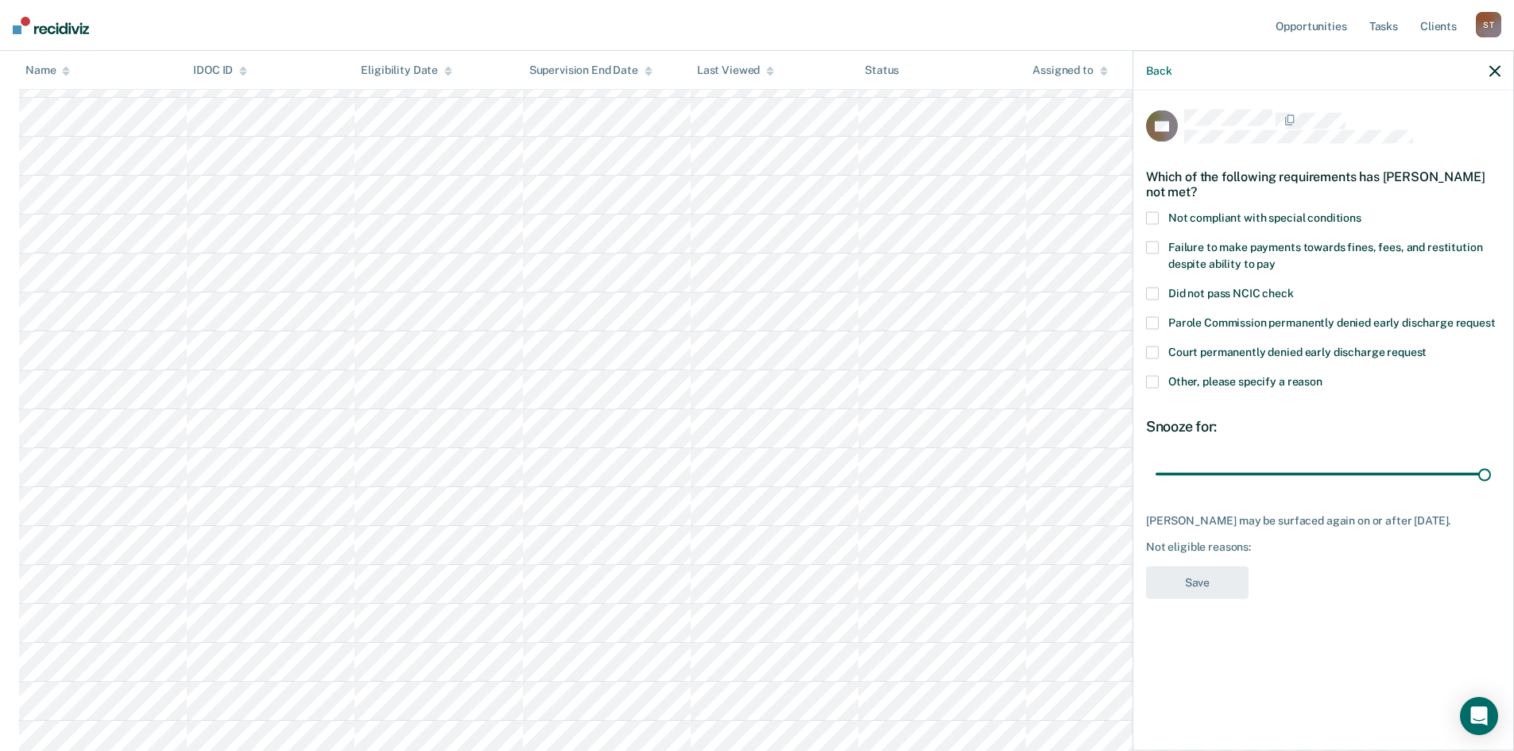
drag, startPoint x: 1267, startPoint y: 467, endPoint x: 1525, endPoint y: 471, distance: 258.3
type input "90"
click at [1491, 470] on input "range" at bounding box center [1323, 474] width 335 height 28
click at [1498, 65] on icon "button" at bounding box center [1494, 70] width 11 height 11
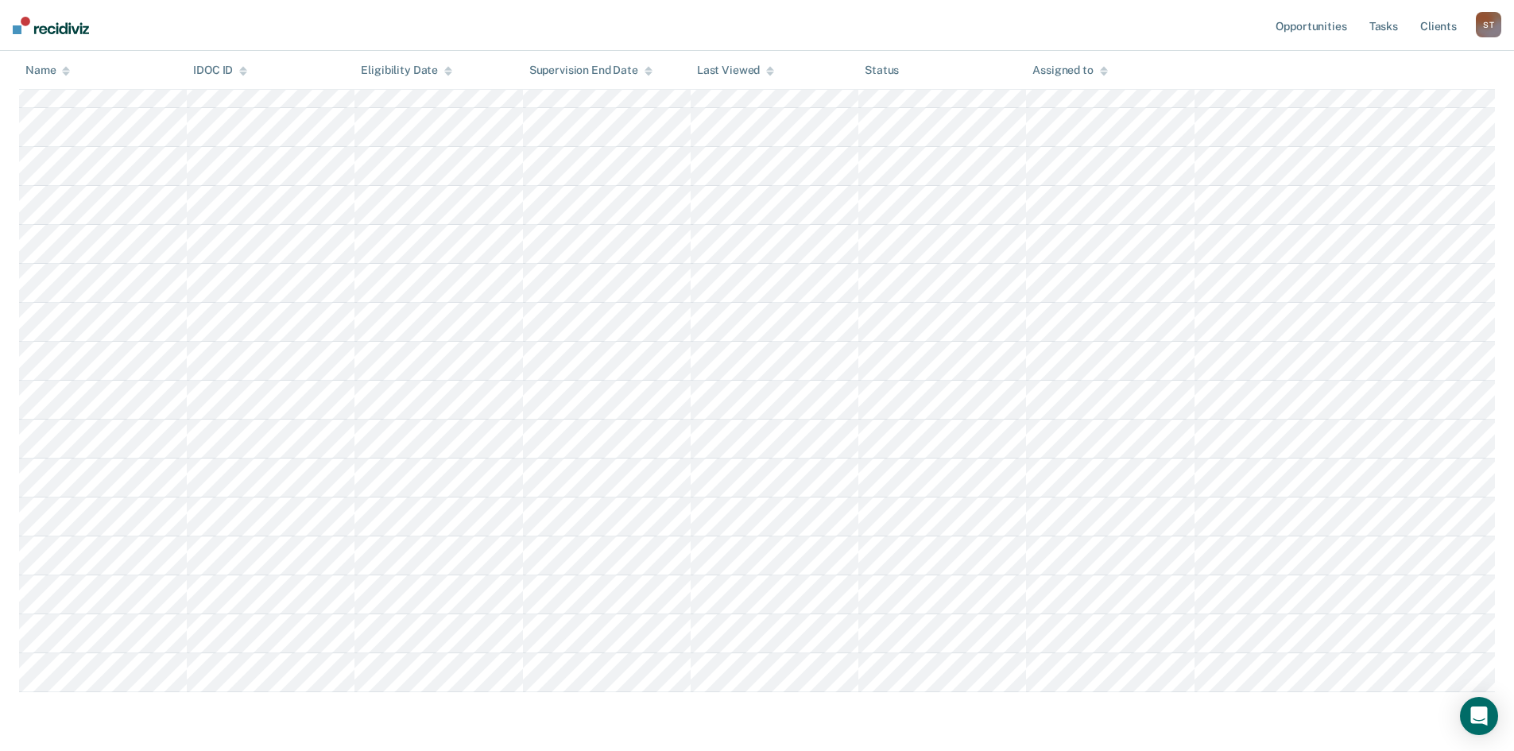
scroll to position [1036, 0]
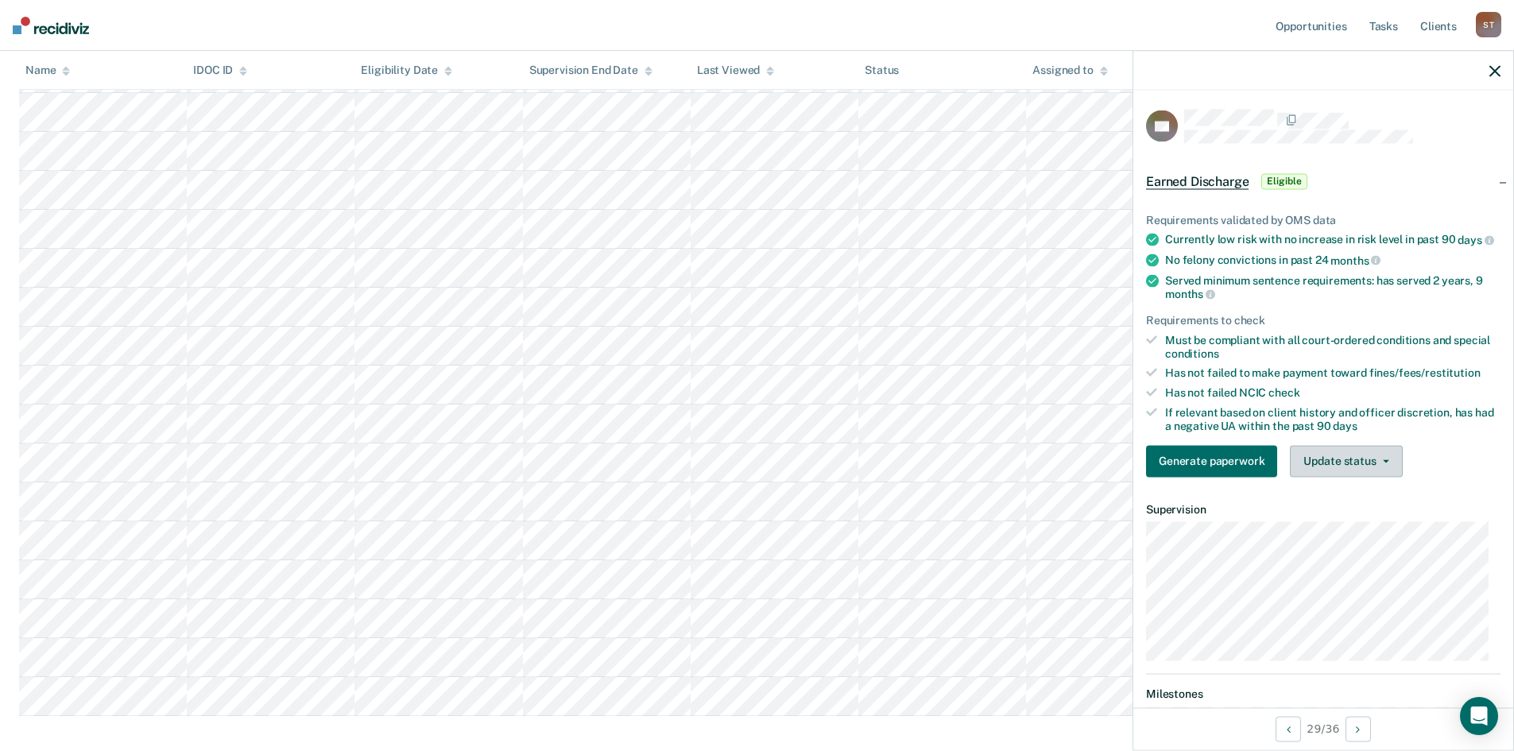
click at [1321, 468] on button "Update status" at bounding box center [1346, 461] width 112 height 32
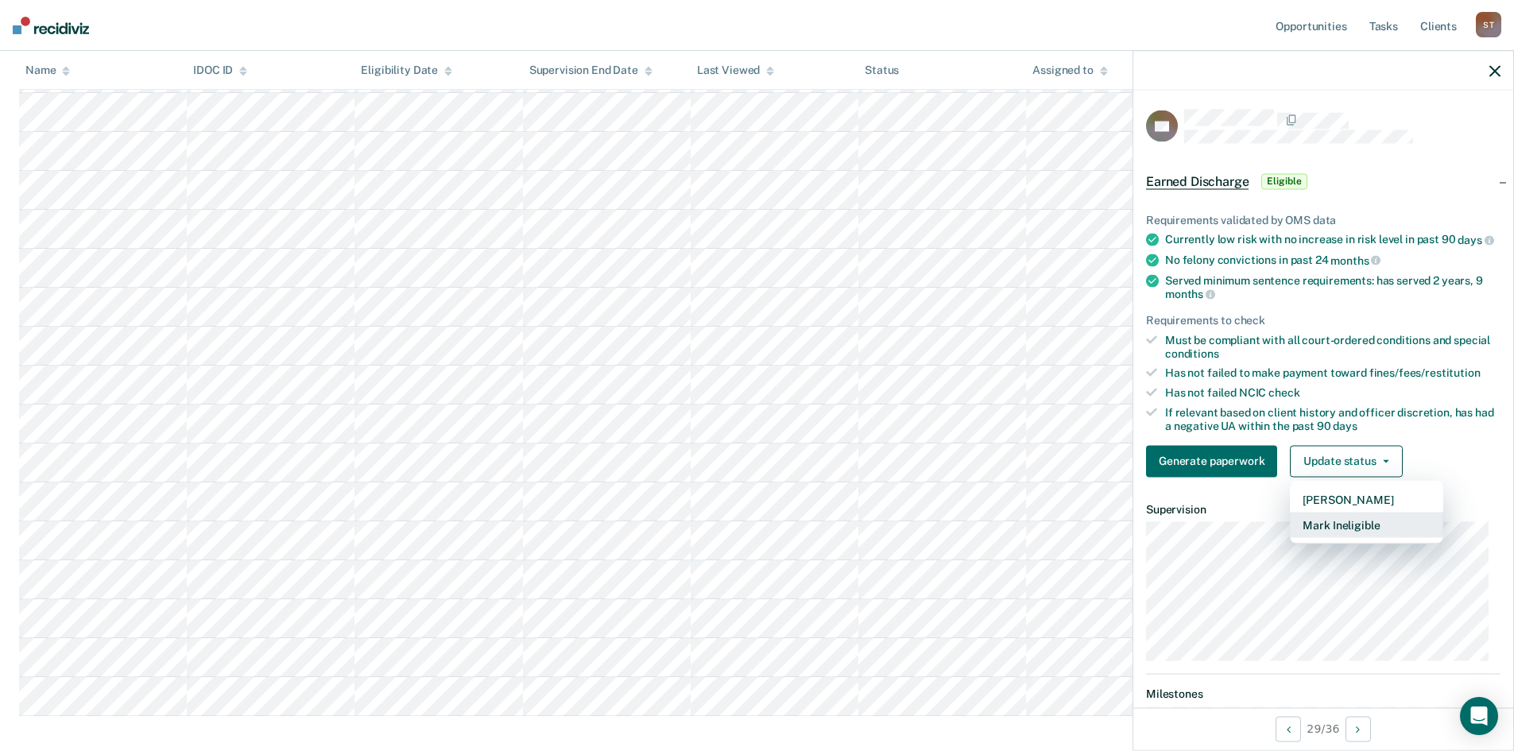
click at [1346, 537] on button "Mark Ineligible" at bounding box center [1366, 524] width 153 height 25
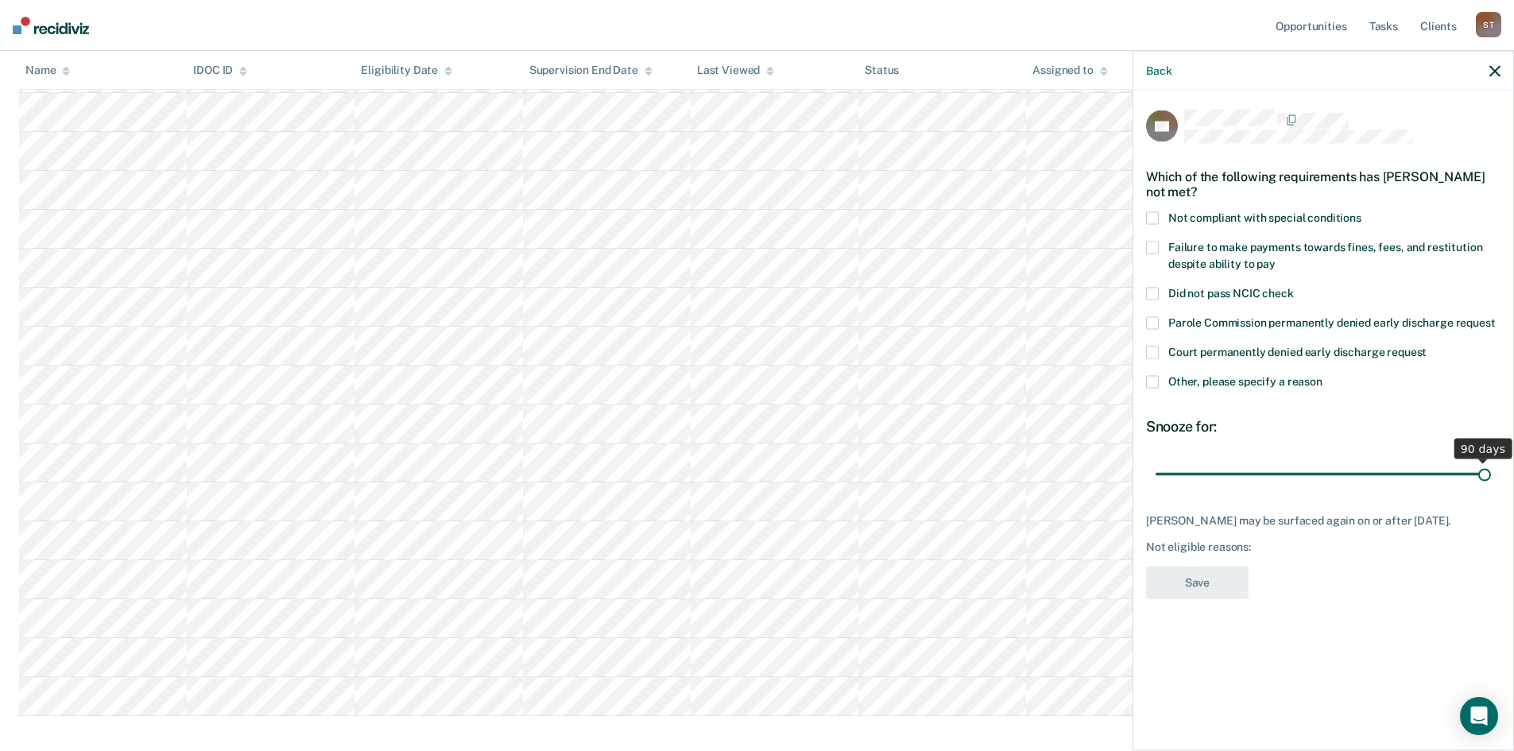
drag, startPoint x: 1271, startPoint y: 471, endPoint x: 1525, endPoint y: 471, distance: 254.3
type input "90"
click at [1491, 471] on input "range" at bounding box center [1323, 474] width 335 height 28
click at [1490, 64] on button "button" at bounding box center [1494, 71] width 11 height 14
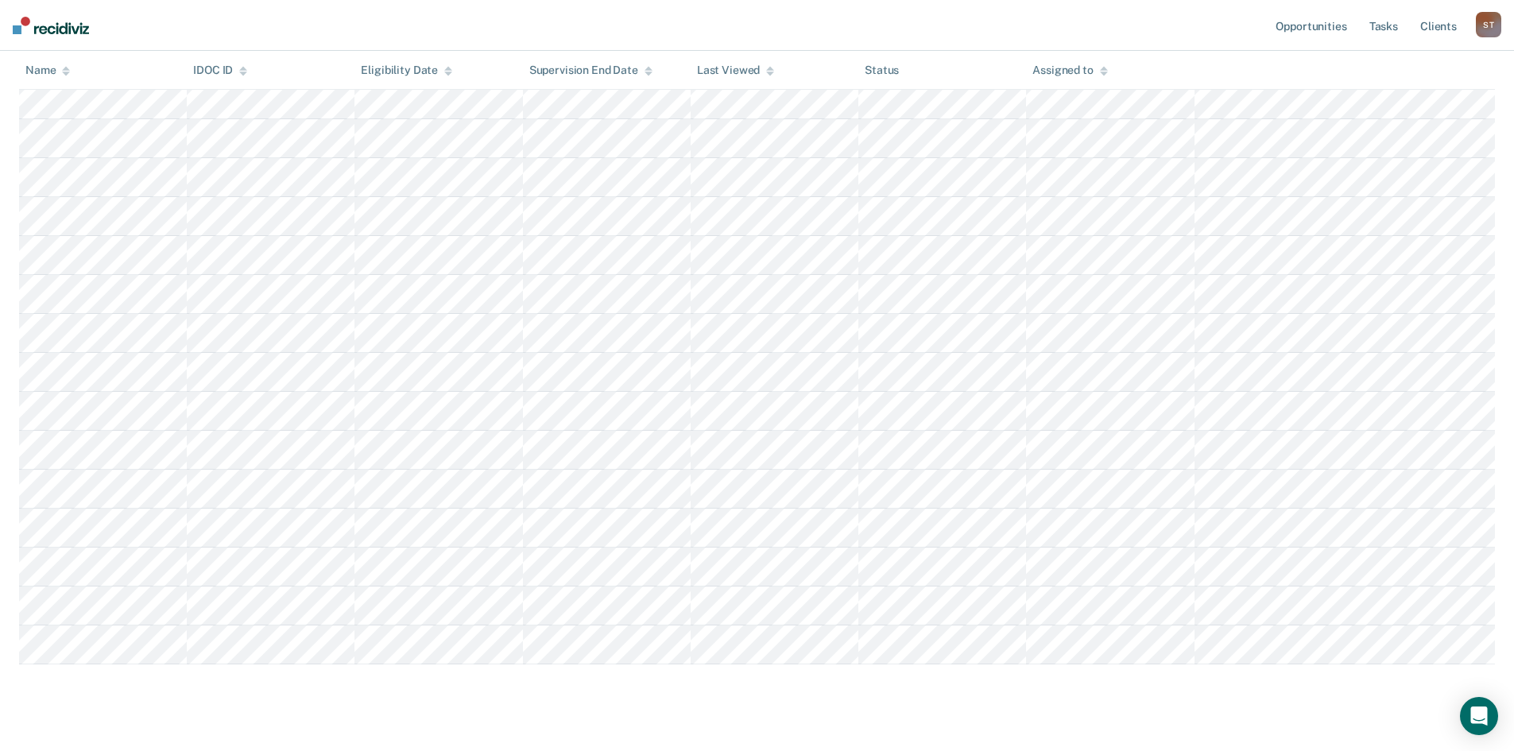
scroll to position [1116, 0]
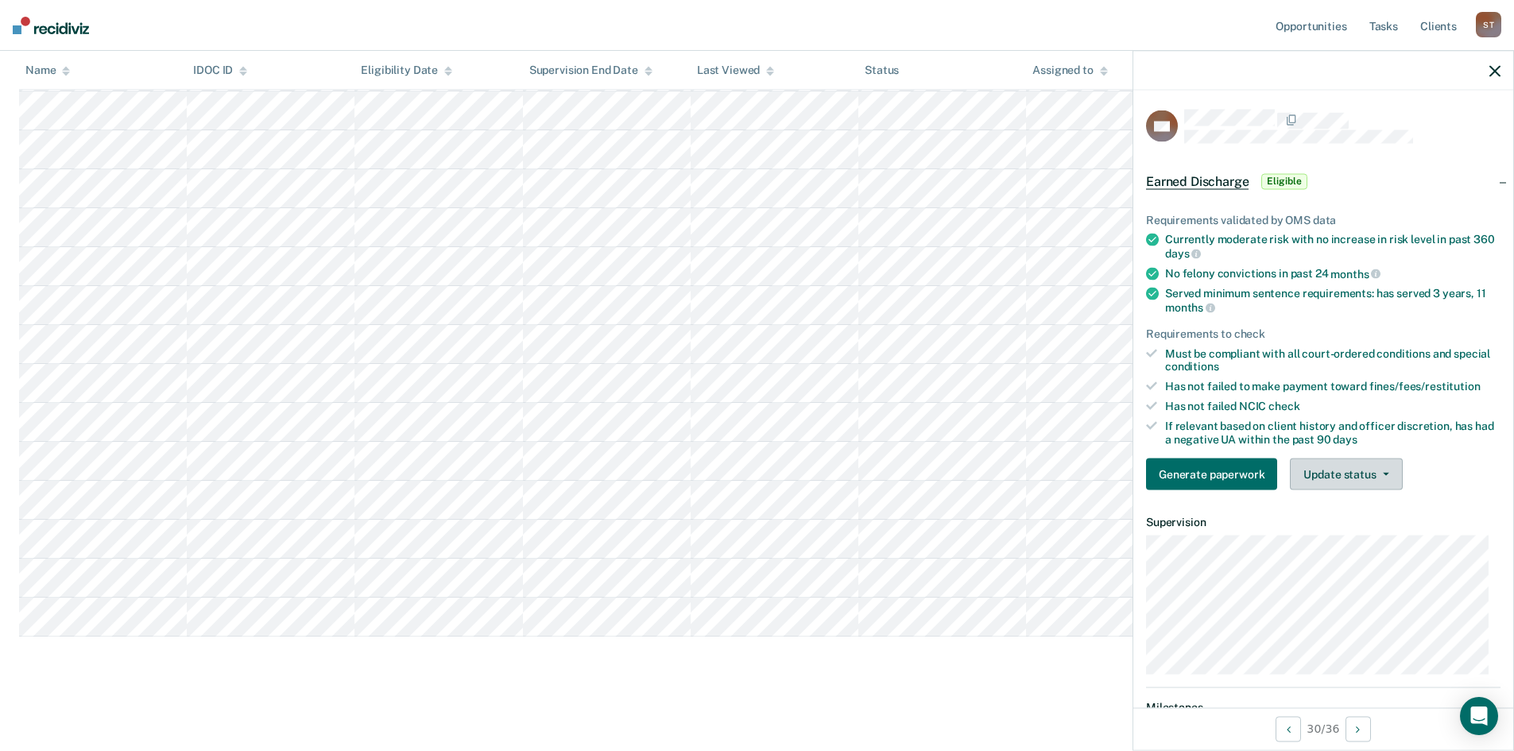
click at [1349, 484] on button "Update status" at bounding box center [1346, 475] width 112 height 32
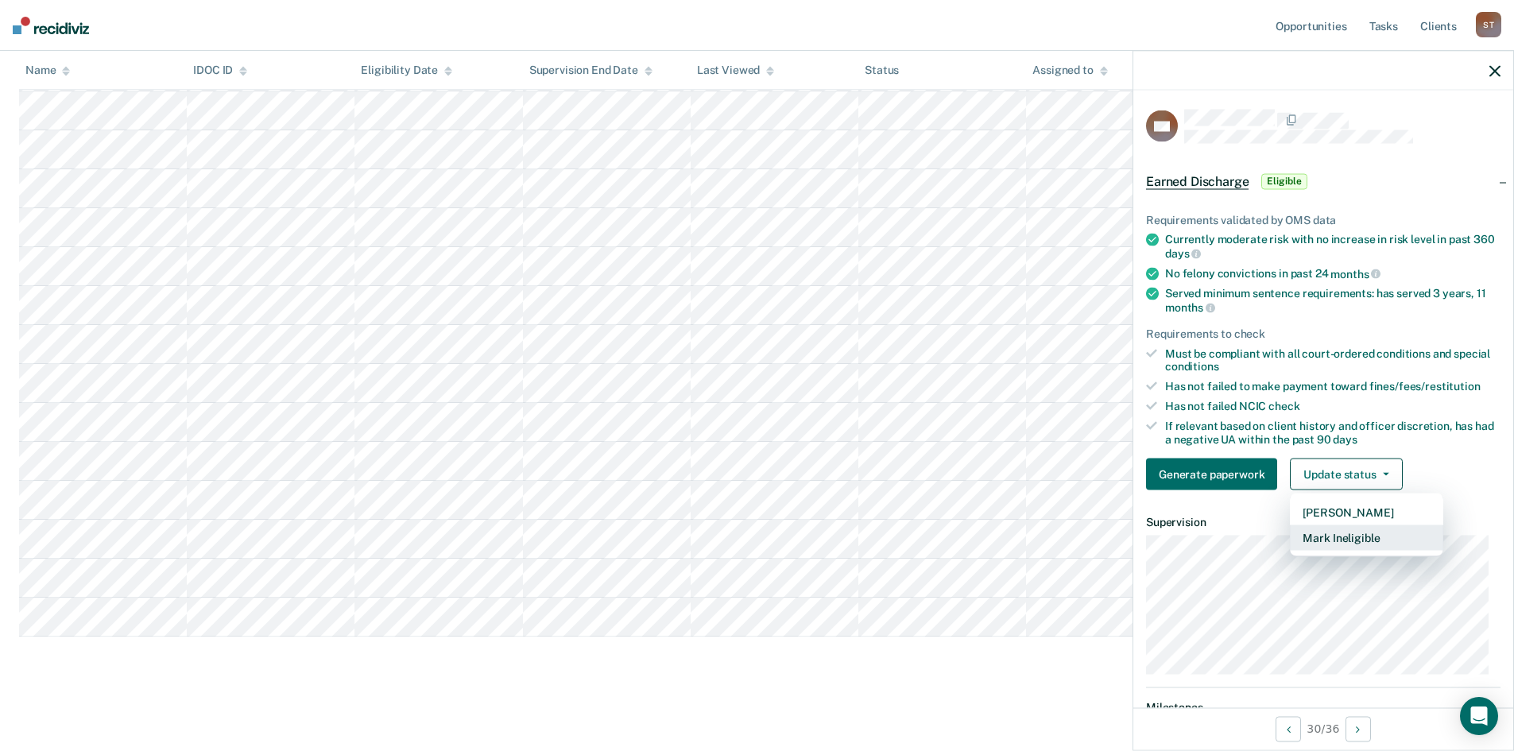
click at [1341, 534] on button "Mark Ineligible" at bounding box center [1366, 537] width 153 height 25
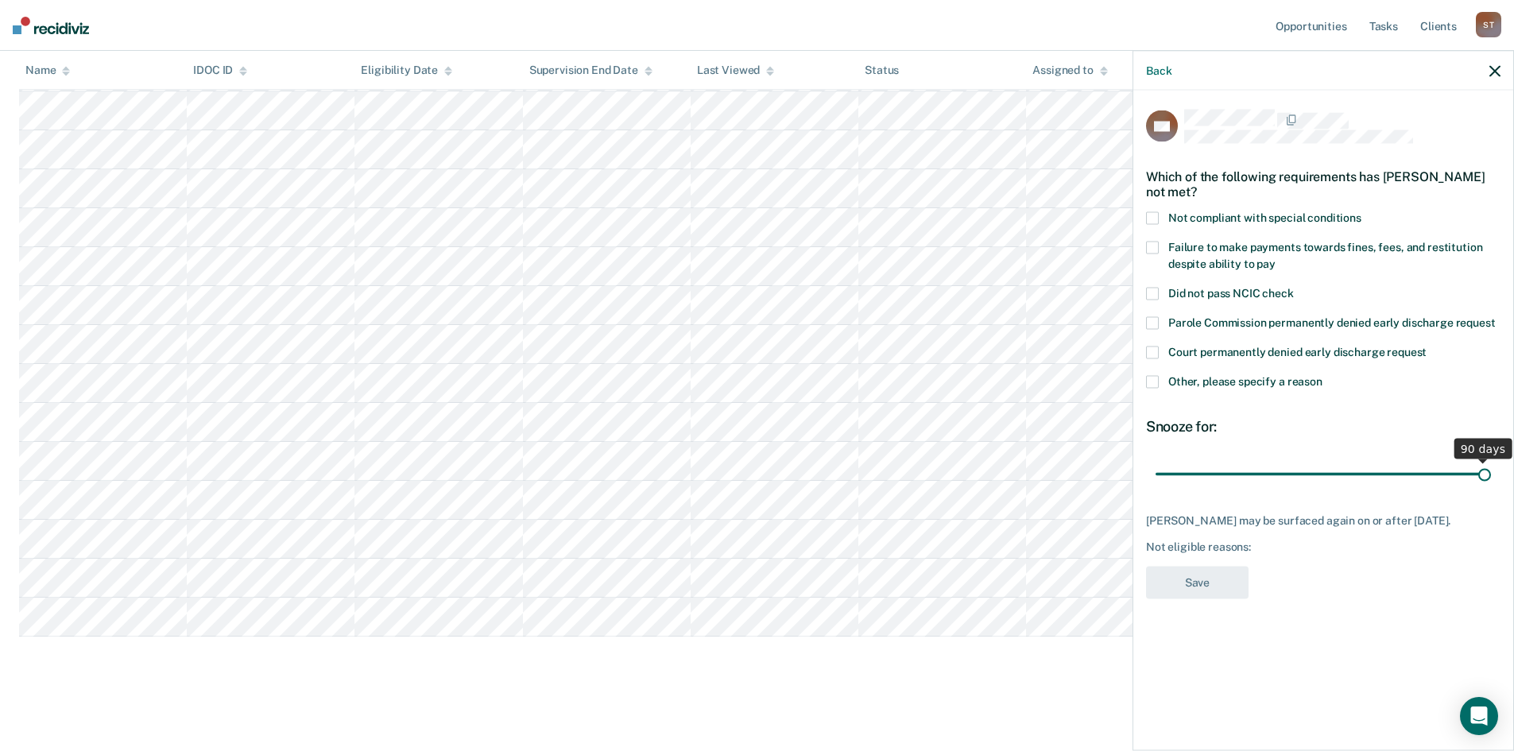
drag, startPoint x: 1265, startPoint y: 475, endPoint x: 1525, endPoint y: 453, distance: 261.7
type input "90"
click at [1491, 460] on input "range" at bounding box center [1323, 474] width 335 height 28
click at [1497, 70] on icon "button" at bounding box center [1494, 70] width 11 height 11
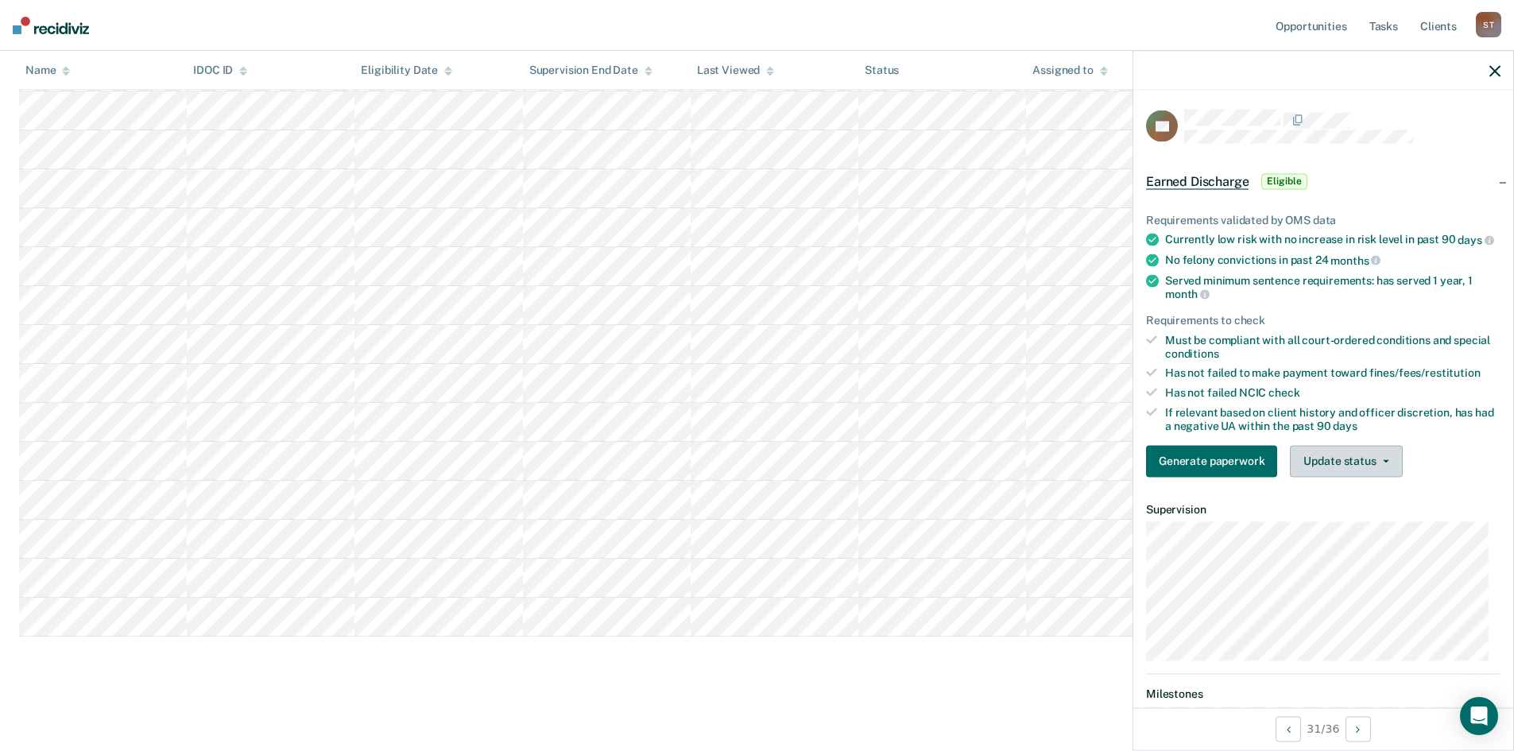
click at [1335, 476] on button "Update status" at bounding box center [1346, 461] width 112 height 32
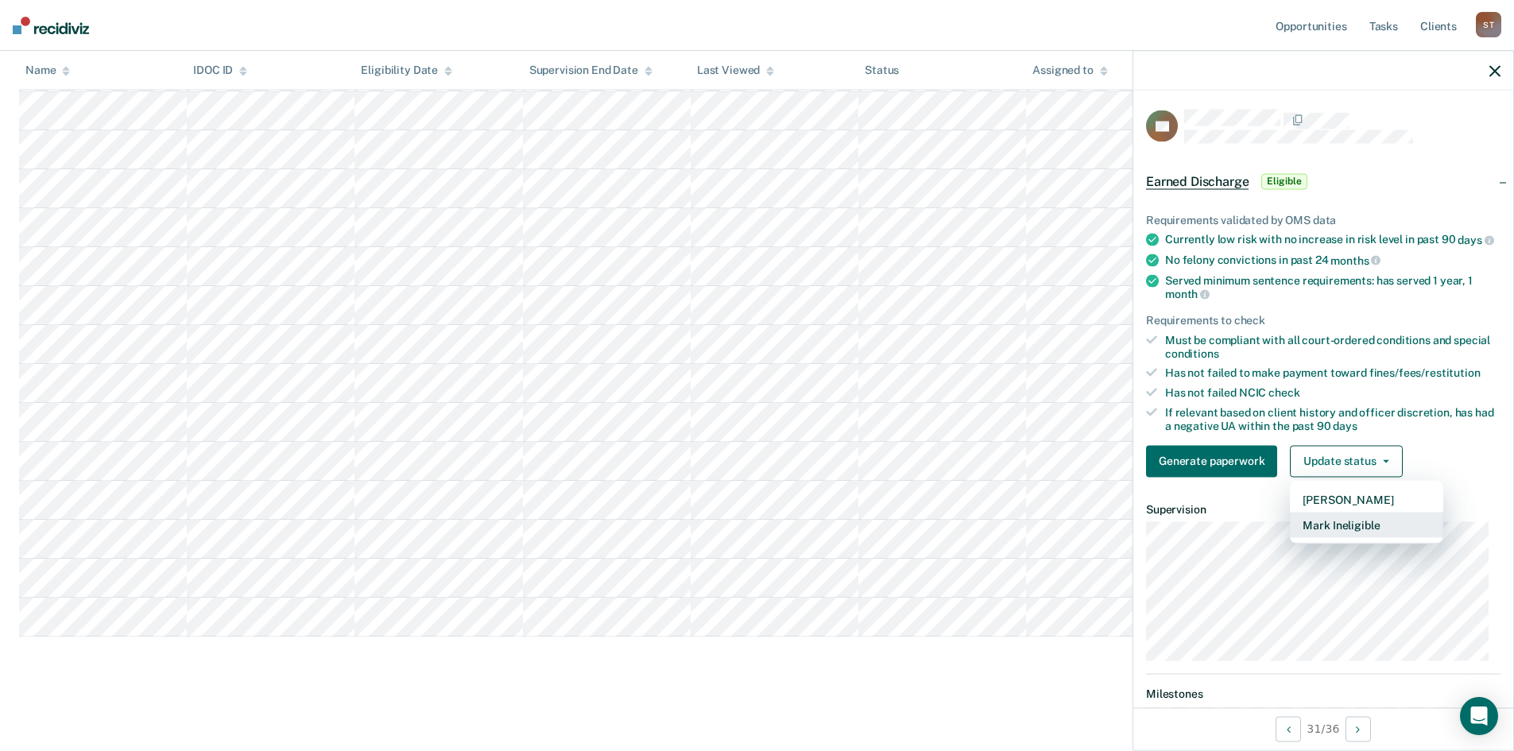
click at [1345, 533] on button "Mark Ineligible" at bounding box center [1366, 524] width 153 height 25
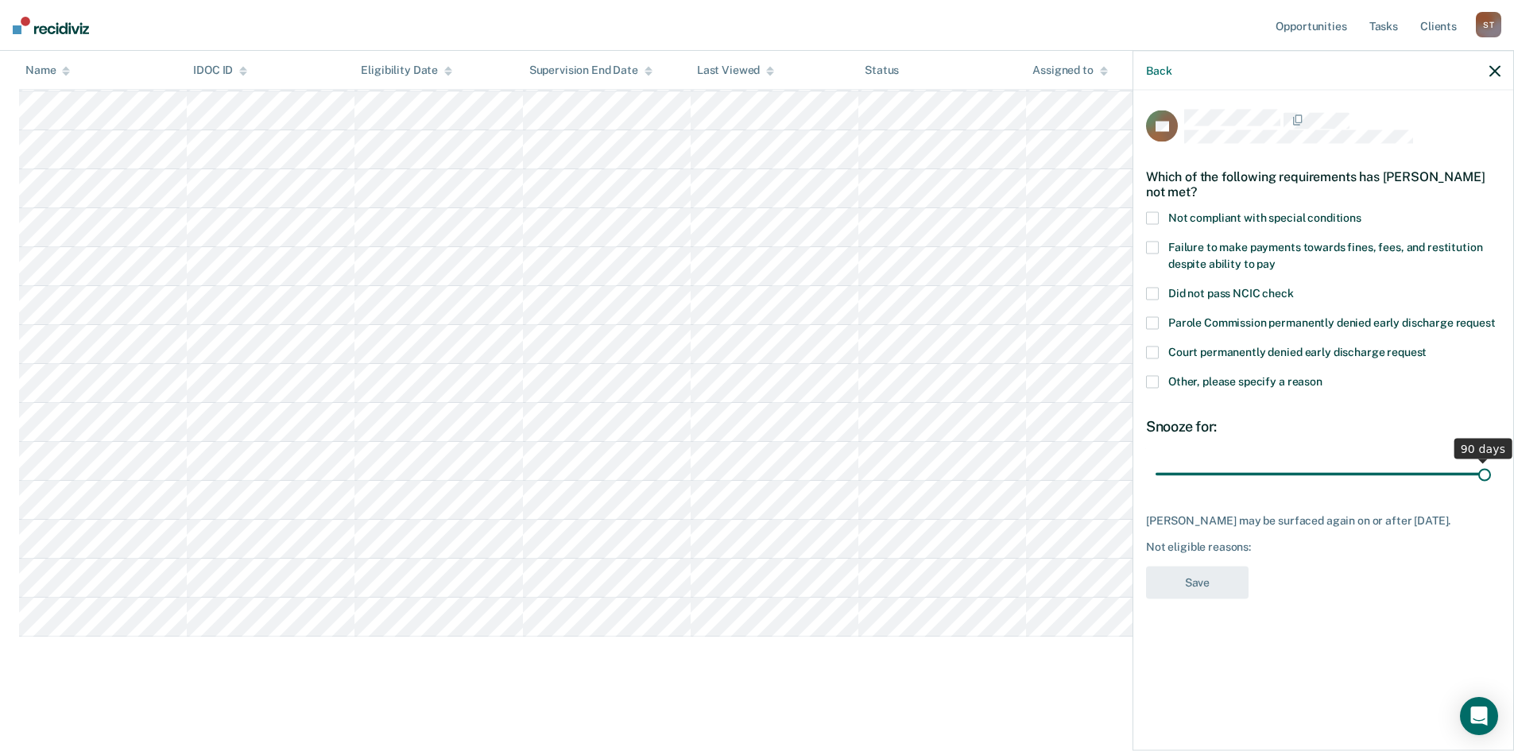
drag, startPoint x: 1267, startPoint y: 463, endPoint x: 1525, endPoint y: 481, distance: 258.9
type input "90"
click at [1491, 481] on input "range" at bounding box center [1323, 474] width 335 height 28
click at [1503, 72] on div "Back" at bounding box center [1323, 71] width 380 height 40
click at [1490, 68] on icon "button" at bounding box center [1494, 70] width 11 height 11
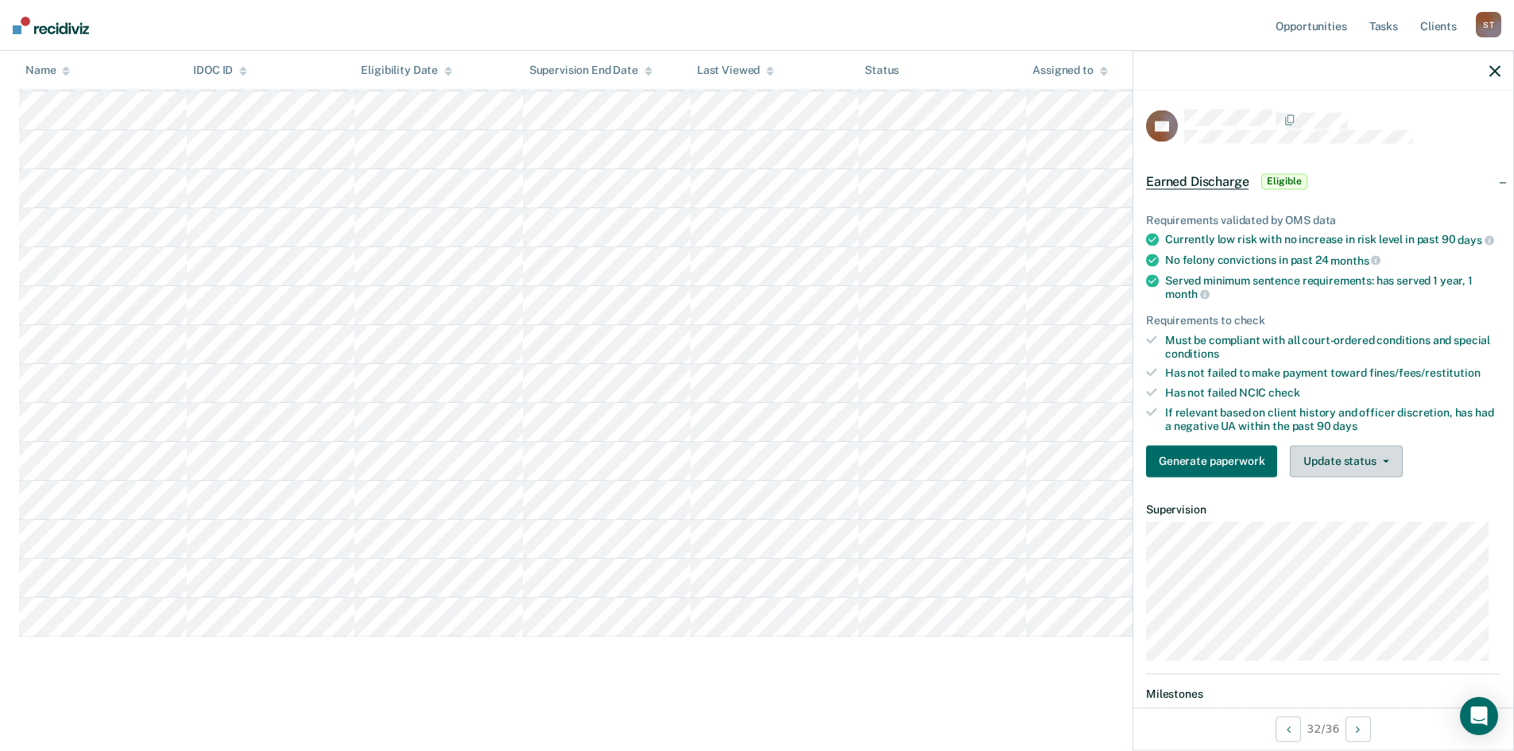
click at [1354, 467] on button "Update status" at bounding box center [1346, 461] width 112 height 32
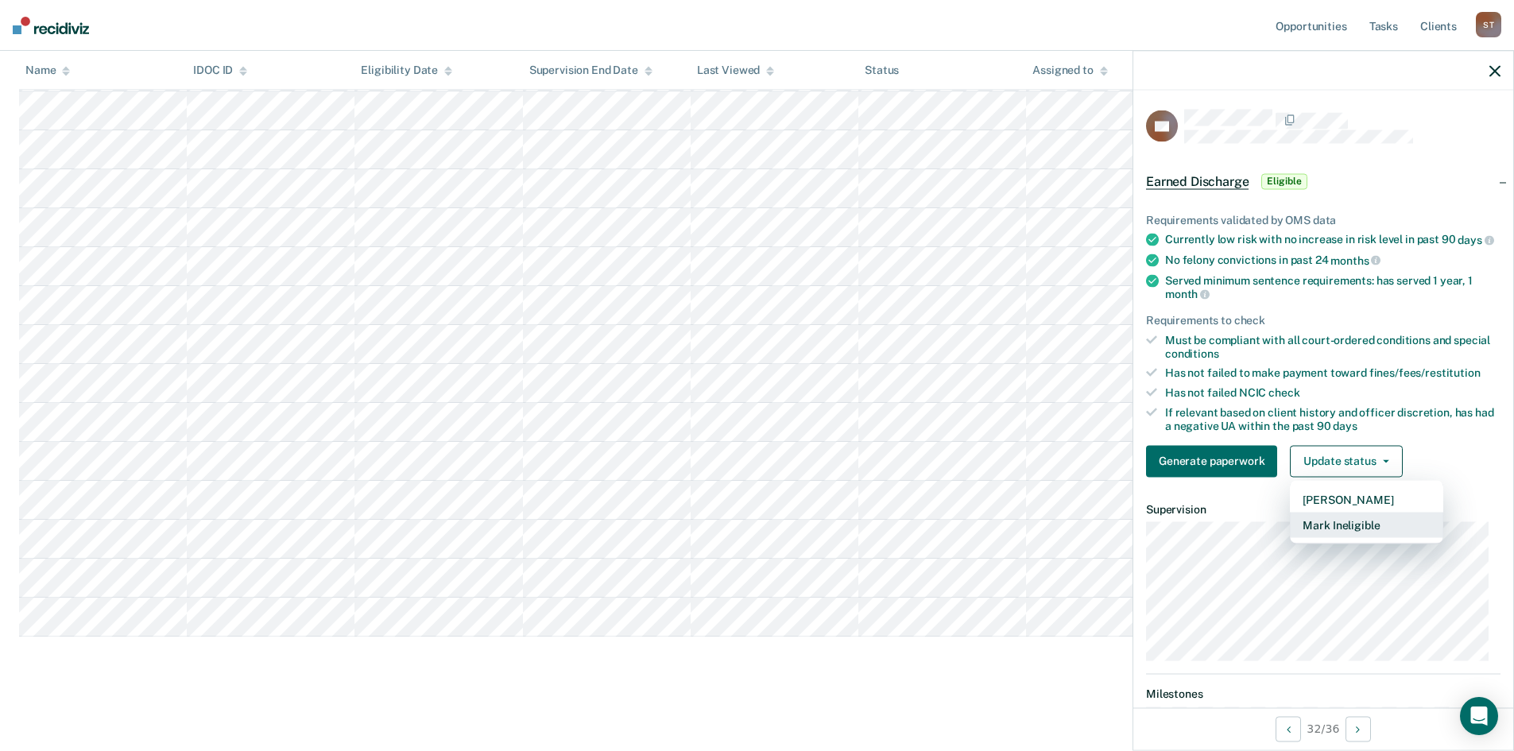
click at [1354, 537] on button "Mark Ineligible" at bounding box center [1366, 524] width 153 height 25
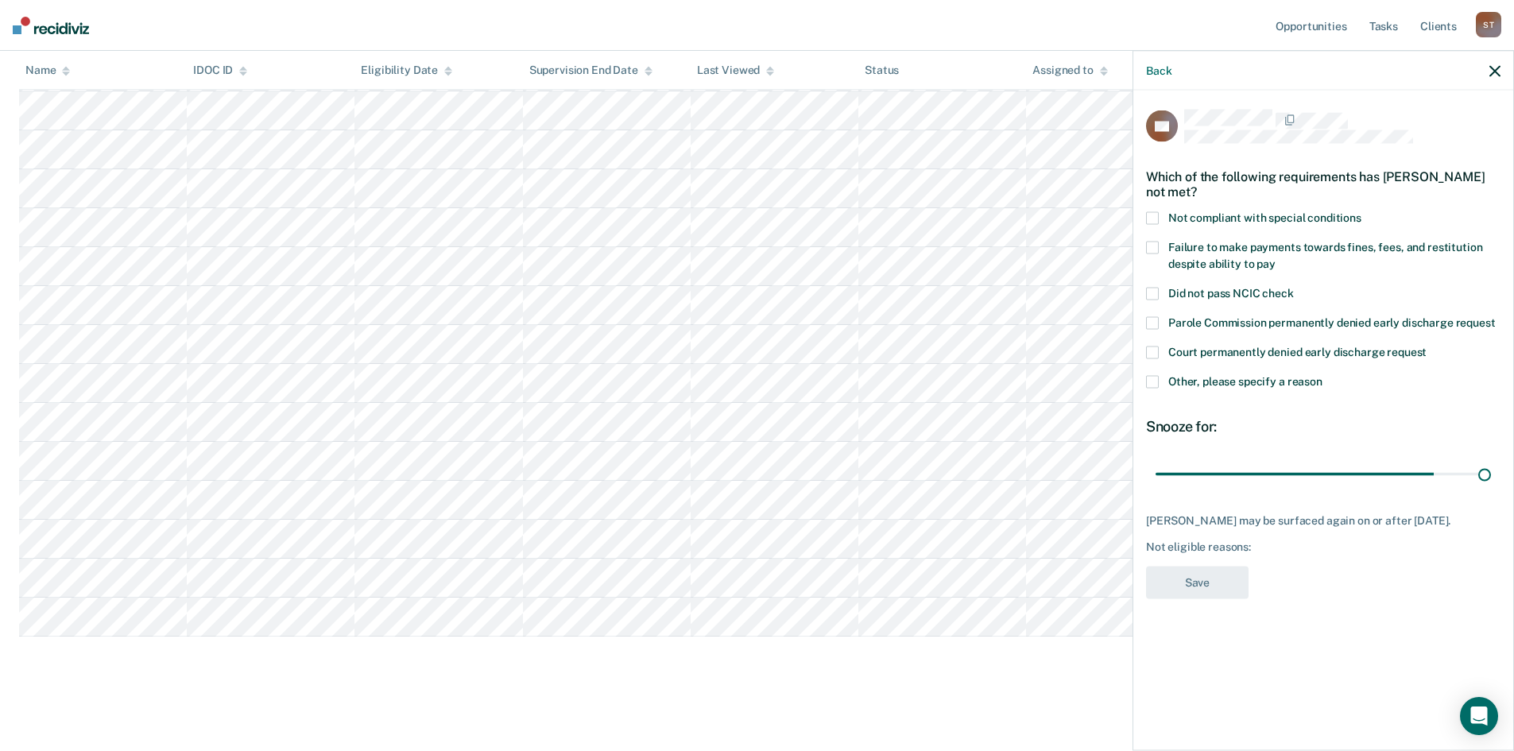
drag, startPoint x: 1253, startPoint y: 476, endPoint x: 1522, endPoint y: 465, distance: 268.9
type input "90"
click at [1491, 463] on input "range" at bounding box center [1323, 474] width 335 height 28
click at [1502, 68] on div "Back" at bounding box center [1323, 71] width 380 height 40
click at [1490, 68] on icon "button" at bounding box center [1494, 70] width 11 height 11
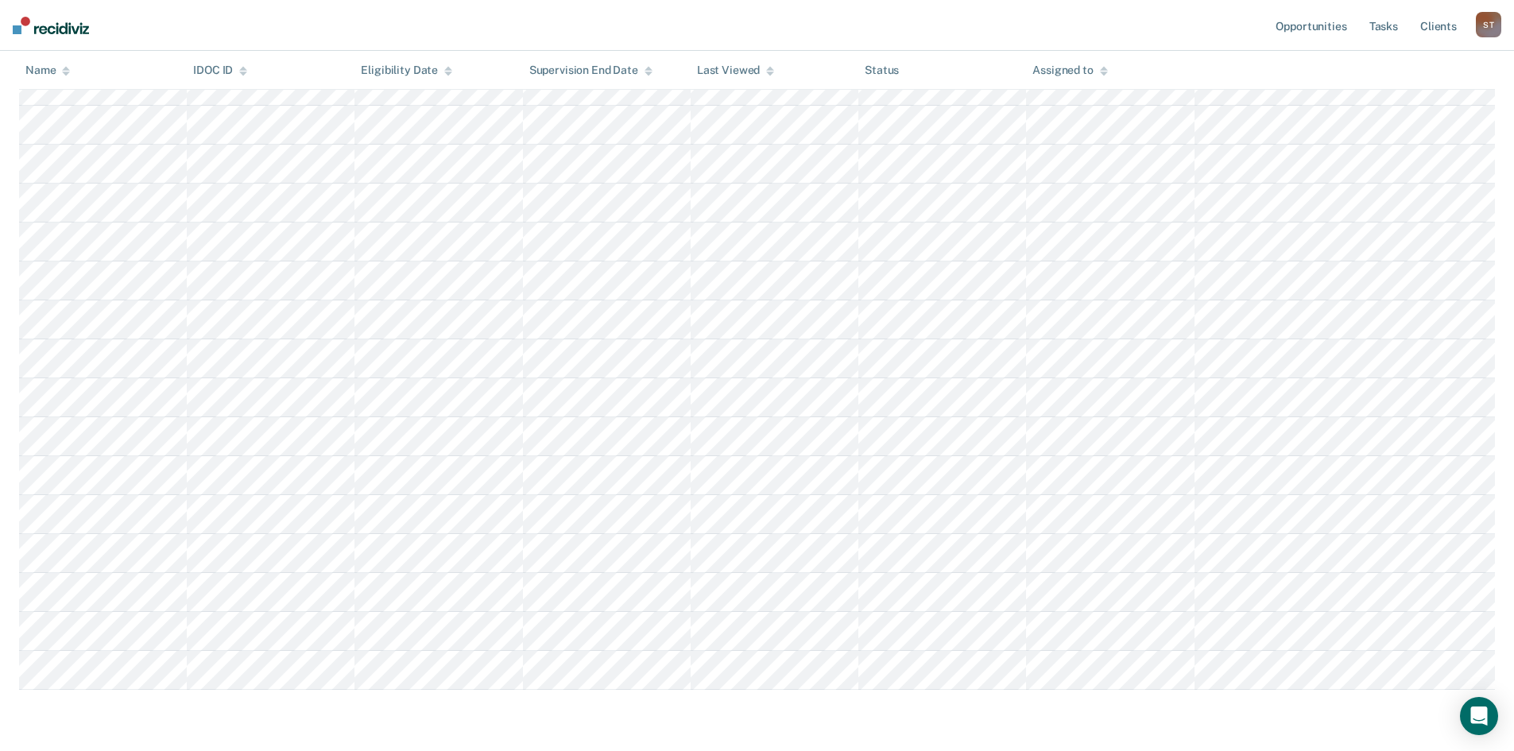
scroll to position [1036, 0]
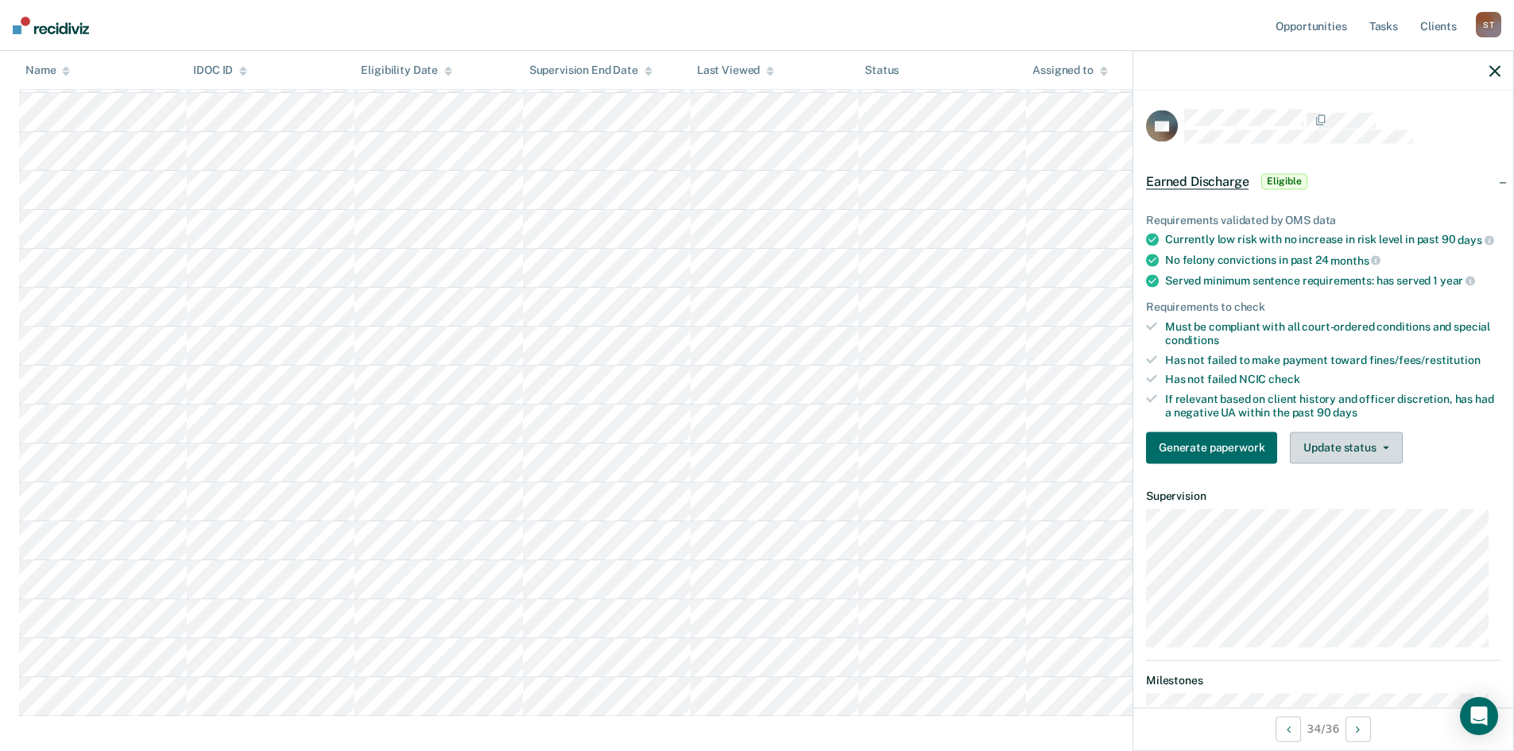
click at [1373, 463] on button "Update status" at bounding box center [1346, 448] width 112 height 32
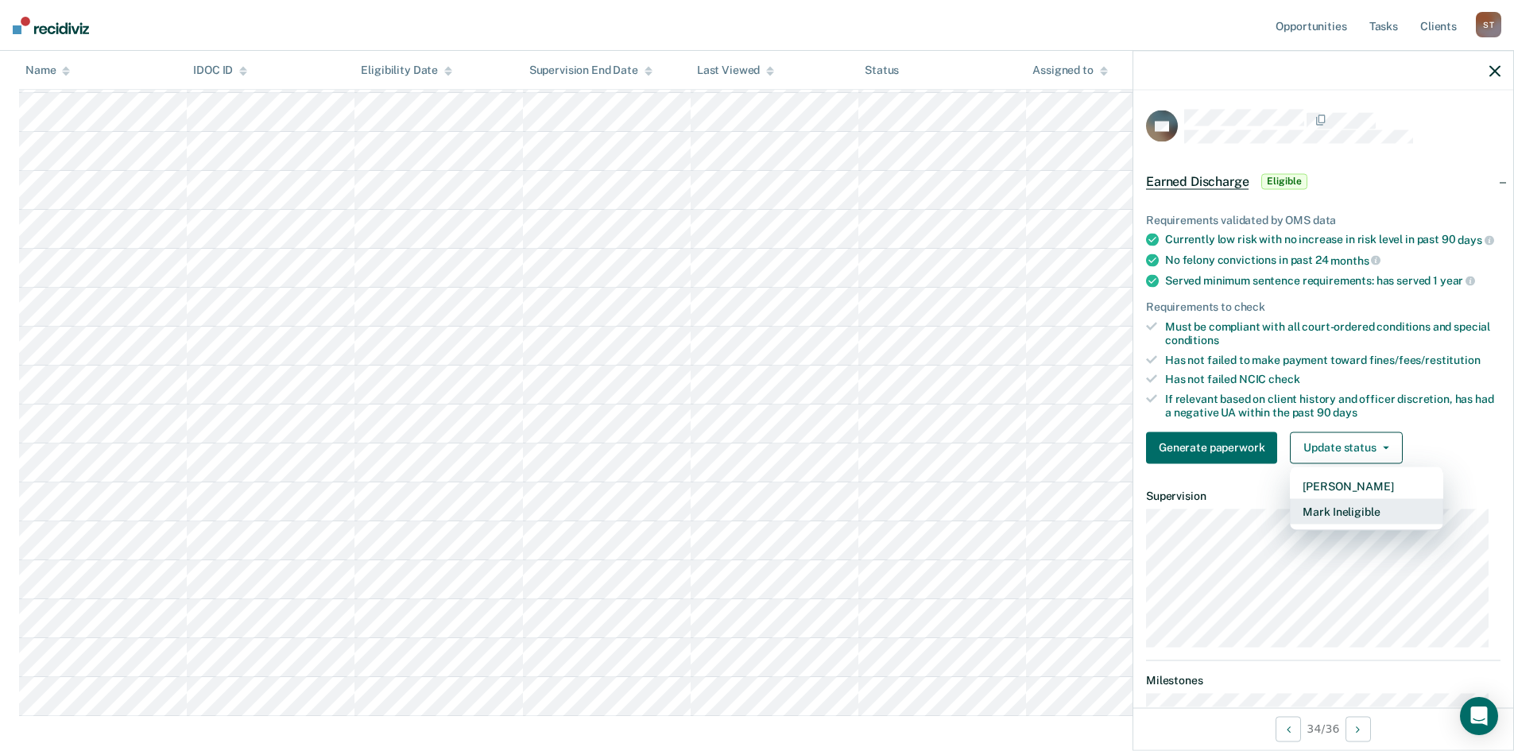
click at [1356, 524] on button "Mark Ineligible" at bounding box center [1366, 510] width 153 height 25
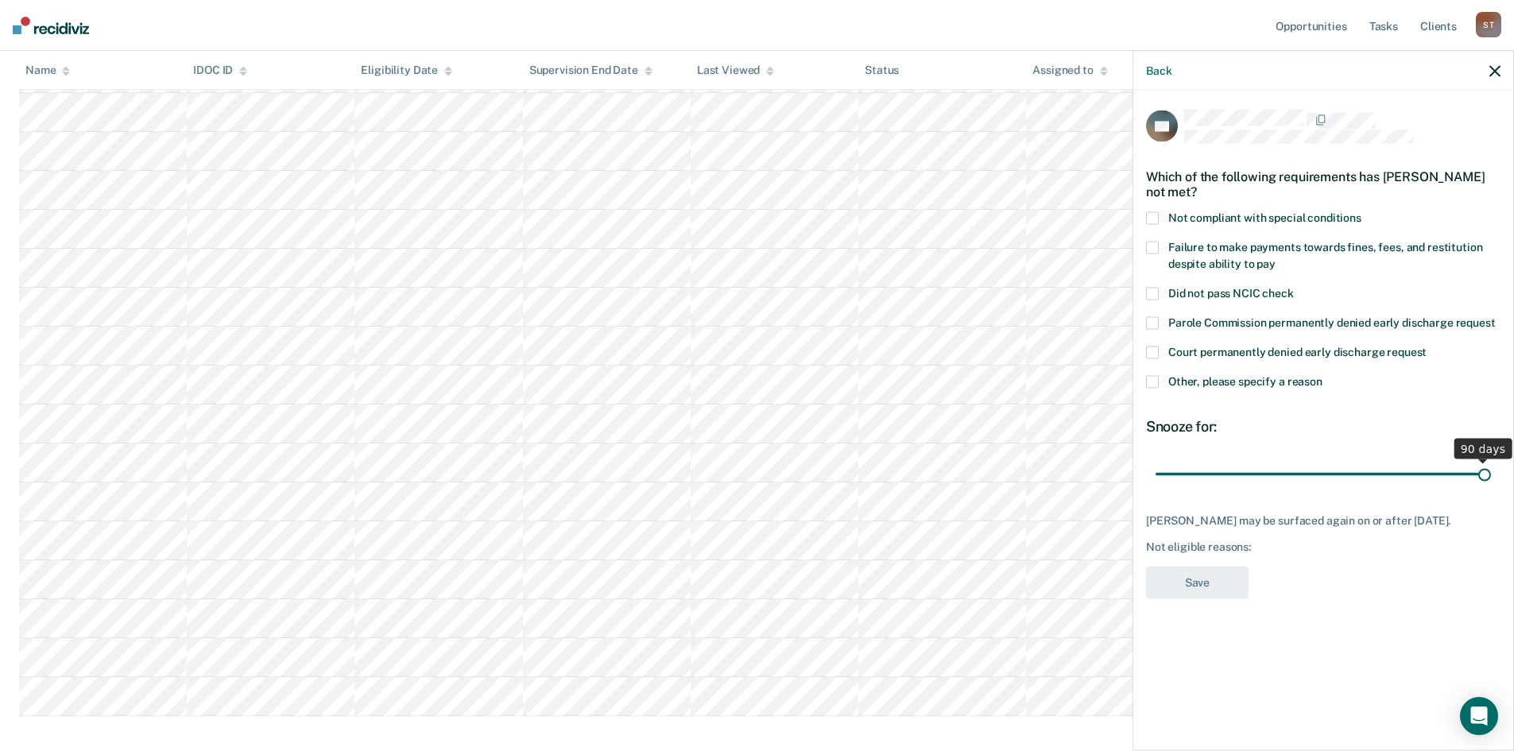
drag, startPoint x: 1272, startPoint y: 476, endPoint x: 1525, endPoint y: 443, distance: 255.7
type input "90"
click at [1491, 460] on input "range" at bounding box center [1323, 474] width 335 height 28
click at [1494, 78] on div "Back" at bounding box center [1323, 71] width 380 height 40
click at [1495, 67] on icon "button" at bounding box center [1494, 70] width 11 height 11
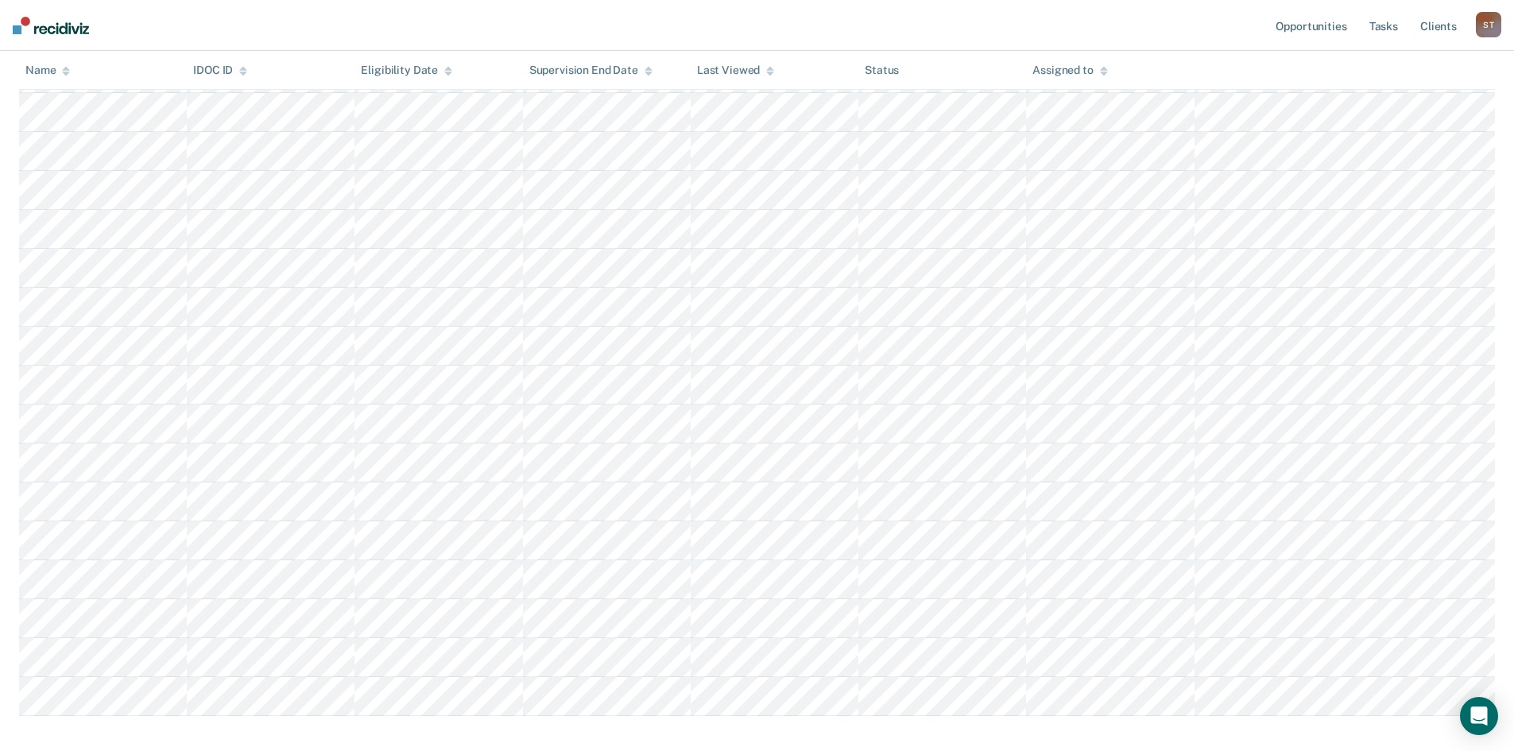
scroll to position [1116, 0]
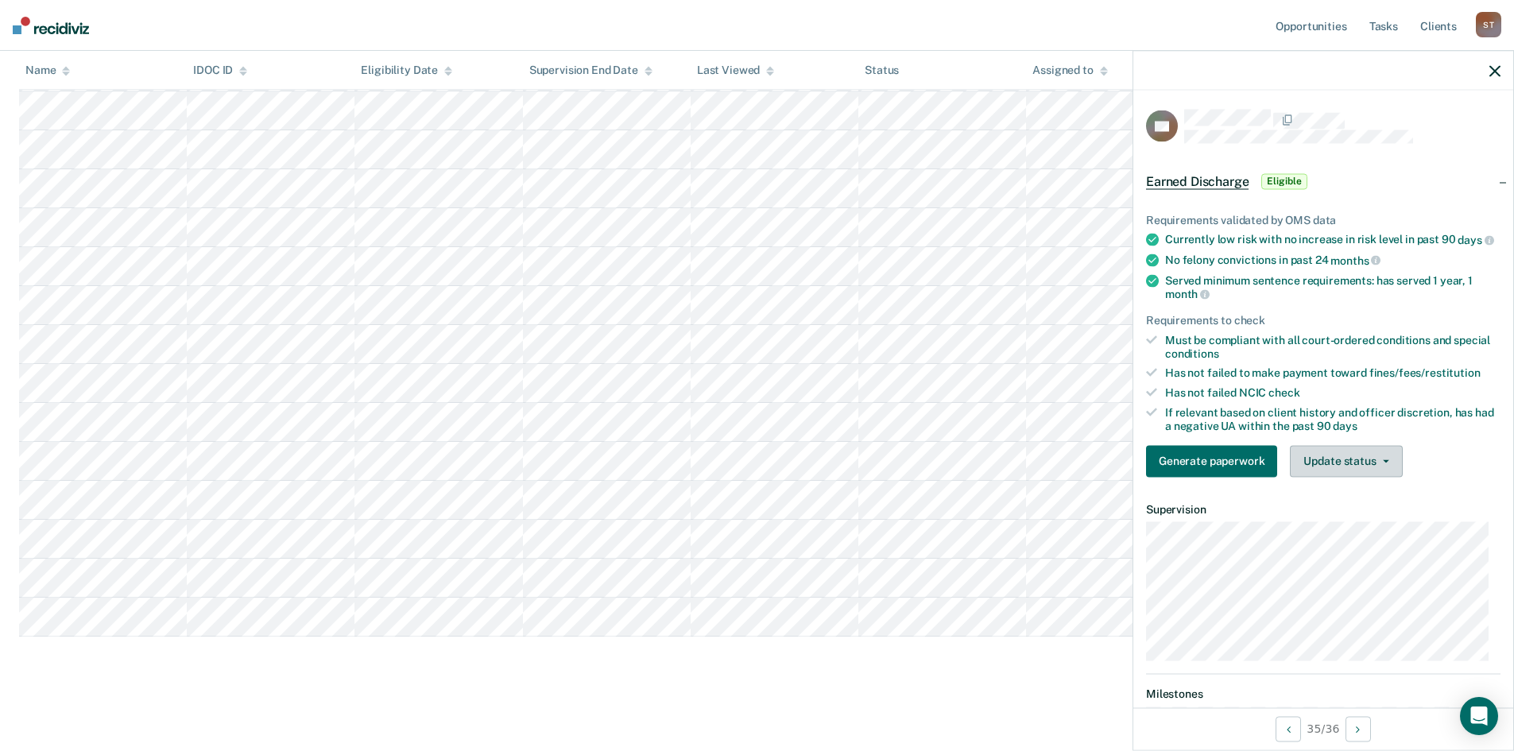
click at [1371, 467] on button "Update status" at bounding box center [1346, 461] width 112 height 32
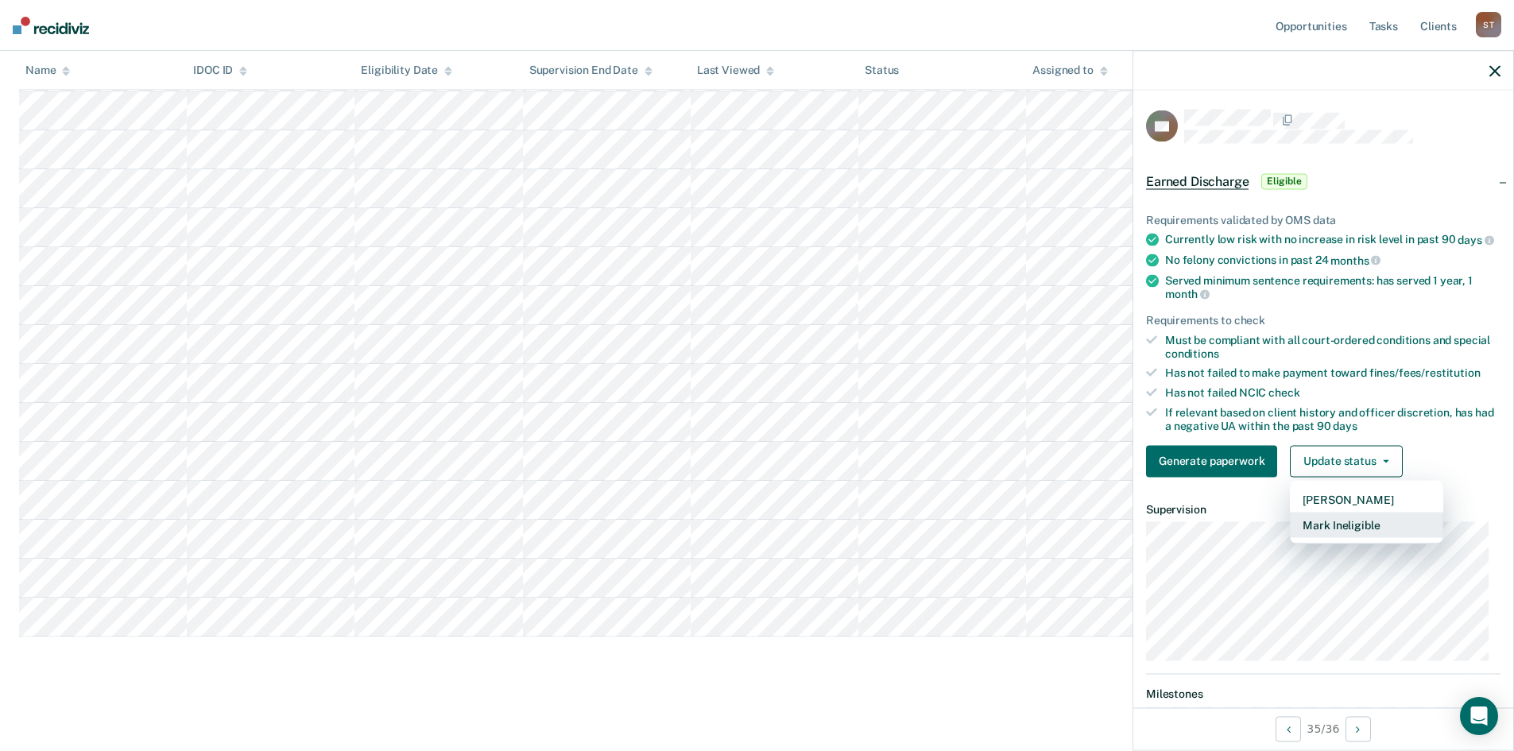
click at [1370, 535] on button "Mark Ineligible" at bounding box center [1366, 524] width 153 height 25
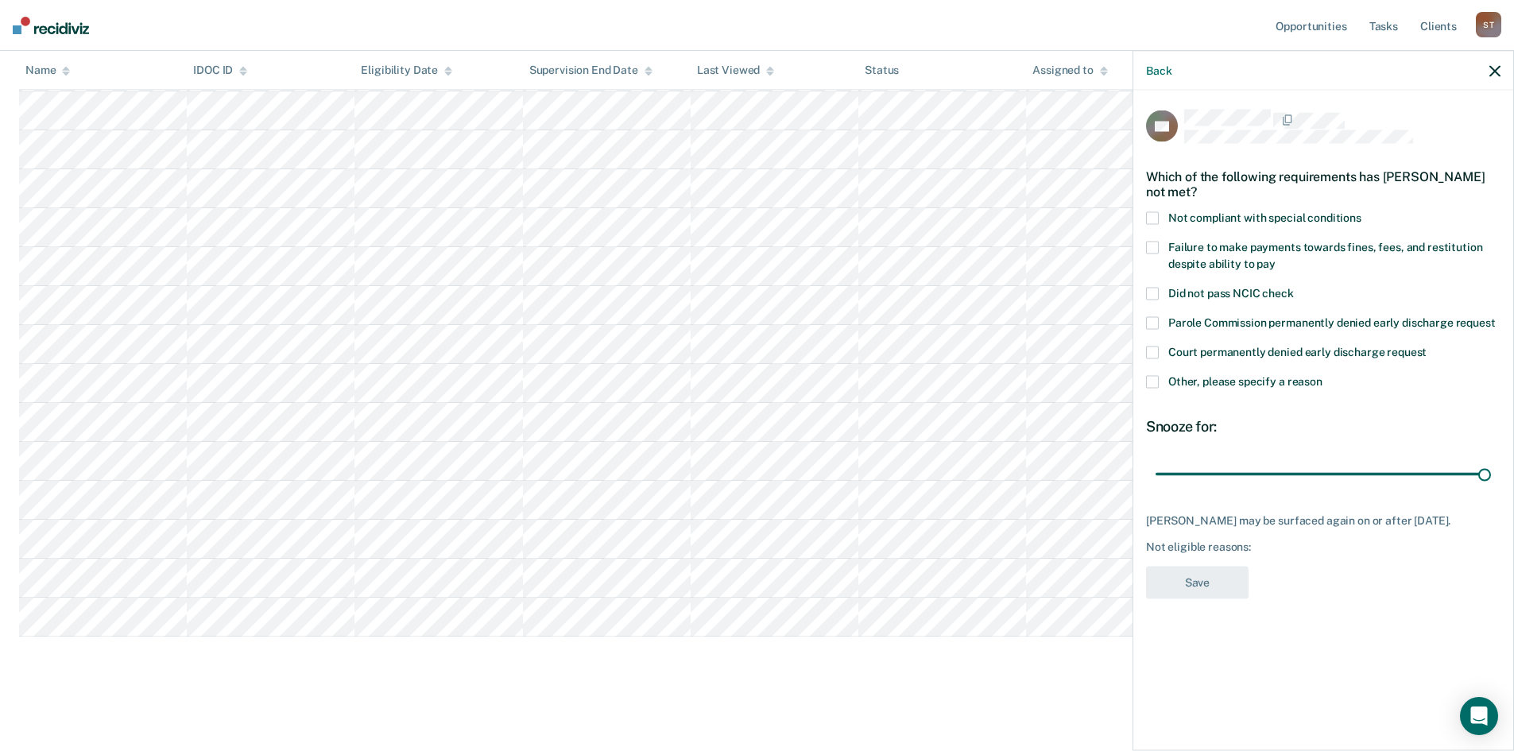
drag, startPoint x: 1265, startPoint y: 466, endPoint x: 1525, endPoint y: 452, distance: 261.1
type input "90"
click at [1491, 460] on input "range" at bounding box center [1323, 474] width 335 height 28
click at [1491, 73] on icon "button" at bounding box center [1494, 70] width 11 height 11
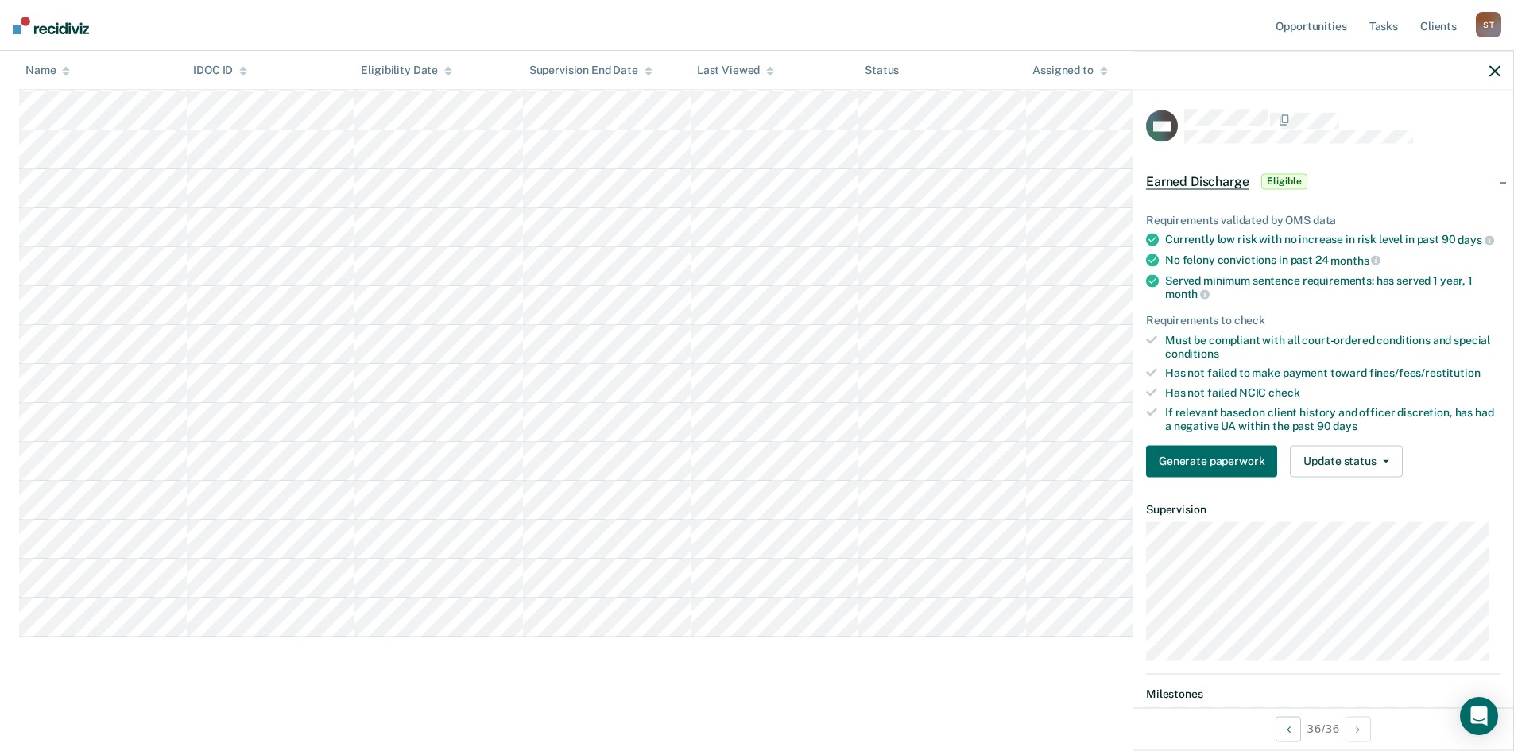
click at [1372, 455] on div "Requirements validated by OMS data Currently low risk with no increase in risk …" at bounding box center [1323, 339] width 380 height 302
click at [1364, 467] on button "Update status" at bounding box center [1346, 461] width 112 height 32
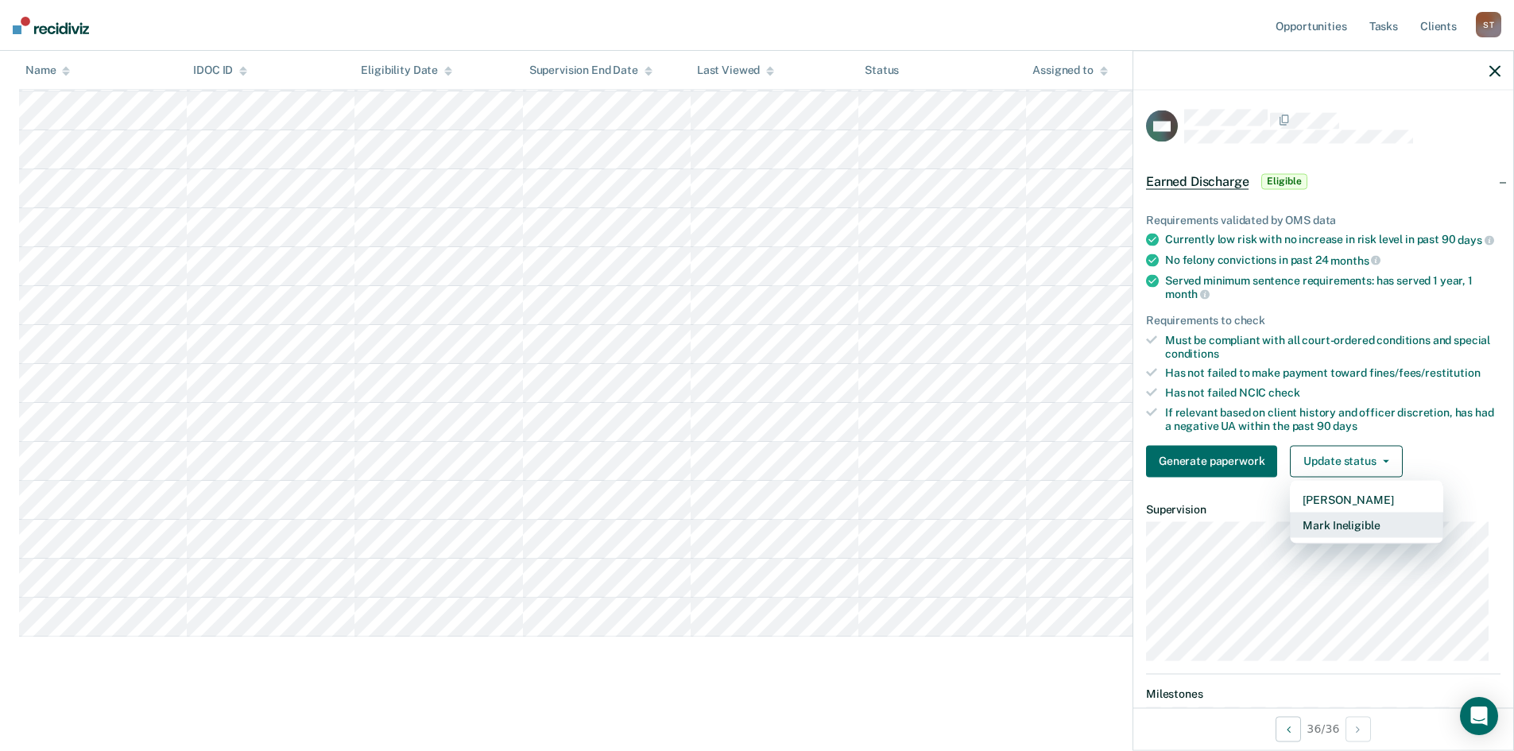
click at [1307, 537] on button "Mark Ineligible" at bounding box center [1366, 524] width 153 height 25
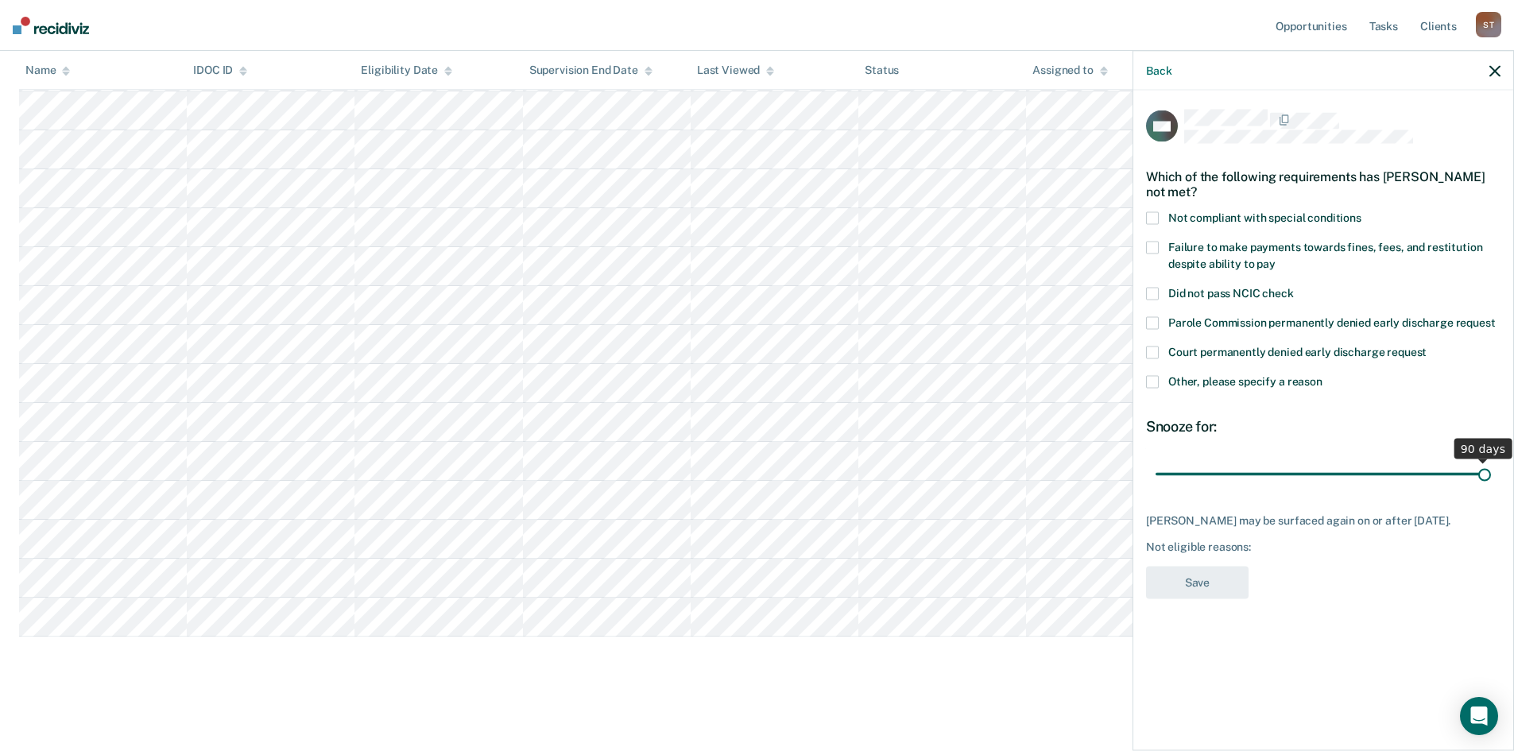
drag, startPoint x: 1270, startPoint y: 478, endPoint x: 1525, endPoint y: 456, distance: 256.1
type input "90"
click at [1491, 460] on input "range" at bounding box center [1323, 474] width 335 height 28
click at [1493, 76] on icon "button" at bounding box center [1494, 70] width 11 height 11
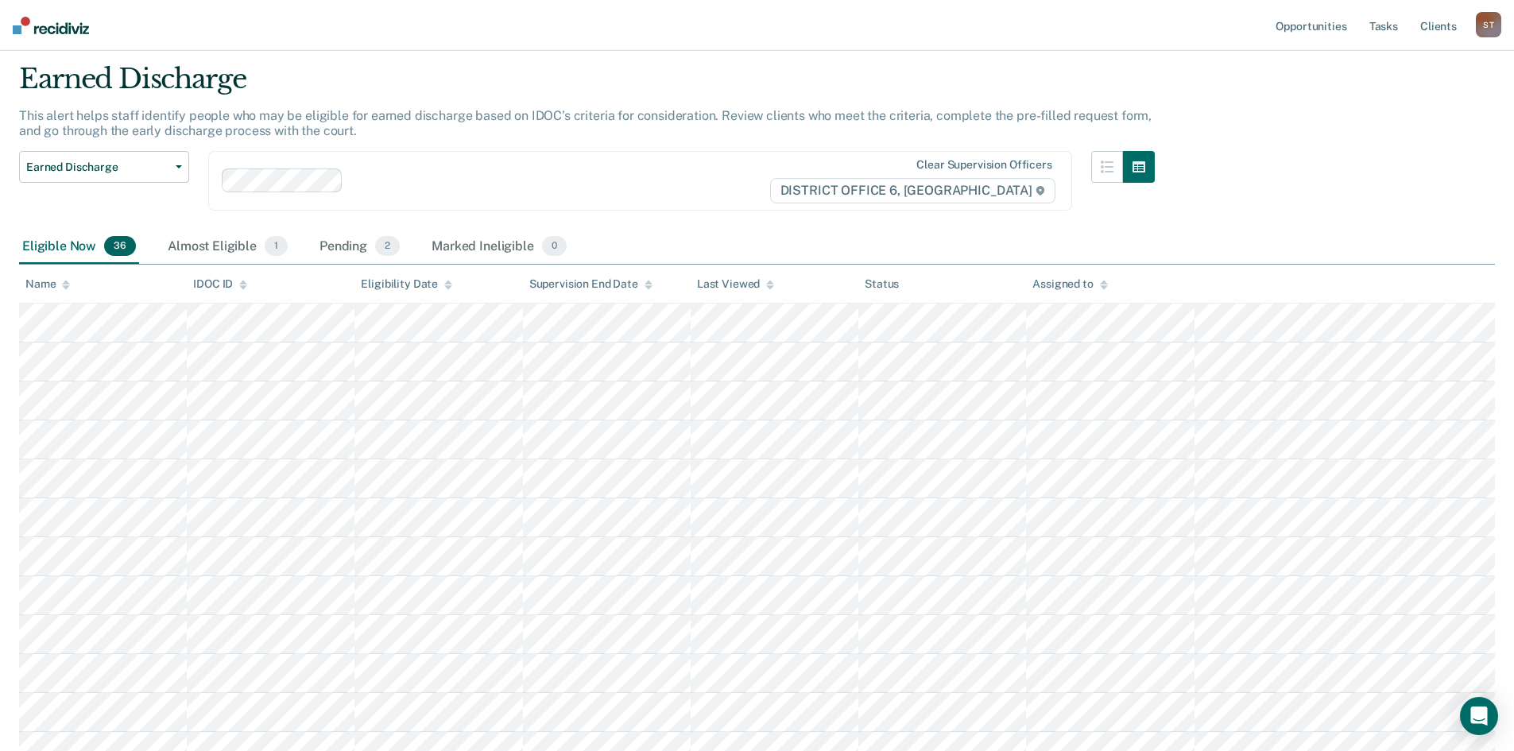
scroll to position [0, 0]
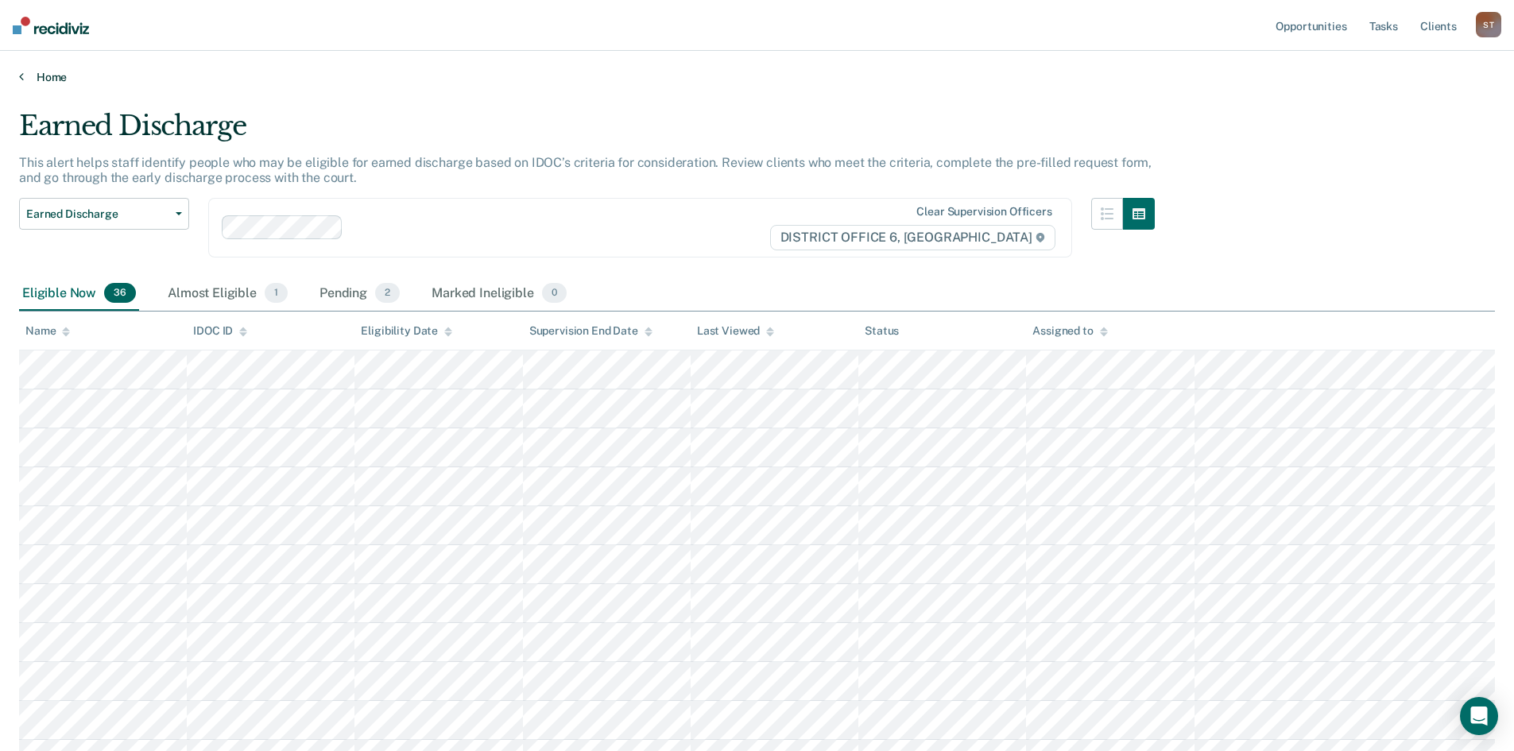
click at [41, 76] on link "Home" at bounding box center [757, 77] width 1476 height 14
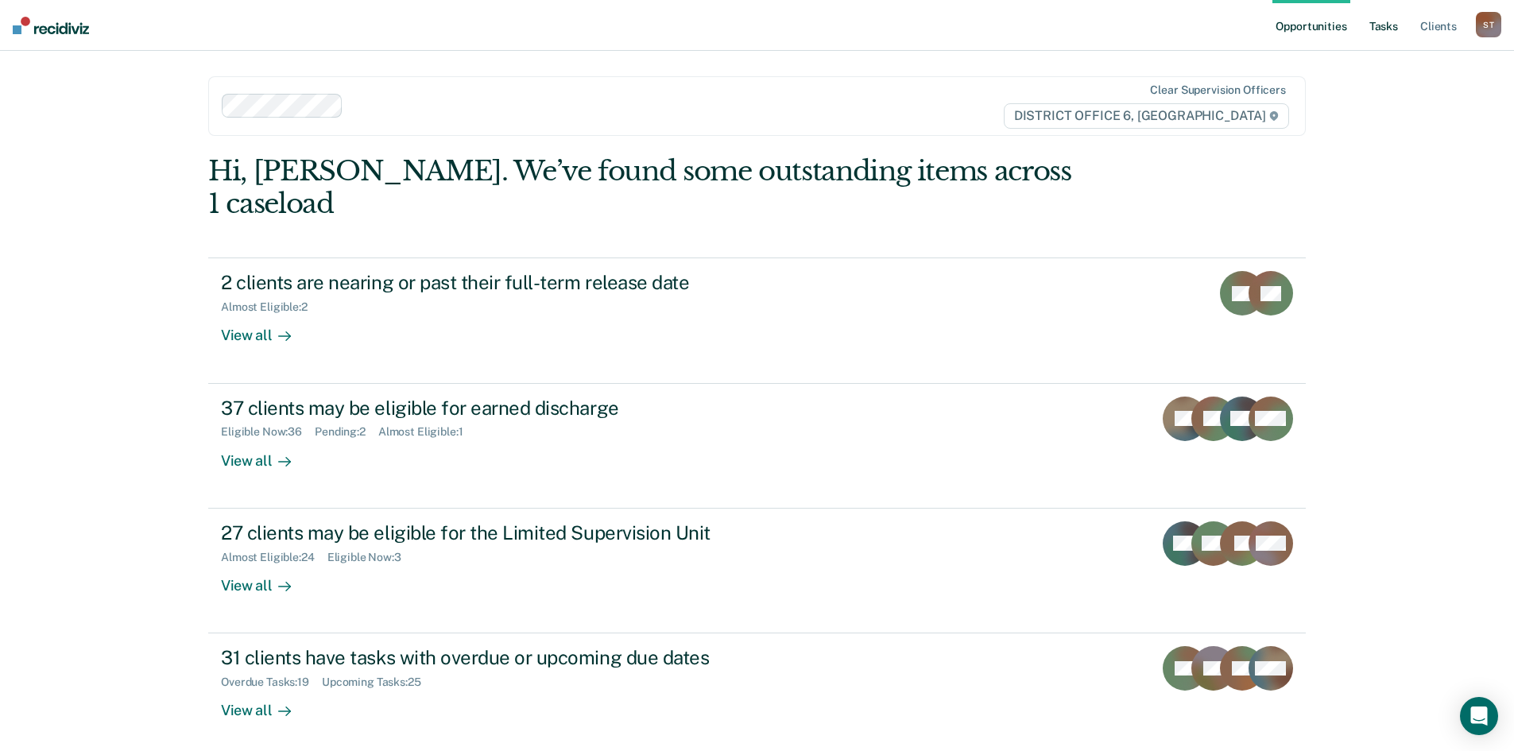
click at [1373, 29] on link "Tasks" at bounding box center [1383, 25] width 35 height 51
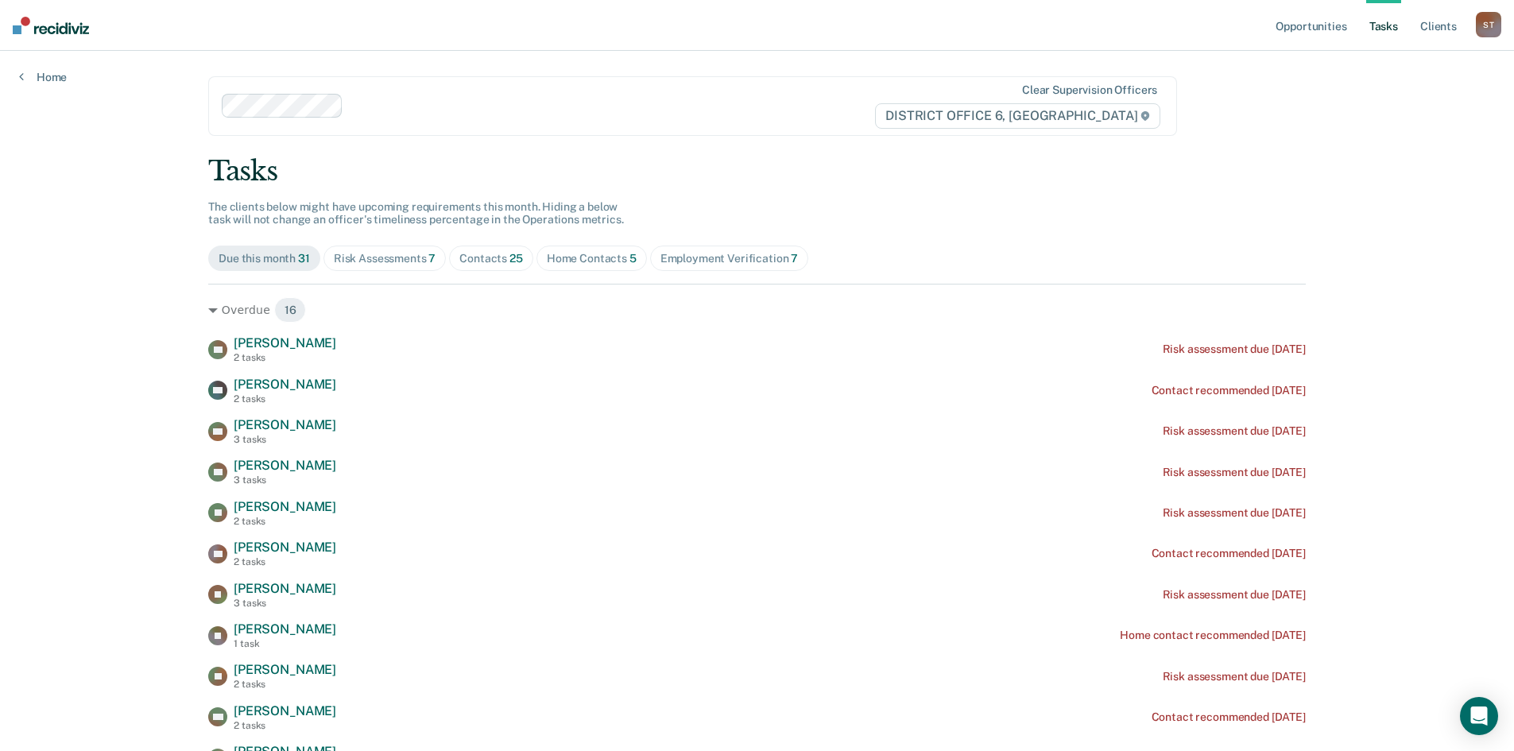
click at [689, 258] on div "Employment Verification 7" at bounding box center [729, 259] width 138 height 14
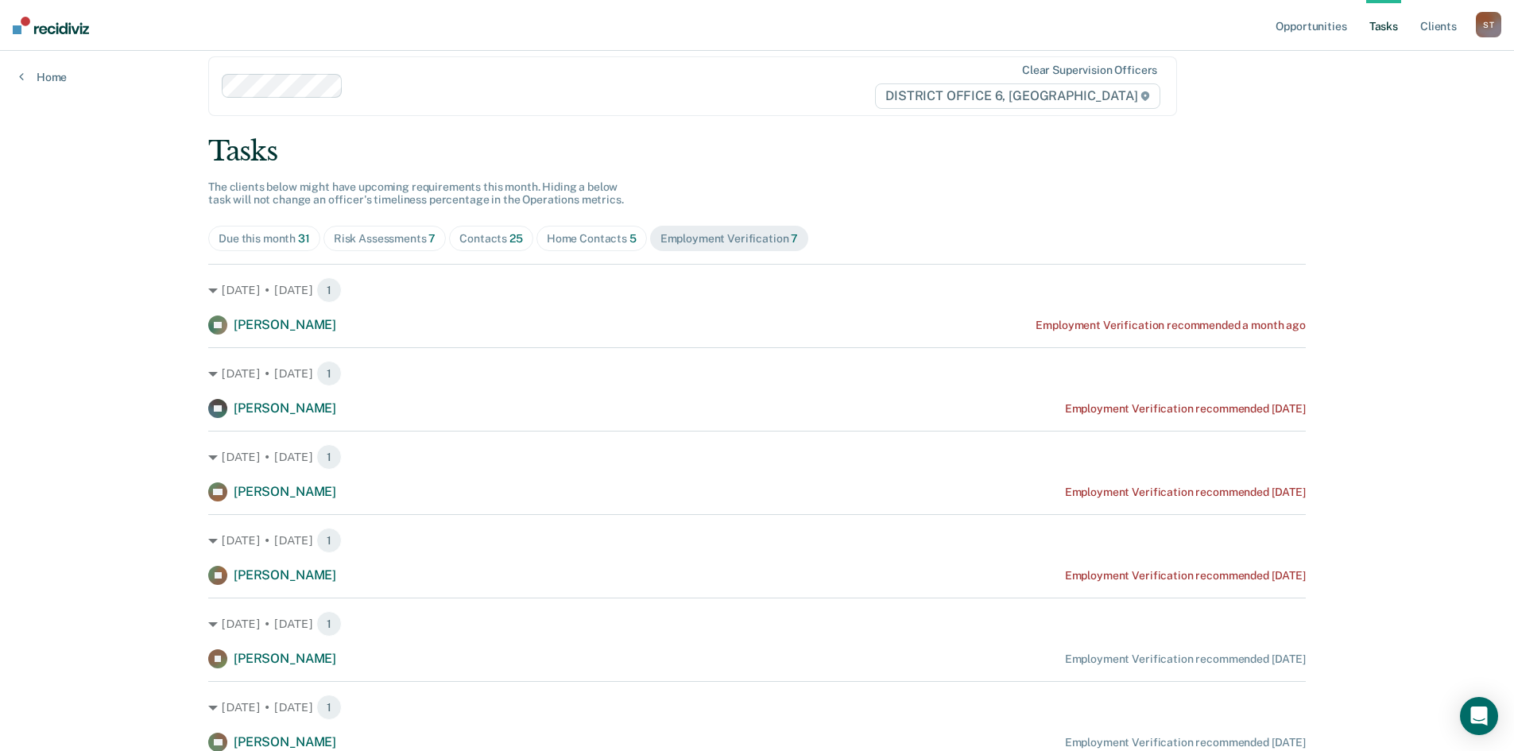
scroll to position [9, 0]
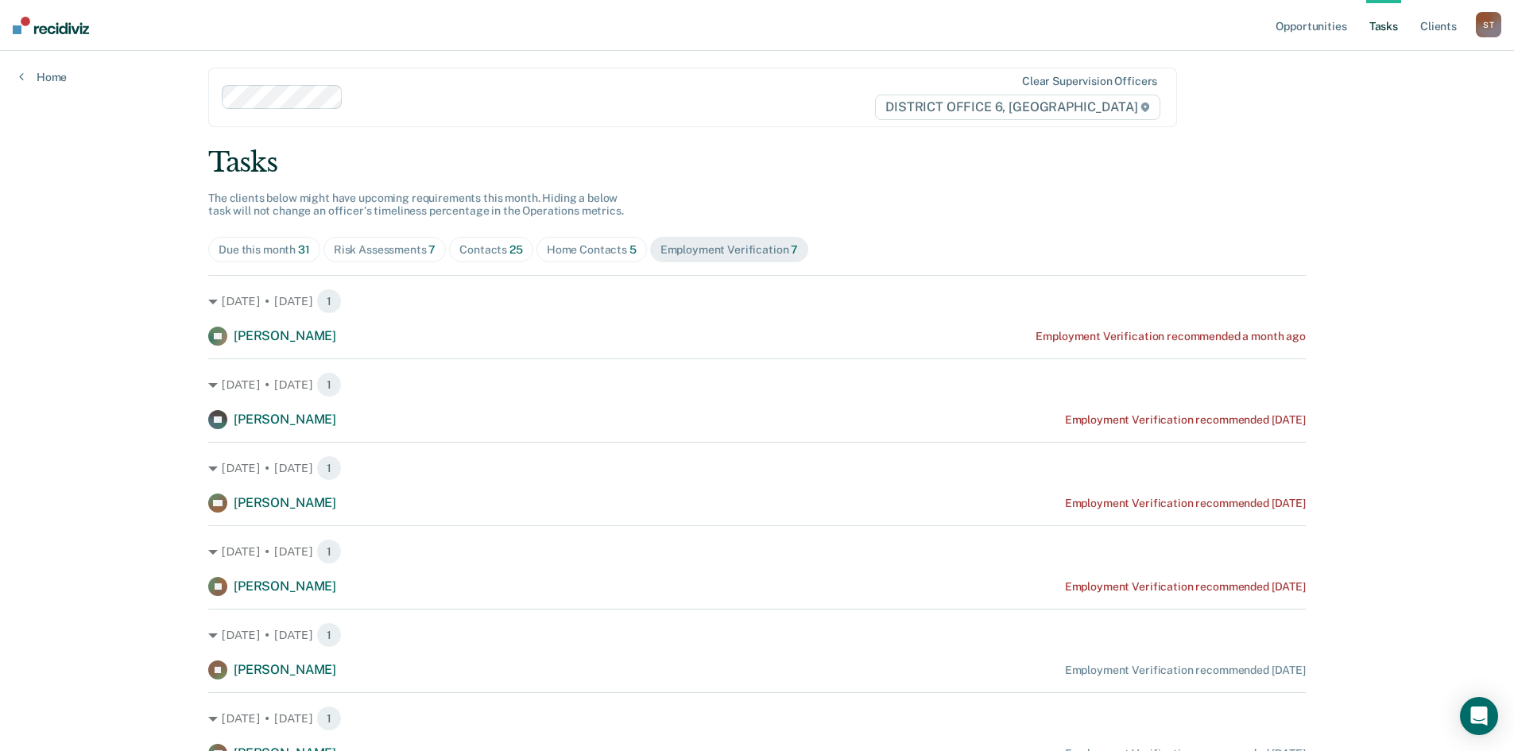
click at [548, 256] on div "Home Contacts 5" at bounding box center [592, 250] width 90 height 14
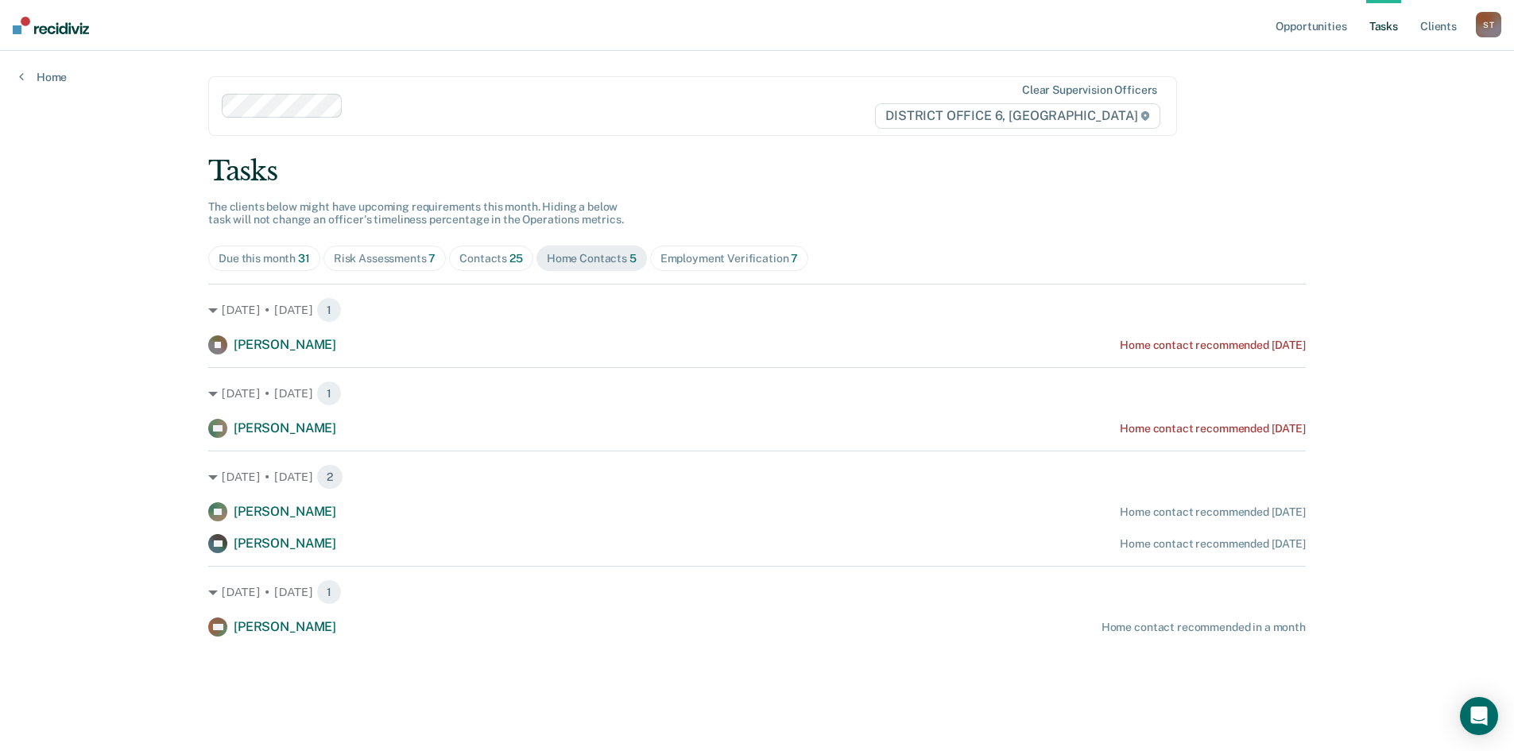
scroll to position [0, 0]
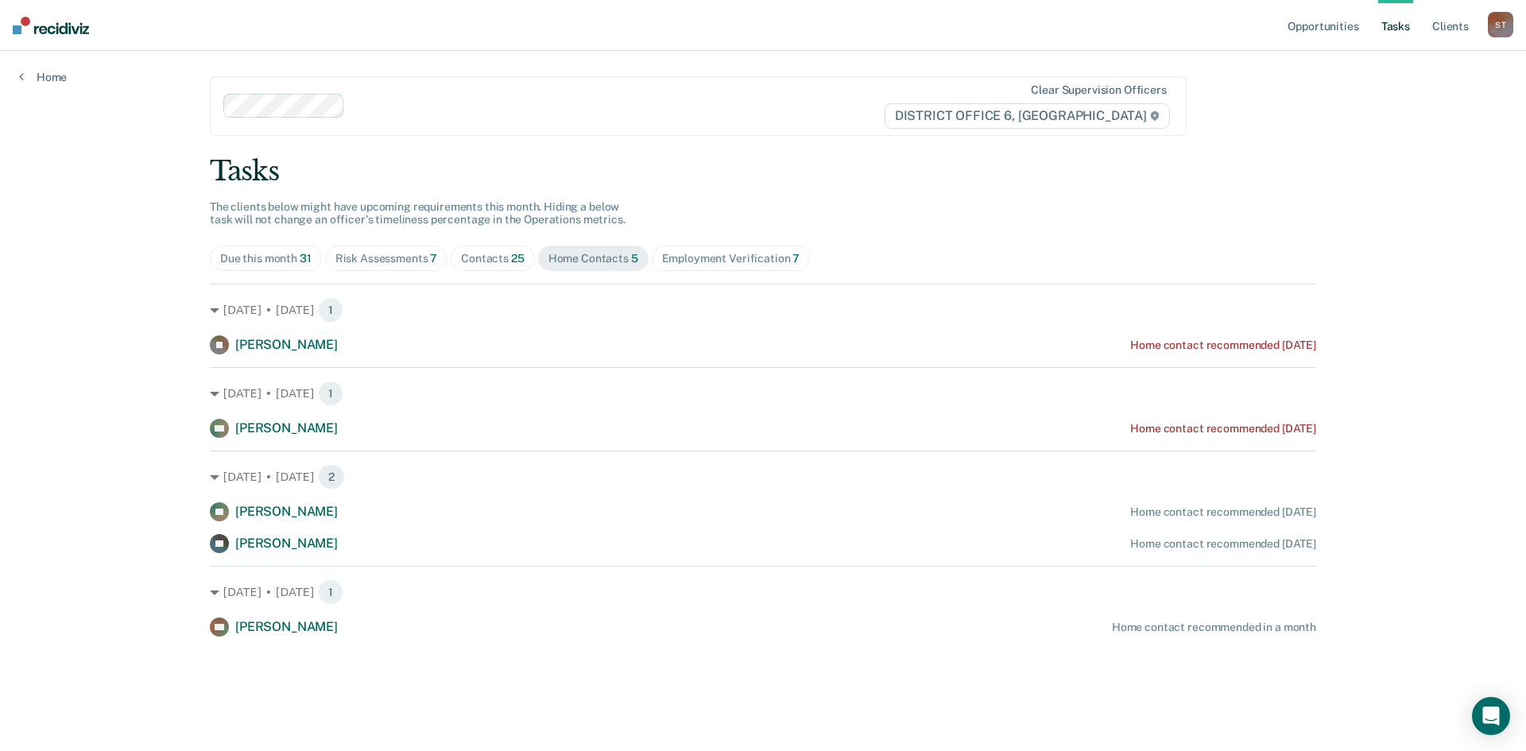
click at [494, 267] on span "Contacts 25" at bounding box center [493, 258] width 84 height 25
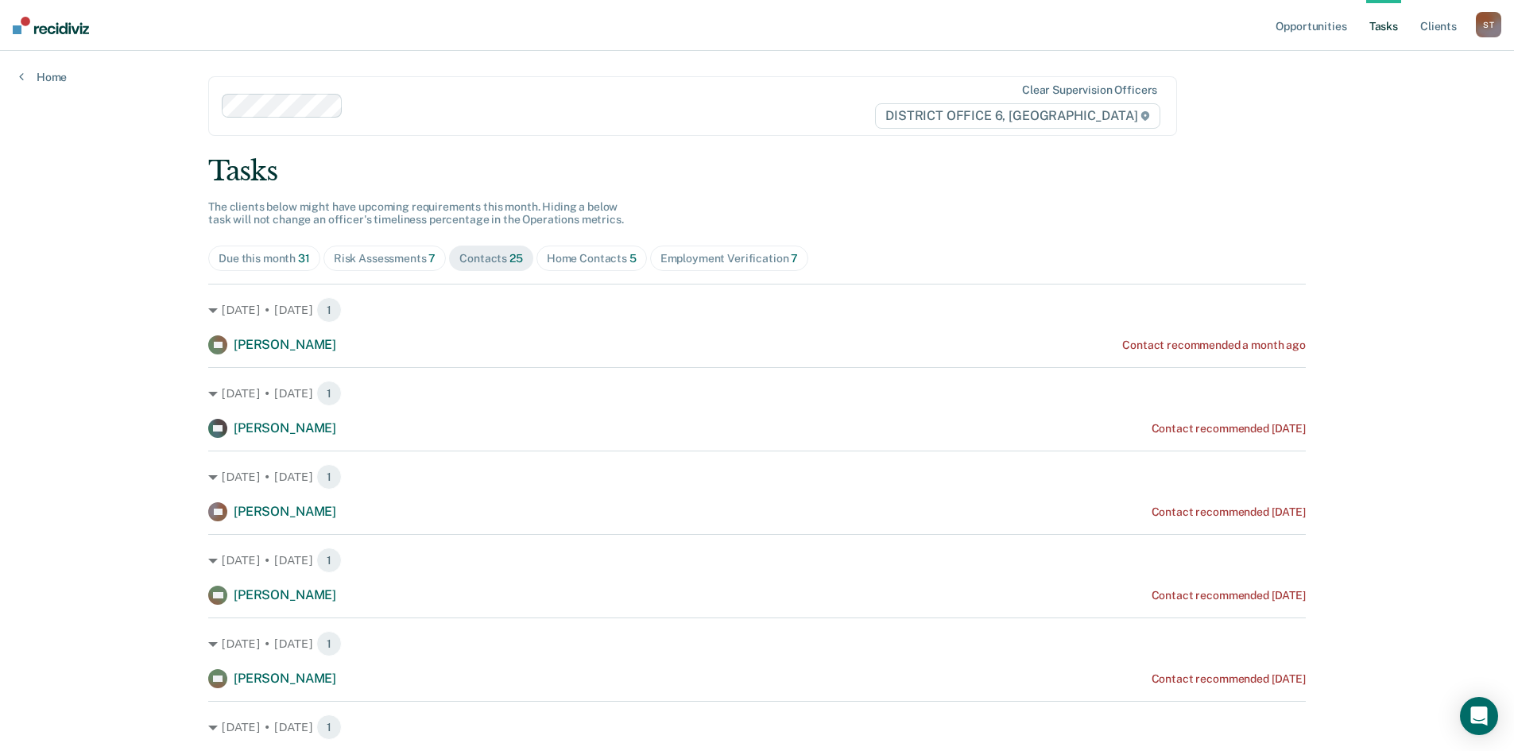
click at [394, 260] on div "Risk Assessments 7" at bounding box center [385, 259] width 103 height 14
click at [265, 262] on div "Due this month 31" at bounding box center [264, 259] width 91 height 14
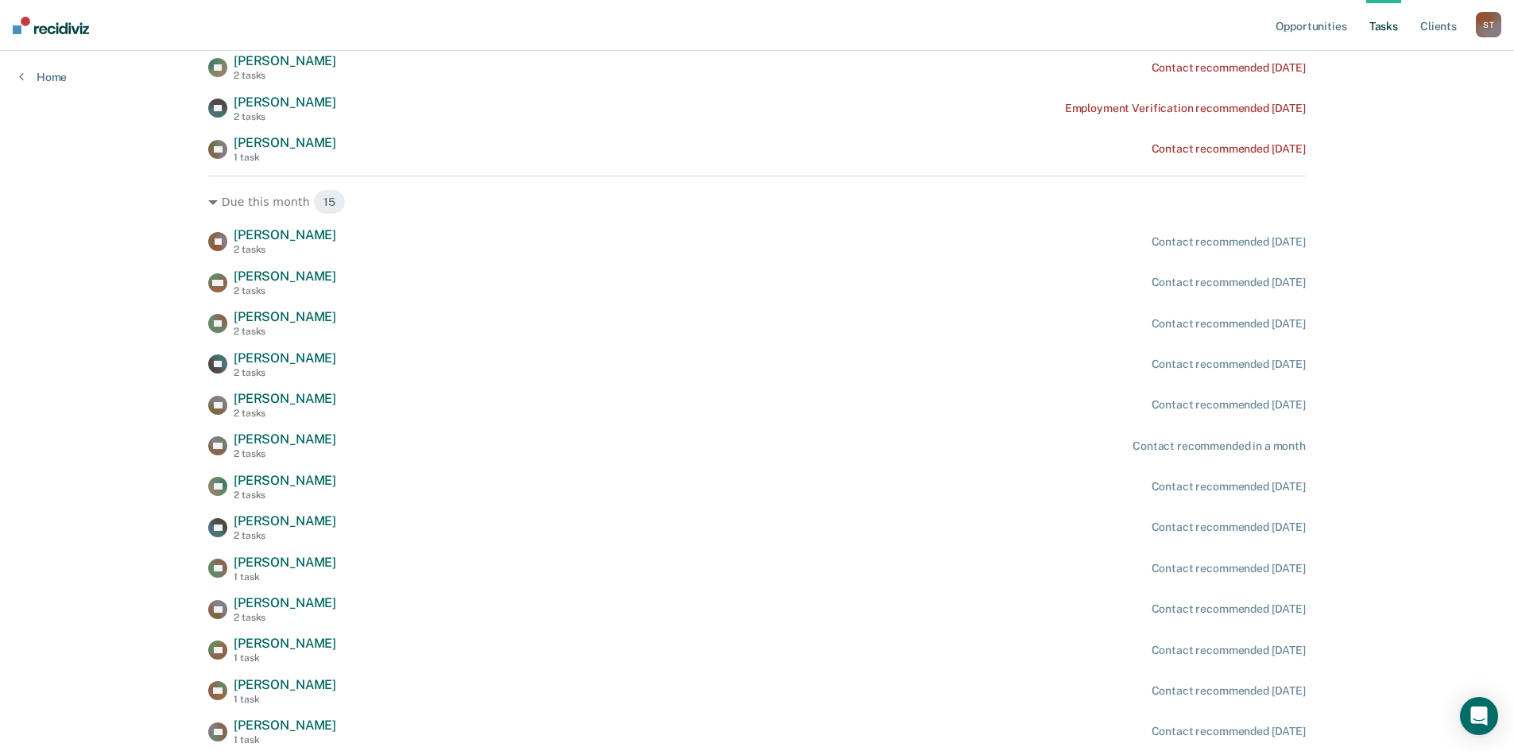
scroll to position [794, 0]
